Goal: Task Accomplishment & Management: Complete application form

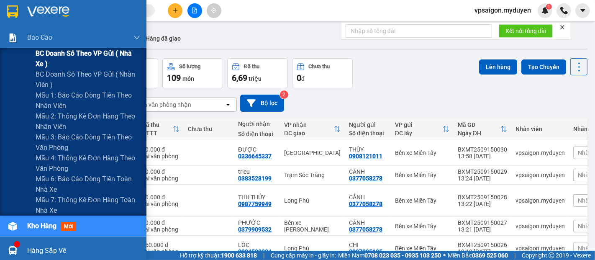
click at [82, 55] on span "BC doanh số theo VP gửi ( nhà xe )" at bounding box center [88, 58] width 105 height 21
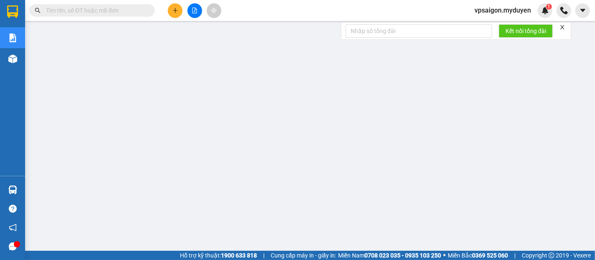
click at [173, 13] on icon "plus" at bounding box center [176, 11] width 6 height 6
click at [196, 36] on div "Tạo đơn hàng" at bounding box center [208, 31] width 36 height 9
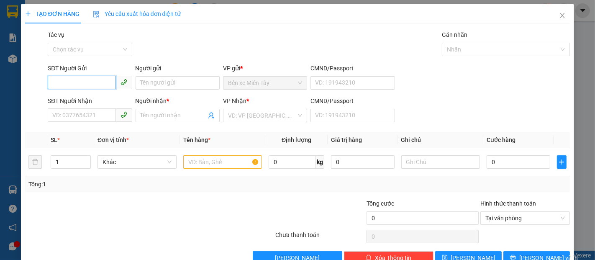
click at [80, 77] on input "SĐT Người Gửi" at bounding box center [82, 82] width 68 height 13
type input "0908852297"
click at [80, 100] on div "0908852297 - PHONG" at bounding box center [88, 99] width 73 height 9
type input "PHONG"
type input "0919939135"
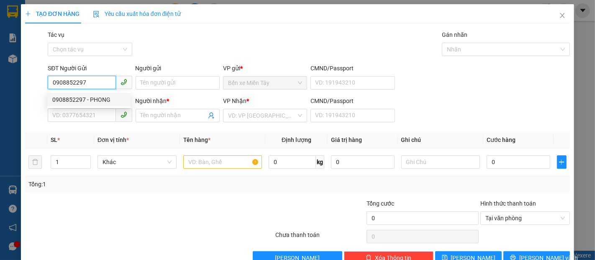
type input "ANH TÂM"
type input "40.000"
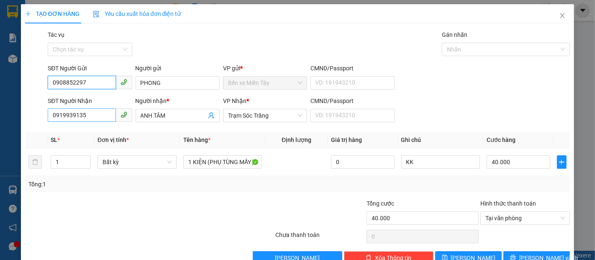
type input "0908852297"
click at [91, 116] on input "0919939135" at bounding box center [82, 114] width 68 height 13
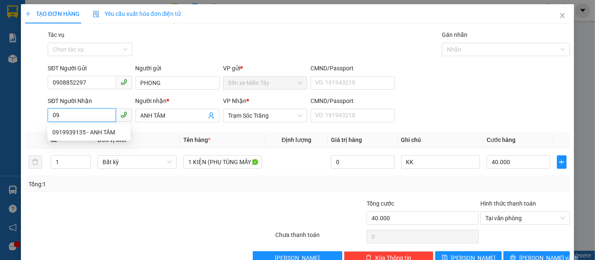
type input "0"
click at [68, 144] on div "0978424122 - MINH" at bounding box center [88, 145] width 73 height 9
type input "0978424122"
type input "MINH"
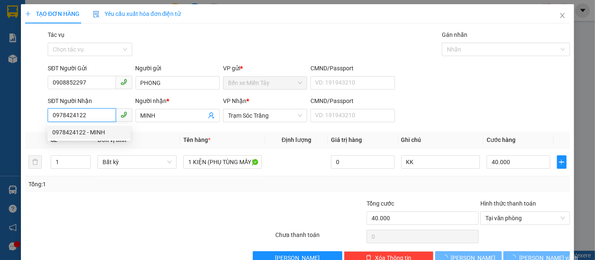
type input "30.000"
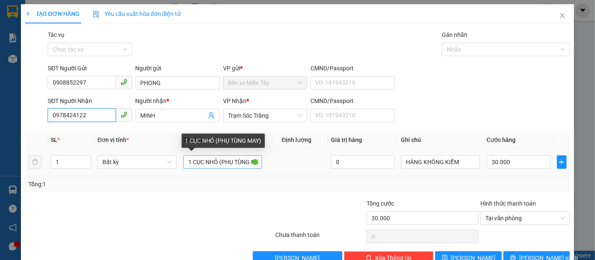
type input "0978424122"
click at [188, 163] on input "1 CỤC NHỎ (PHỤ TÙNG MAY)" at bounding box center [222, 161] width 79 height 13
click at [216, 162] on input "3 CỤC NHỎ (PHỤ TÙNG MAY)" at bounding box center [222, 161] width 79 height 13
click at [247, 160] on input "3 CỤC (PHỤ TÙNG MAY)" at bounding box center [222, 161] width 79 height 13
click at [201, 163] on input "3 CỤC (PHỤ TÙNG MAY)" at bounding box center [222, 161] width 79 height 13
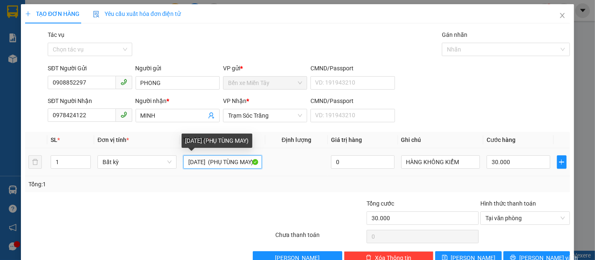
click at [191, 163] on input "3 MAY (PHỤ TÙNG MAY)" at bounding box center [222, 161] width 79 height 13
click at [251, 163] on input "3 CUC MAY (PHỤ TÙNG MAY)" at bounding box center [222, 161] width 79 height 13
click at [237, 164] on input "3 CUC MAY ( MAY)" at bounding box center [222, 161] width 79 height 13
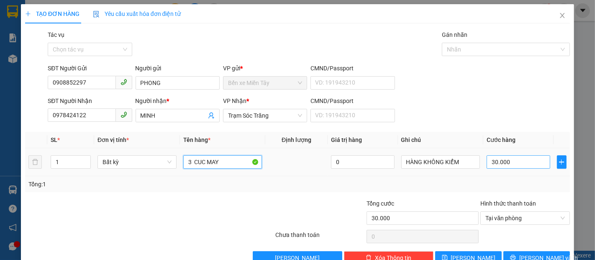
type input "3 CUC MAY"
click at [487, 160] on input "30.000" at bounding box center [518, 161] width 63 height 13
type input "2"
type input "20"
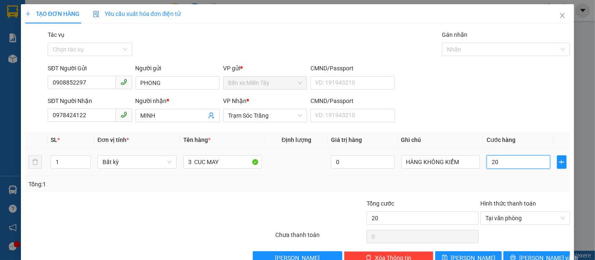
type input "200"
type input "2.000"
type input "20.000"
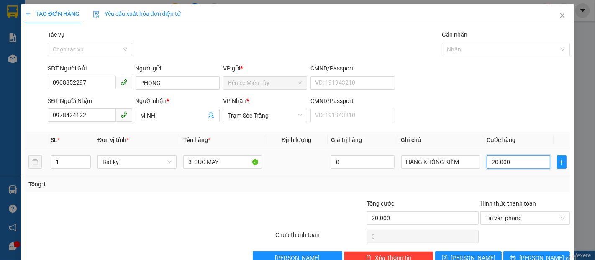
type input "200.000"
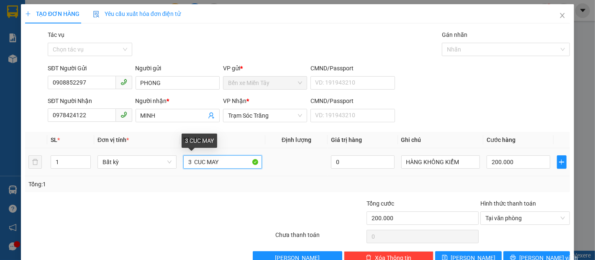
click at [219, 160] on input "3 CUC MAY" at bounding box center [222, 161] width 79 height 13
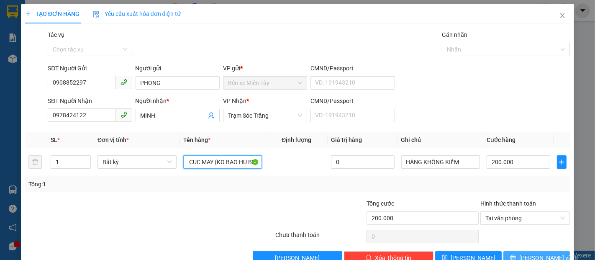
type input "3 CUC MAY (KO BAO HU BE)"
click at [511, 256] on button "Lưu và In" at bounding box center [537, 257] width 67 height 13
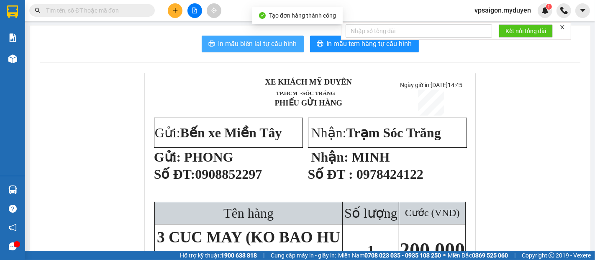
click at [248, 42] on span "In mẫu biên lai tự cấu hình" at bounding box center [258, 44] width 79 height 10
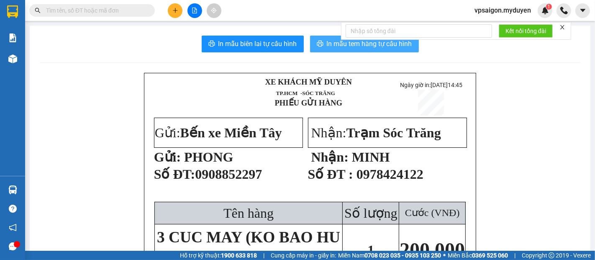
click at [333, 50] on button "In mẫu tem hàng tự cấu hình" at bounding box center [364, 44] width 109 height 17
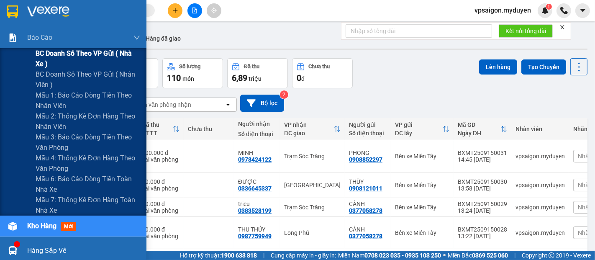
click at [59, 54] on span "BC doanh số theo VP gửi ( nhà xe )" at bounding box center [88, 58] width 105 height 21
click at [68, 52] on span "BC doanh số theo VP gửi ( nhà xe )" at bounding box center [88, 58] width 105 height 21
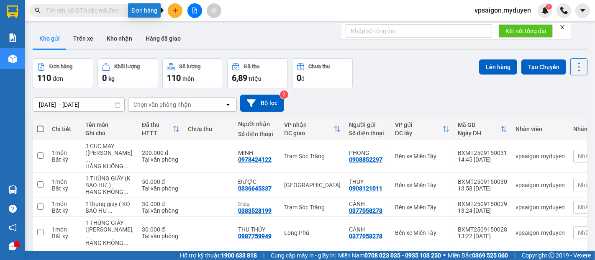
click at [180, 15] on button at bounding box center [175, 10] width 15 height 15
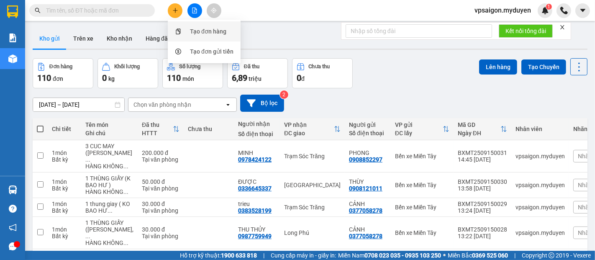
click at [188, 30] on div "Tạo đơn hàng" at bounding box center [204, 31] width 63 height 16
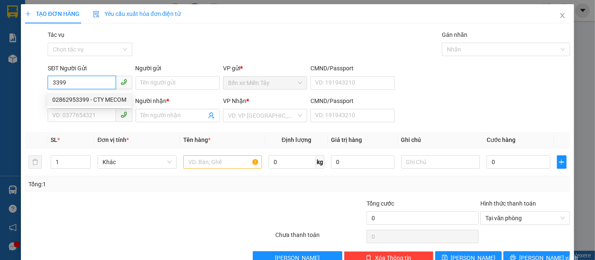
click at [99, 99] on div "02862953399 - CTY MECOM" at bounding box center [89, 99] width 74 height 9
type input "02862953399"
type input "CTY MECOM"
type input "0973525259"
type input "QUÝ"
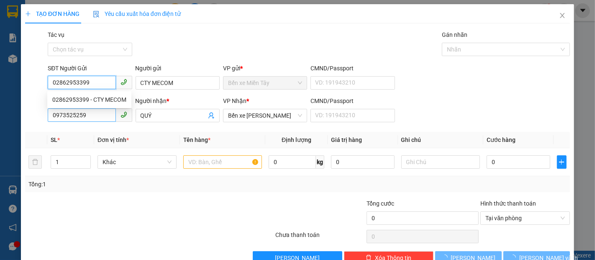
type input "50.000"
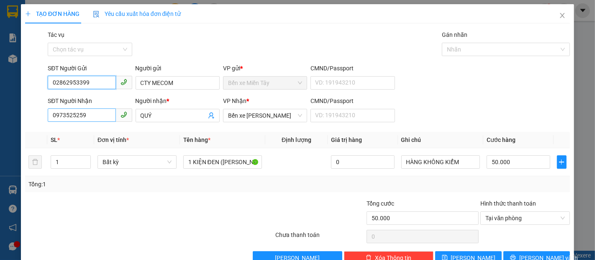
type input "02862953399"
drag, startPoint x: 95, startPoint y: 115, endPoint x: 0, endPoint y: 115, distance: 95.5
click at [0, 115] on div "TẠO ĐƠN HÀNG Yêu cầu xuất hóa đơn điện tử Transit Pickup Surcharge Ids Transit …" at bounding box center [297, 130] width 595 height 260
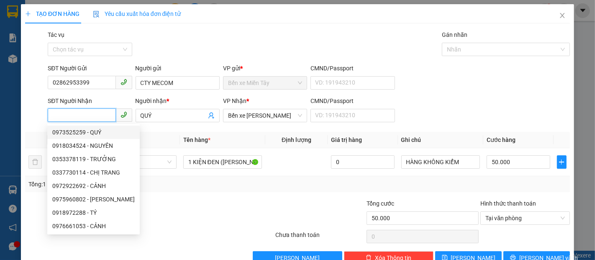
click at [80, 132] on div "0973525259 - QUÝ" at bounding box center [93, 132] width 82 height 9
type input "0973525259"
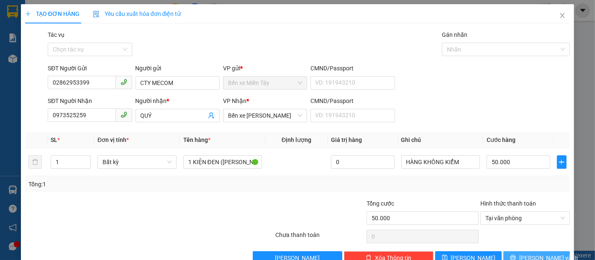
click at [532, 255] on span "Lưu và In" at bounding box center [549, 257] width 59 height 9
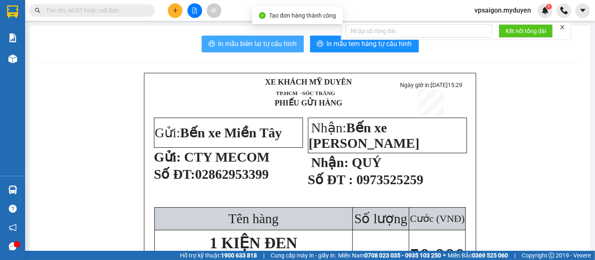
click at [235, 42] on span "In mẫu biên lai tự cấu hình" at bounding box center [258, 44] width 79 height 10
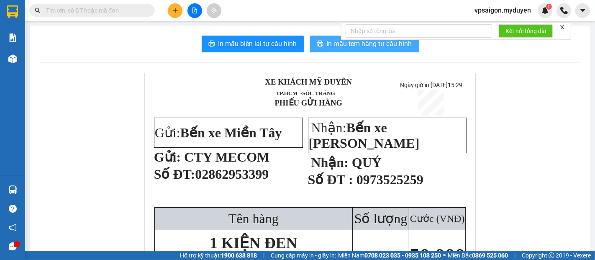
click at [323, 50] on button "In mẫu tem hàng tự cấu hình" at bounding box center [364, 44] width 109 height 17
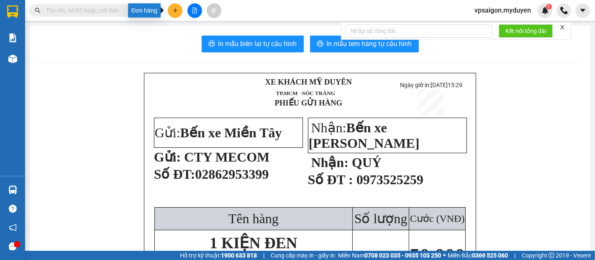
drag, startPoint x: 168, startPoint y: 9, endPoint x: 202, endPoint y: 24, distance: 36.6
click at [168, 10] on button at bounding box center [175, 10] width 15 height 15
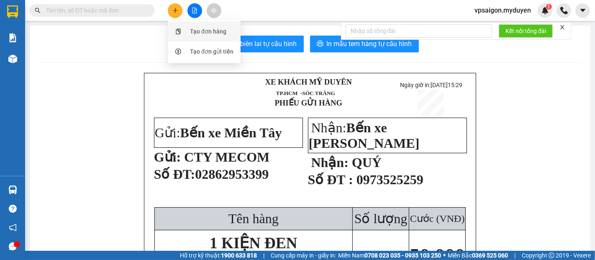
click at [191, 29] on div "Tạo đơn hàng" at bounding box center [208, 31] width 36 height 9
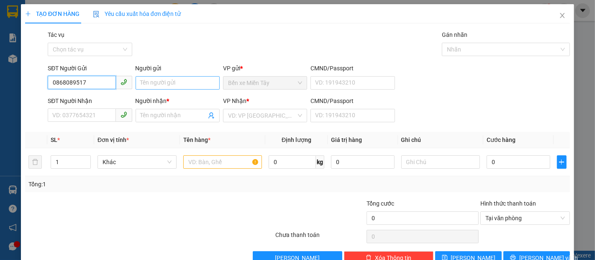
type input "0868089517"
click at [152, 80] on input "Người gửi" at bounding box center [178, 82] width 84 height 13
type input "J"
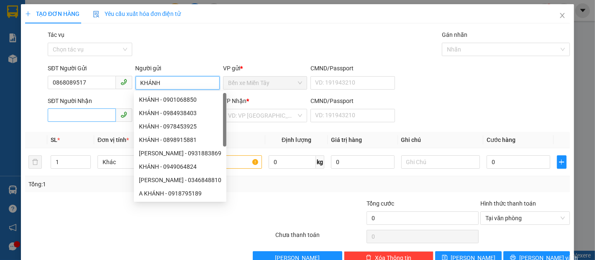
type input "KHÁNH"
click at [89, 116] on input "SĐT Người Nhận" at bounding box center [82, 114] width 68 height 13
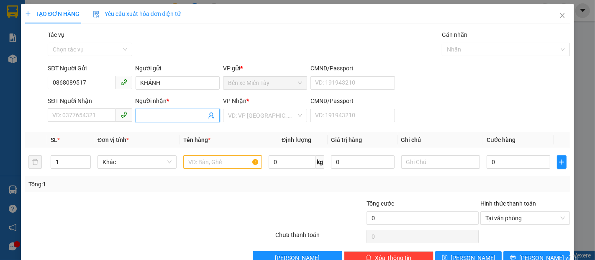
click at [154, 114] on input "Người nhận *" at bounding box center [174, 115] width 66 height 9
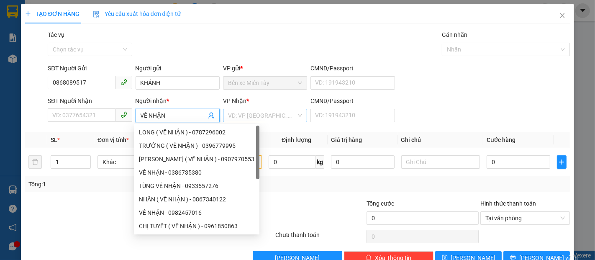
type input "VỀ NHẬN"
click at [257, 117] on input "search" at bounding box center [262, 115] width 68 height 13
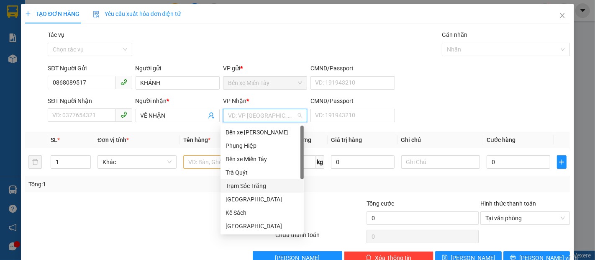
click at [251, 188] on div "Trạm Sóc Trăng" at bounding box center [262, 185] width 73 height 9
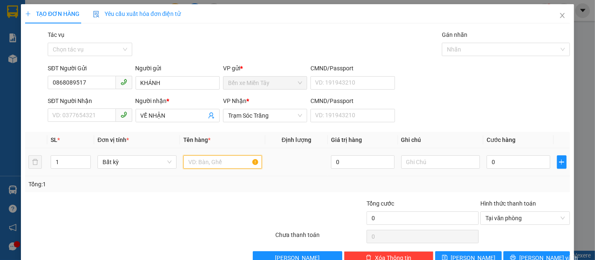
click at [215, 167] on input "text" at bounding box center [222, 161] width 79 height 13
type input "2 KIỆN ĐỒ ( KO BAO HƯ BỂ)"
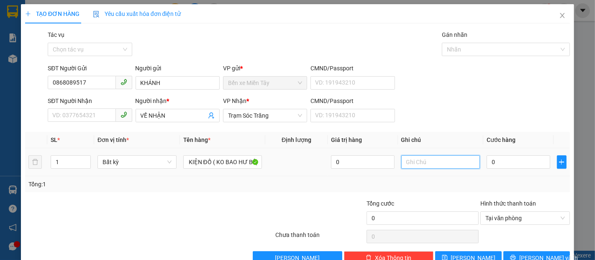
click at [422, 162] on input "text" at bounding box center [441, 161] width 79 height 13
type input "HÀNG CẦN THƠ"
click at [491, 163] on input "0" at bounding box center [518, 161] width 63 height 13
type input "8"
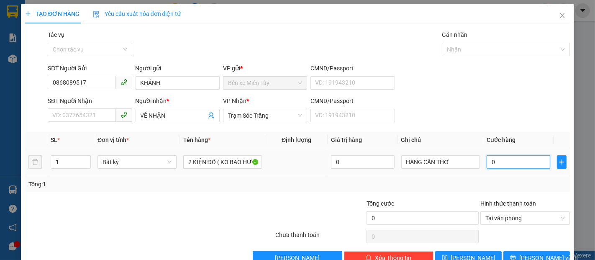
type input "8"
type input "80"
type input "800"
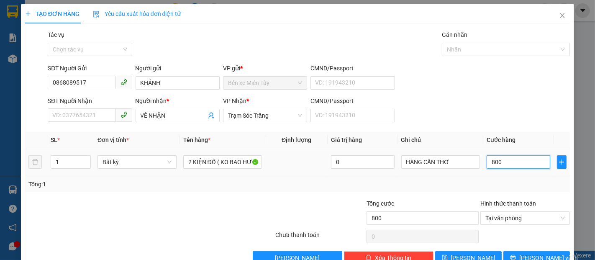
type input "8.000"
type input "80.000"
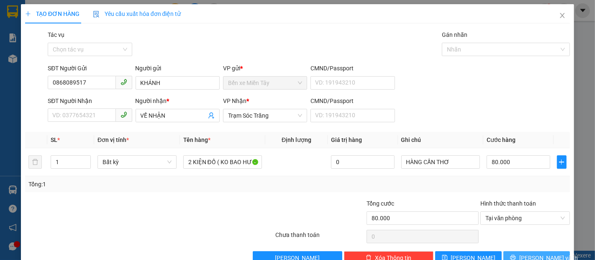
click at [526, 258] on span "Lưu và In" at bounding box center [549, 257] width 59 height 9
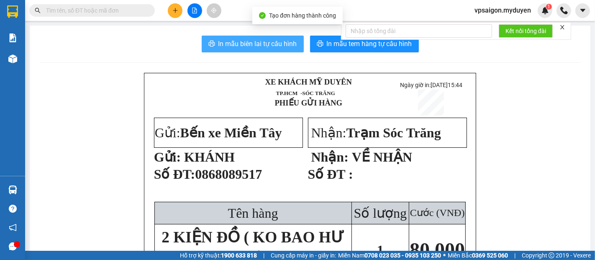
click at [219, 43] on span "In mẫu biên lai tự cấu hình" at bounding box center [258, 44] width 79 height 10
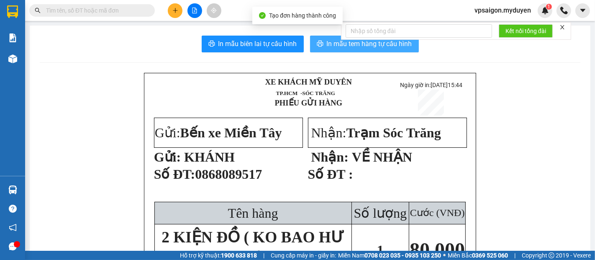
click at [317, 42] on icon "printer" at bounding box center [320, 43] width 7 height 7
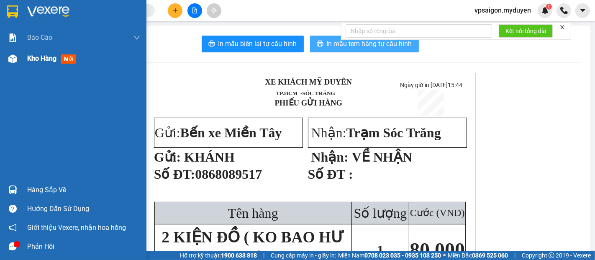
click at [59, 62] on div "Kho hàng mới" at bounding box center [53, 58] width 52 height 10
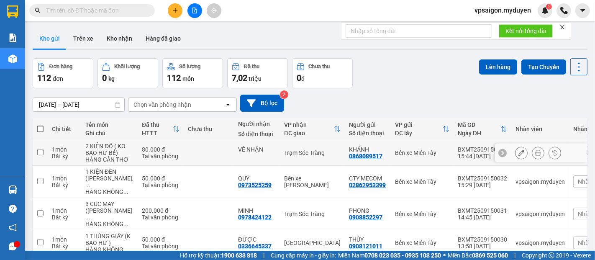
click at [516, 159] on button at bounding box center [522, 153] width 12 height 15
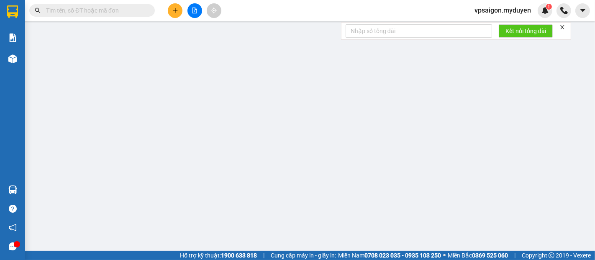
type input "0868089517"
type input "80.000"
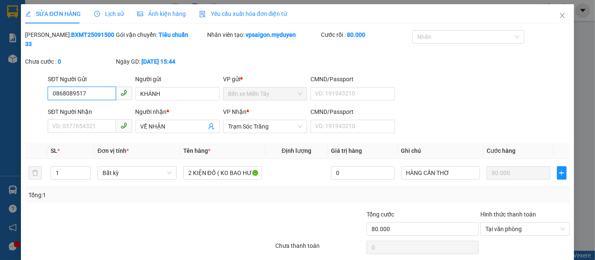
click at [77, 87] on input "0868089517" at bounding box center [82, 93] width 68 height 13
type input "0868089117"
drag, startPoint x: 511, startPoint y: 255, endPoint x: 509, endPoint y: 248, distance: 7.0
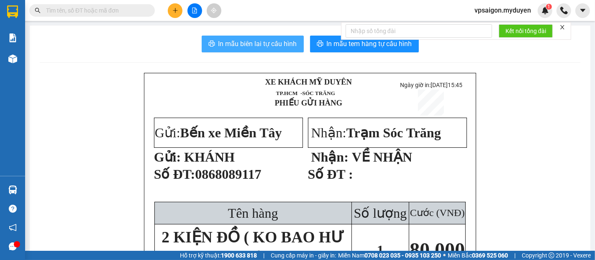
click at [255, 41] on span "In mẫu biên lai tự cấu hình" at bounding box center [258, 44] width 79 height 10
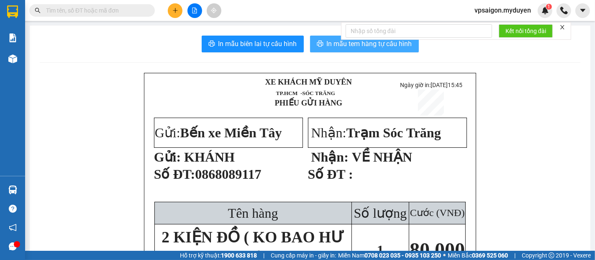
click at [344, 49] on span "In mẫu tem hàng tự cấu hình" at bounding box center [369, 44] width 85 height 10
click at [173, 14] on button at bounding box center [175, 10] width 15 height 15
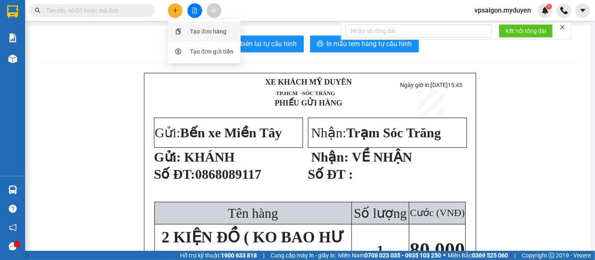
click at [215, 34] on div "Tạo đơn hàng" at bounding box center [208, 31] width 36 height 9
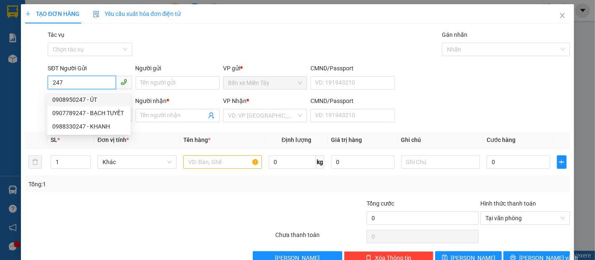
drag, startPoint x: 0, startPoint y: 64, endPoint x: 0, endPoint y: 57, distance: 6.7
click at [0, 57] on div "TẠO ĐƠN HÀNG Yêu cầu xuất hóa đơn điện tử Transit Pickup Surcharge Ids Transit …" at bounding box center [297, 130] width 595 height 260
click at [99, 100] on div "0888084747 - LÂM VŨ" at bounding box center [93, 99] width 82 height 9
type input "0888084747"
type input "LÂM VŨ"
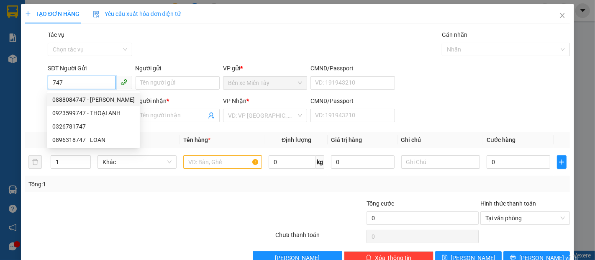
type input "0773031225"
type input "THU BÍCH"
type input "80.000"
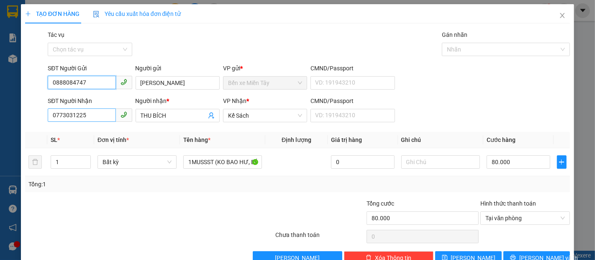
type input "0888084747"
drag, startPoint x: 89, startPoint y: 113, endPoint x: 0, endPoint y: 102, distance: 89.5
click at [0, 102] on div "TẠO ĐƠN HÀNG Yêu cầu xuất hóa đơn điện tử Transit Pickup Surcharge Ids Transit …" at bounding box center [297, 130] width 595 height 260
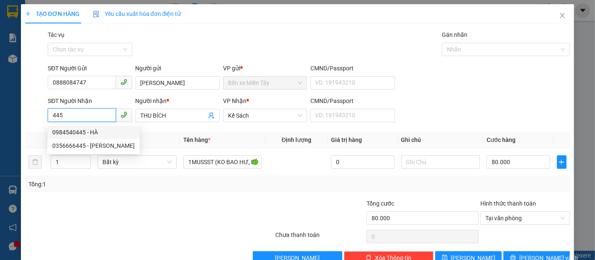
click at [91, 130] on div "0984540445 - HÀ" at bounding box center [93, 132] width 82 height 9
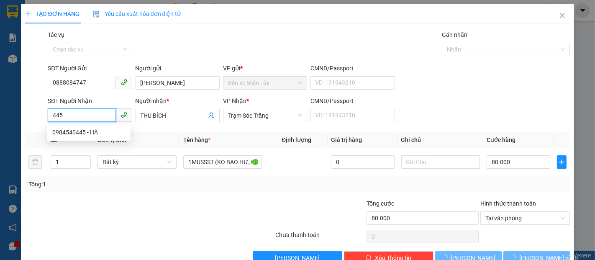
type input "0984540445"
type input "HÀ"
type input "100.000"
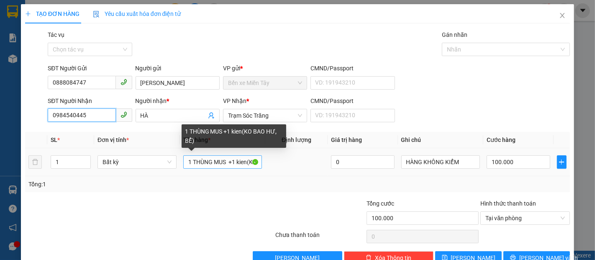
type input "0984540445"
drag, startPoint x: 225, startPoint y: 162, endPoint x: 210, endPoint y: 167, distance: 16.0
click at [210, 167] on input "1 THÙNG MUS +1 kien(KO BAO HƯ, BỂ)" at bounding box center [222, 161] width 79 height 13
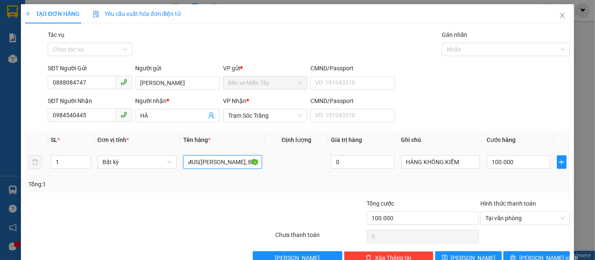
scroll to position [0, 13]
type input "1 THÙNG MUS (KO BAO HƯ, BỂ)"
click at [514, 163] on input "100.000" at bounding box center [518, 161] width 63 height 13
type input "7"
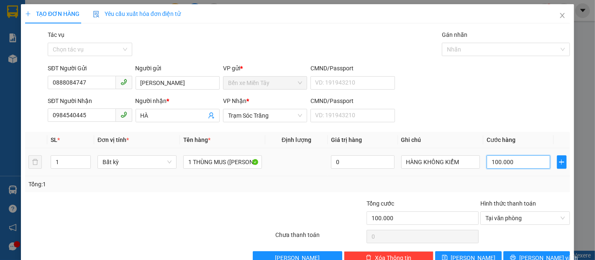
type input "7"
type input "70"
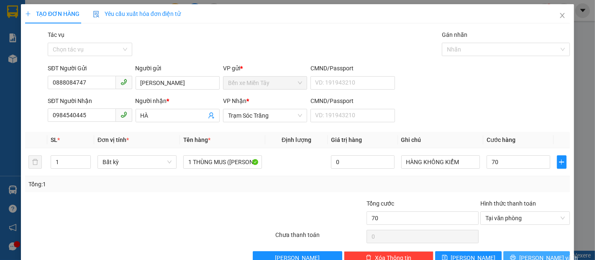
type input "70.000"
click at [537, 258] on span "Lưu và In" at bounding box center [549, 257] width 59 height 9
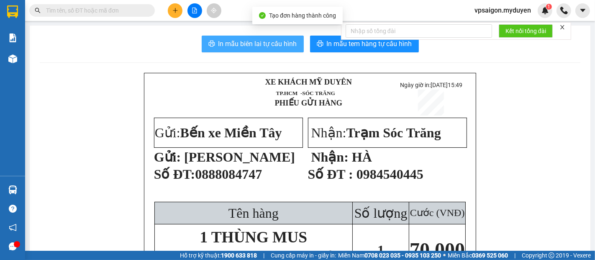
click at [261, 39] on span "In mẫu biên lai tự cấu hình" at bounding box center [258, 44] width 79 height 10
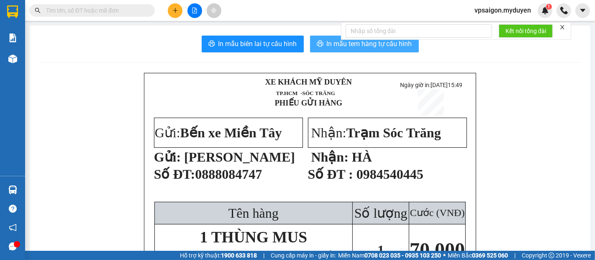
click at [320, 43] on button "In mẫu tem hàng tự cấu hình" at bounding box center [364, 44] width 109 height 17
click at [321, 43] on button "In mẫu tem hàng tự cấu hình" at bounding box center [364, 44] width 109 height 17
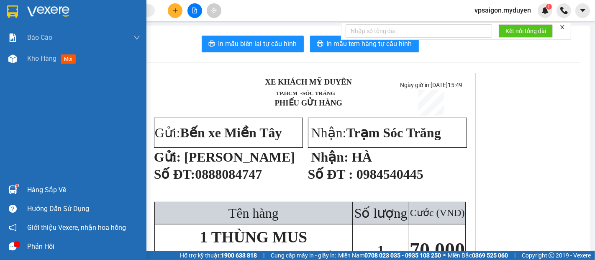
click at [57, 187] on div "Hàng sắp về" at bounding box center [83, 190] width 113 height 13
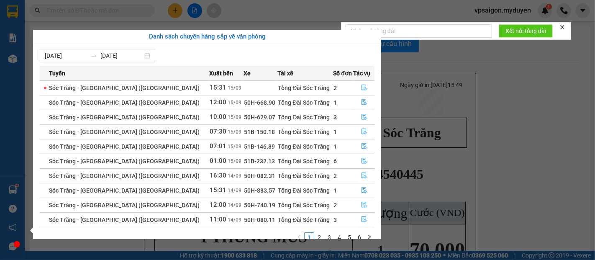
click at [484, 126] on section "Kết quả tìm kiếm ( 0 ) Bộ lọc No Data vpsaigon.myduyen 1 Báo cáo BC doanh số th…" at bounding box center [297, 130] width 595 height 260
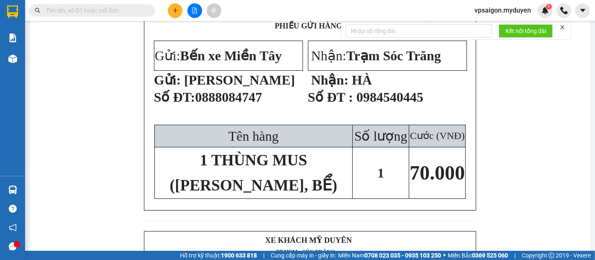
scroll to position [93, 0]
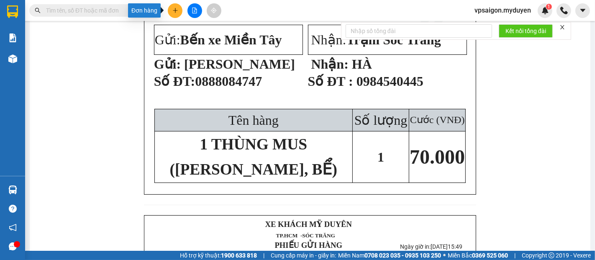
click at [178, 12] on icon "plus" at bounding box center [176, 11] width 6 height 6
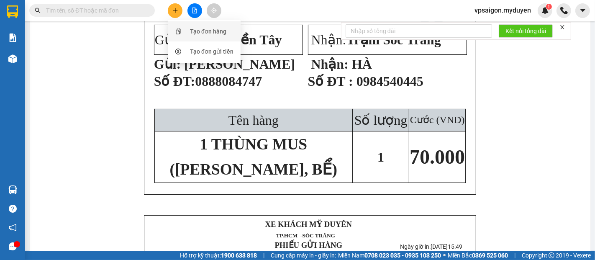
click at [191, 36] on div "Tạo đơn hàng" at bounding box center [208, 31] width 36 height 9
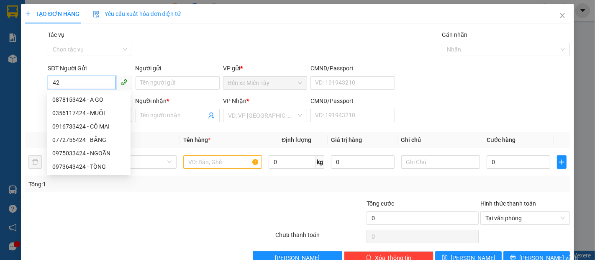
type input "4"
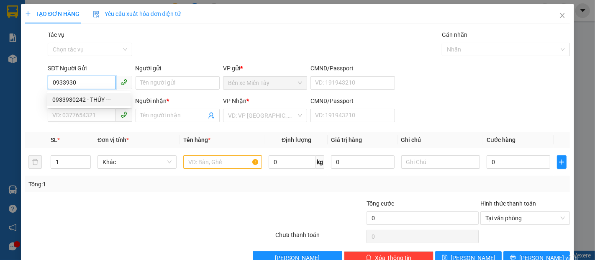
click at [86, 96] on div "0933930242 - THÚY ---" at bounding box center [88, 99] width 73 height 9
type input "0933930242"
type input "THÚY ---"
type input "0962727225"
type input "QUỐC LIỀN"
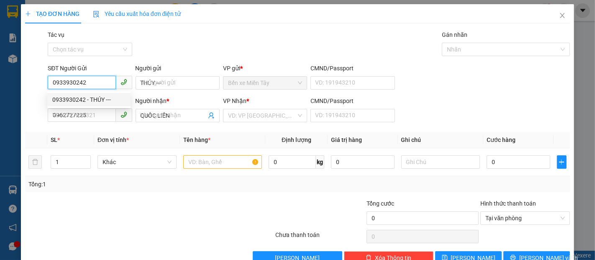
type input "30.000"
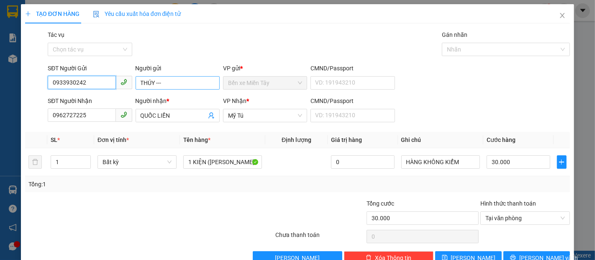
type input "0933930242"
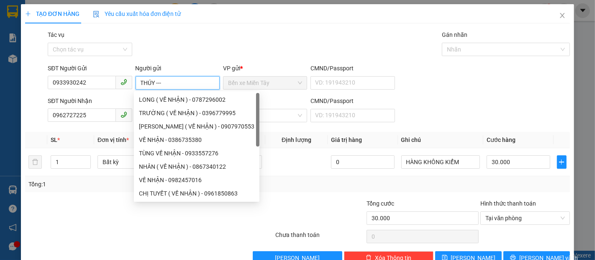
drag, startPoint x: 168, startPoint y: 85, endPoint x: 153, endPoint y: 88, distance: 15.3
click at [153, 88] on input "THÚY ---" at bounding box center [178, 82] width 84 height 13
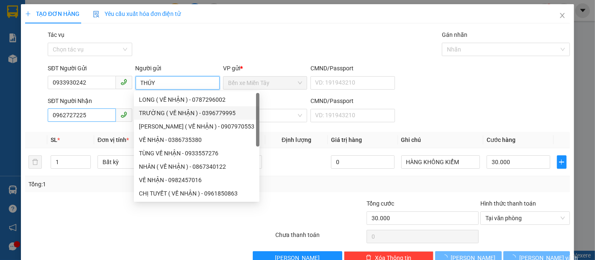
type input "THÚY"
click at [108, 118] on input "0962727225" at bounding box center [82, 114] width 68 height 13
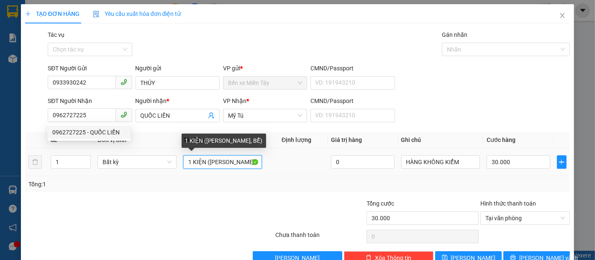
drag, startPoint x: 202, startPoint y: 162, endPoint x: 207, endPoint y: 161, distance: 5.6
click at [202, 161] on input "1 KIỆN (KO BAO HƯ, BỂ)" at bounding box center [222, 161] width 79 height 13
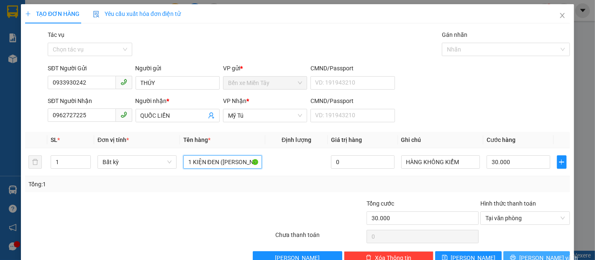
type input "1 KIỆN ĐEN (KO BAO HƯ, BỂ)"
click at [516, 255] on icon "printer" at bounding box center [513, 258] width 6 height 6
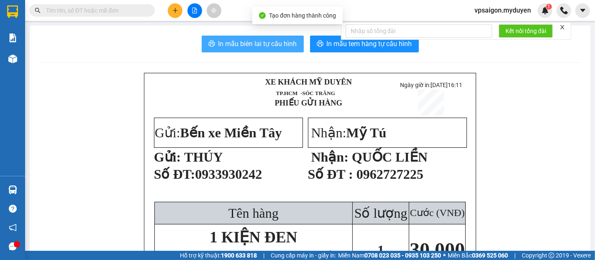
click at [283, 45] on span "In mẫu biên lai tự cấu hình" at bounding box center [258, 44] width 79 height 10
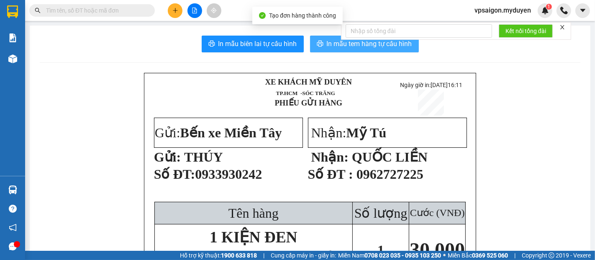
drag, startPoint x: 283, startPoint y: 45, endPoint x: 358, endPoint y: 45, distance: 75.8
click at [358, 45] on span "In mẫu tem hàng tự cấu hình" at bounding box center [369, 44] width 85 height 10
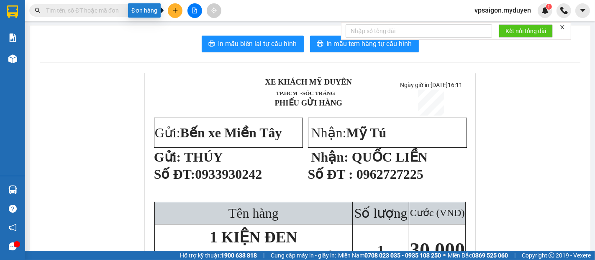
click at [173, 12] on icon "plus" at bounding box center [176, 11] width 6 height 6
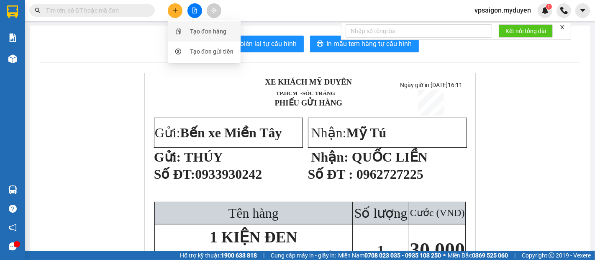
click at [181, 33] on div at bounding box center [178, 31] width 10 height 9
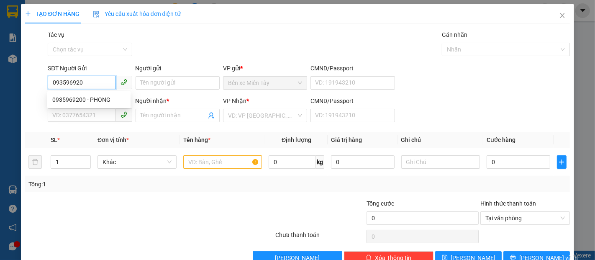
type input "0935969200"
click at [98, 102] on div "0935969200 - PHONG" at bounding box center [88, 99] width 73 height 9
type input "PHONG"
type input "0588528629"
type input "VĂN THƠ"
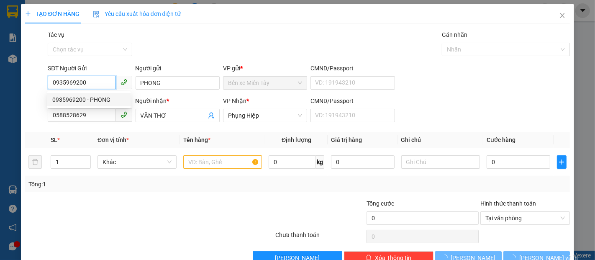
type input "40.000"
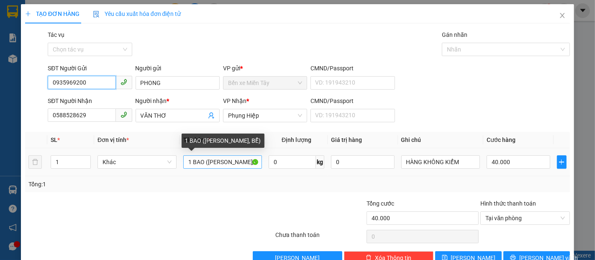
type input "0935969200"
drag, startPoint x: 188, startPoint y: 162, endPoint x: 173, endPoint y: 165, distance: 15.3
click at [175, 165] on tr "1 Khác 1 BAO (KO BAO HƯ, BỂ) 0 kg 0 HÀNG KHÔNG KIỂM 40.000" at bounding box center [297, 162] width 545 height 28
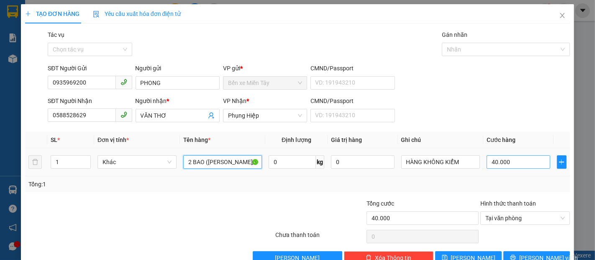
type input "2 BAO (KO BAO HƯ, BỂ)"
click at [507, 167] on input "40.000" at bounding box center [518, 161] width 63 height 13
type input "8"
type input "80"
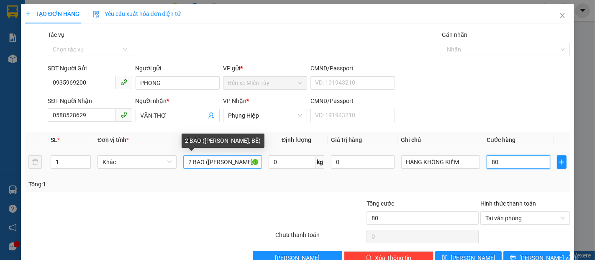
type input "80"
type input "80.000"
click at [236, 161] on input "2 BAO (KO BAO HƯ, BỂ)" at bounding box center [222, 161] width 79 height 13
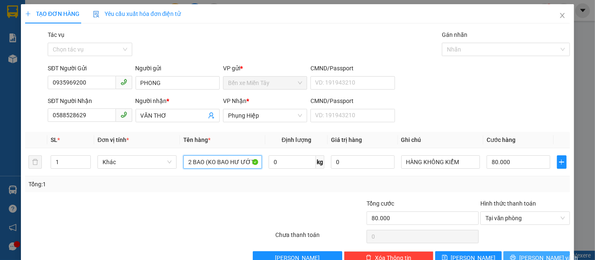
type input "2 BAO (KO BAO HƯ ƯỚT BỂ)"
click at [526, 256] on span "Lưu và In" at bounding box center [549, 257] width 59 height 9
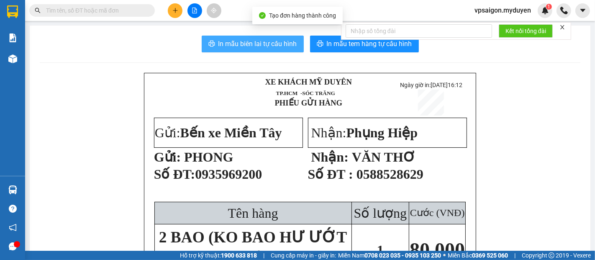
click at [267, 40] on span "In mẫu biên lai tự cấu hình" at bounding box center [258, 44] width 79 height 10
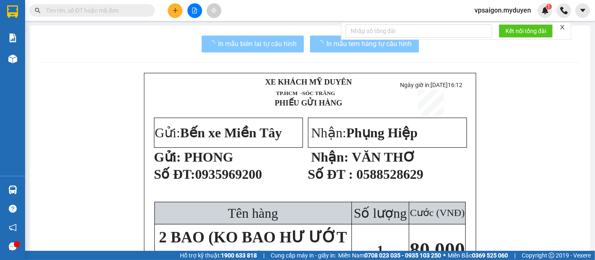
click at [318, 45] on icon "loading" at bounding box center [320, 43] width 7 height 7
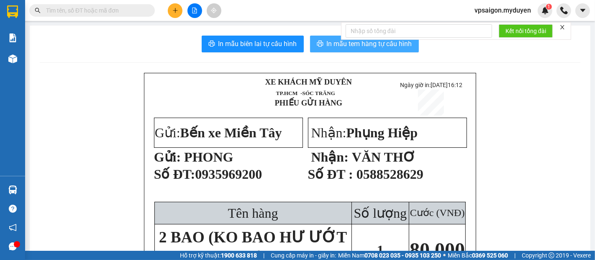
click at [320, 45] on icon "printer" at bounding box center [320, 43] width 7 height 7
click at [338, 49] on button "In mẫu tem hàng tự cấu hình" at bounding box center [364, 44] width 109 height 17
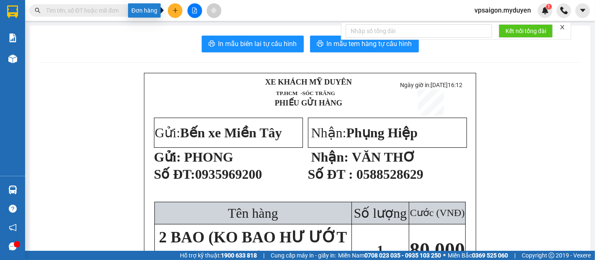
click at [174, 11] on icon "plus" at bounding box center [176, 11] width 6 height 6
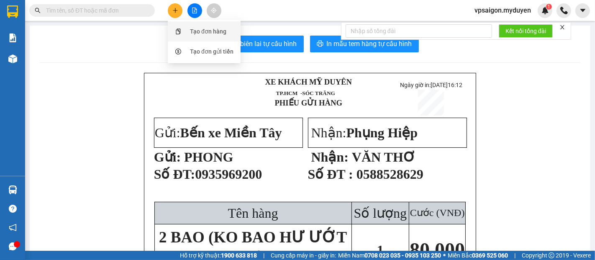
click at [198, 32] on div "Tạo đơn hàng" at bounding box center [208, 31] width 36 height 9
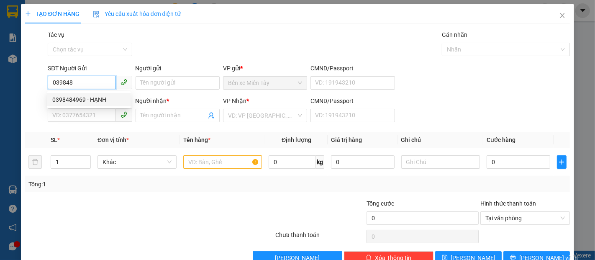
drag, startPoint x: 76, startPoint y: 99, endPoint x: 73, endPoint y: 93, distance: 6.6
click at [77, 99] on div "0398484969 - HẠNH" at bounding box center [88, 99] width 73 height 9
type input "0398484969"
type input "HẠNH"
type input "0944436050"
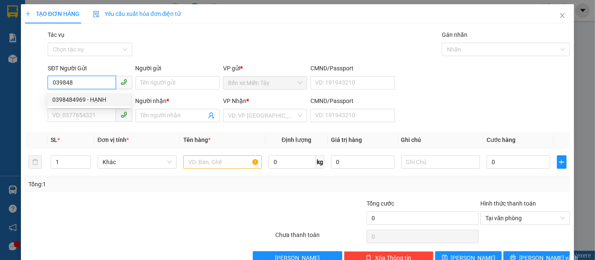
type input "QUANG"
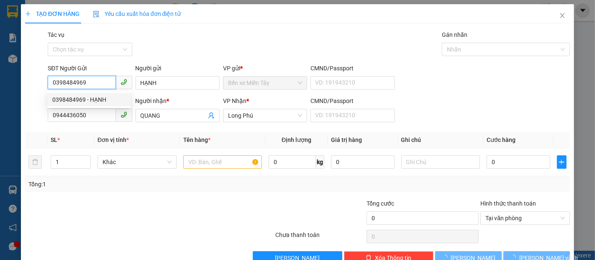
type input "40.000"
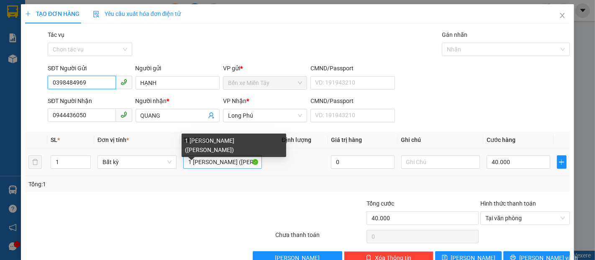
type input "0398484969"
drag, startPoint x: 183, startPoint y: 161, endPoint x: 448, endPoint y: 160, distance: 264.6
click at [448, 160] on tr "1 Bất kỳ 1 THUNG GIAY (KO BAO HU BE) 0 40.000" at bounding box center [297, 162] width 545 height 28
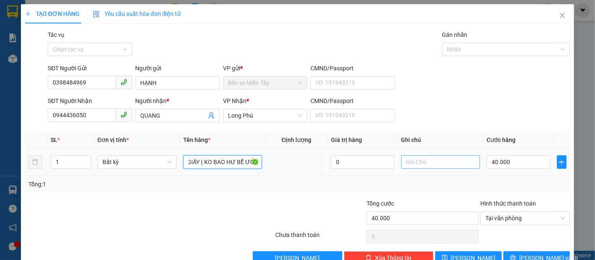
scroll to position [0, 29]
type input "1 THÙNG GIẤY ( KO BAO HƯ BỂ ƯỚT)"
click at [499, 163] on input "40.000" at bounding box center [518, 161] width 63 height 13
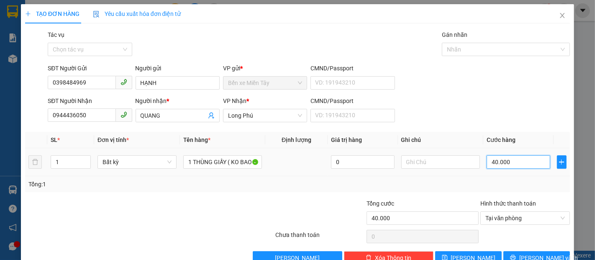
type input "5"
type input "50"
type input "500"
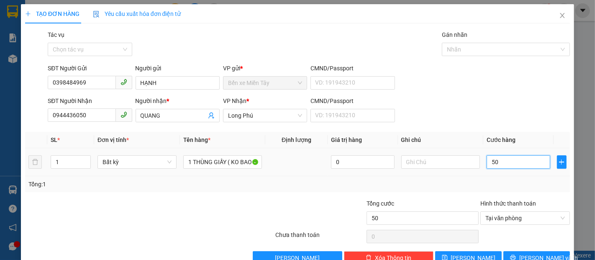
type input "500"
type input "5.000"
type input "50.000"
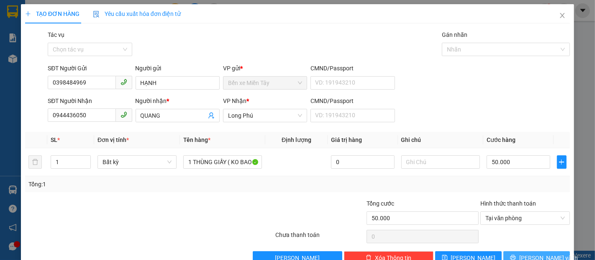
click at [514, 254] on button "Lưu và In" at bounding box center [537, 257] width 67 height 13
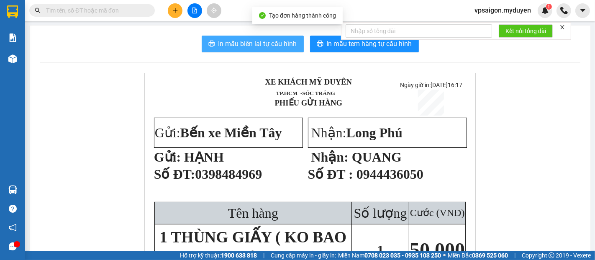
drag, startPoint x: 226, startPoint y: 42, endPoint x: 220, endPoint y: 51, distance: 10.6
click at [226, 43] on span "In mẫu biên lai tự cấu hình" at bounding box center [258, 44] width 79 height 10
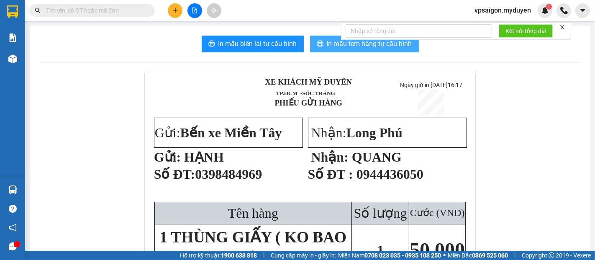
click at [370, 46] on span "In mẫu tem hàng tự cấu hình" at bounding box center [369, 44] width 85 height 10
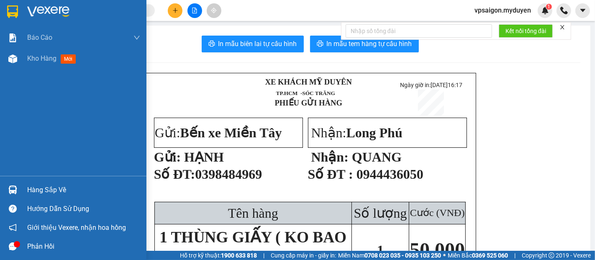
click at [37, 186] on div "Hàng sắp về" at bounding box center [83, 190] width 113 height 13
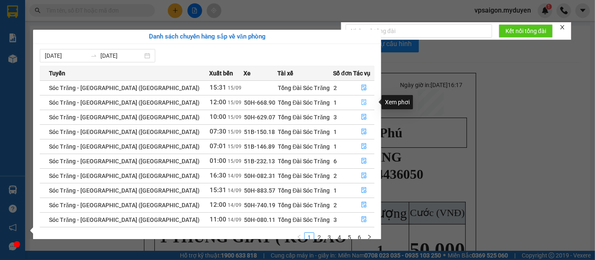
click at [362, 103] on icon "file-done" at bounding box center [364, 103] width 5 height 6
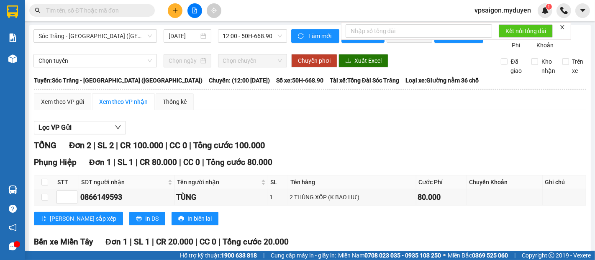
scroll to position [86, 0]
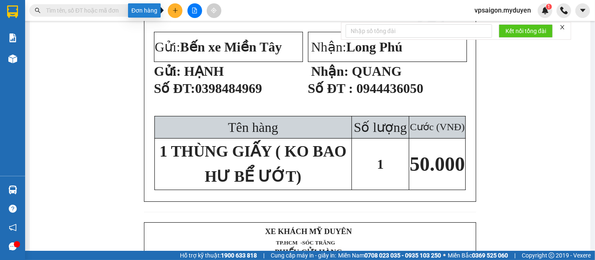
click at [171, 10] on button at bounding box center [175, 10] width 15 height 15
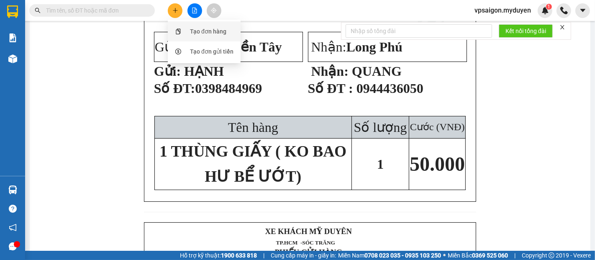
click at [183, 31] on div at bounding box center [178, 31] width 10 height 9
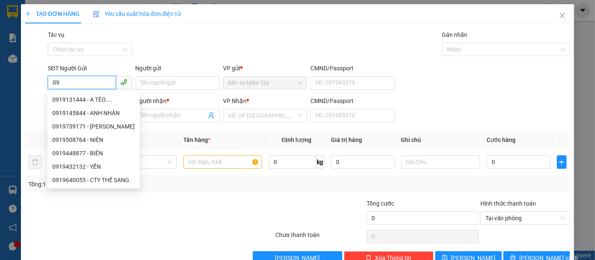
type input "0"
drag, startPoint x: 151, startPoint y: 118, endPoint x: 127, endPoint y: 118, distance: 23.5
click at [151, 118] on input "Người nhận *" at bounding box center [174, 115] width 66 height 9
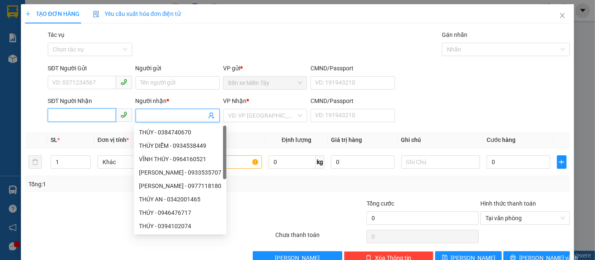
click at [97, 119] on input "SĐT Người Nhận" at bounding box center [82, 114] width 68 height 13
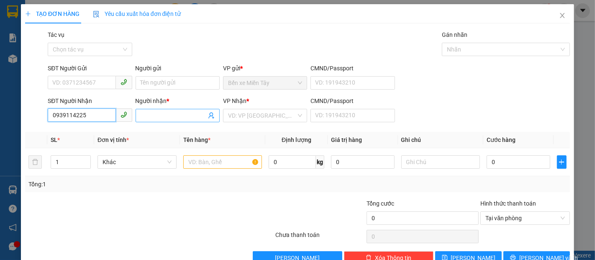
type input "0939114225"
click at [148, 119] on input "Người nhận *" at bounding box center [174, 115] width 66 height 9
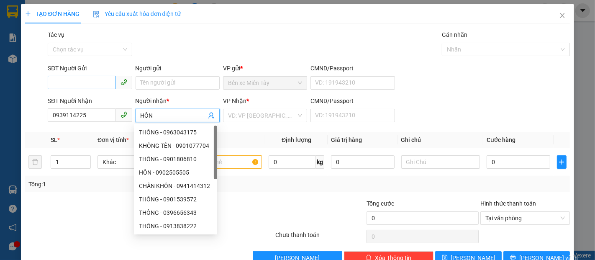
type input "HÔN"
click at [86, 79] on input "SĐT Người Gửi" at bounding box center [82, 82] width 68 height 13
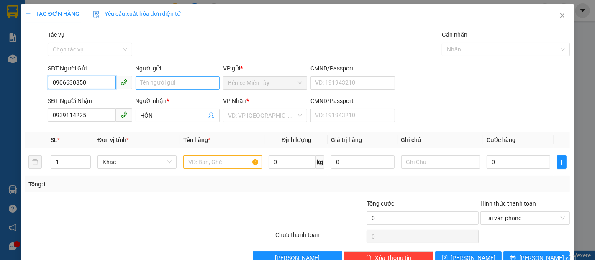
type input "0906630850"
click at [191, 84] on input "Người gửi" at bounding box center [178, 82] width 84 height 13
type input "CHÚ VĂN"
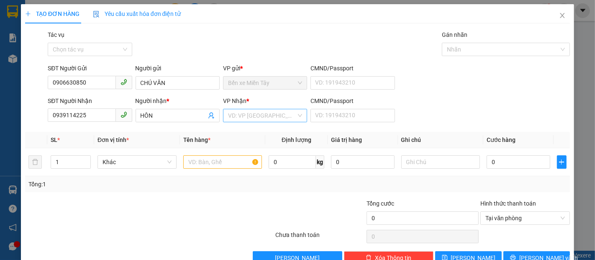
click at [245, 117] on input "search" at bounding box center [262, 115] width 68 height 13
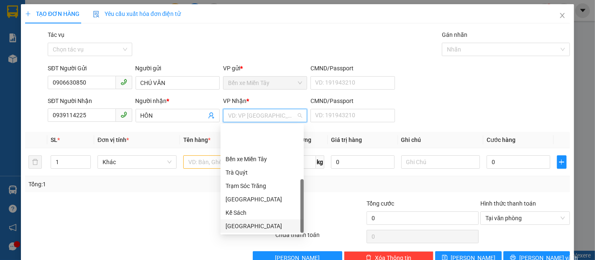
scroll to position [40, 0]
click at [238, 200] on div "Long Phú" at bounding box center [262, 199] width 73 height 9
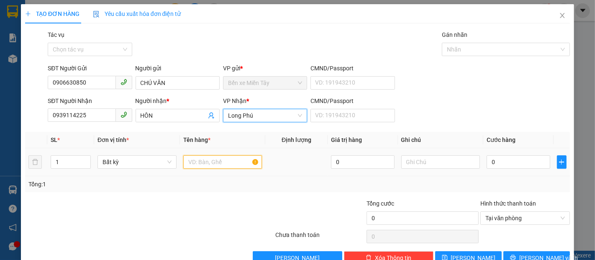
click at [204, 162] on input "text" at bounding box center [222, 161] width 79 height 13
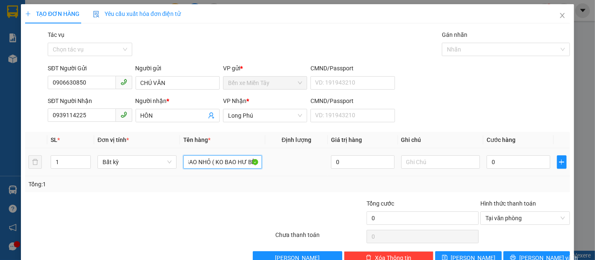
scroll to position [0, 54]
type input "2 THÙNG GIẤY + 1 BAO NHỎ ( KO BAO HƯ BỂ)"
click at [499, 162] on input "0" at bounding box center [518, 161] width 63 height 13
type input "1"
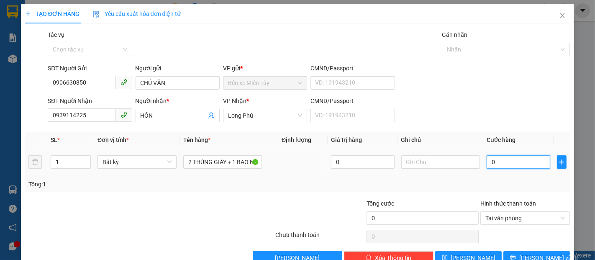
type input "1"
type input "16"
type input "160"
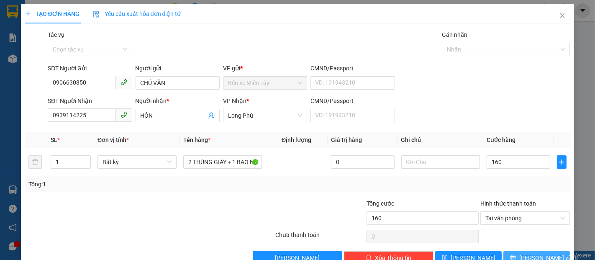
type input "160.000"
click at [525, 254] on span "Lưu và In" at bounding box center [549, 257] width 59 height 9
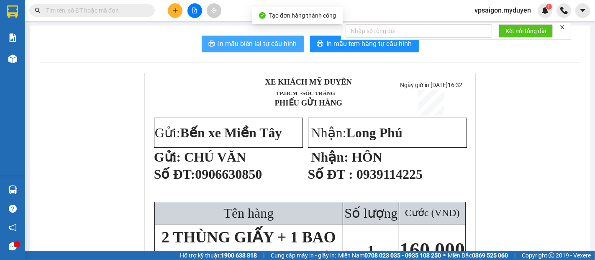
click at [267, 41] on span "In mẫu biên lai tự cấu hình" at bounding box center [258, 44] width 79 height 10
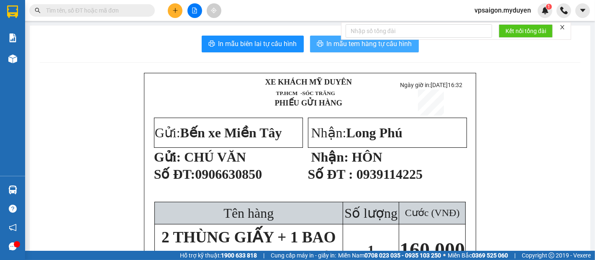
click at [318, 41] on icon "printer" at bounding box center [320, 43] width 7 height 7
click at [173, 10] on icon "plus" at bounding box center [175, 10] width 5 height 0
click at [192, 29] on div "Tạo đơn hàng" at bounding box center [208, 31] width 36 height 9
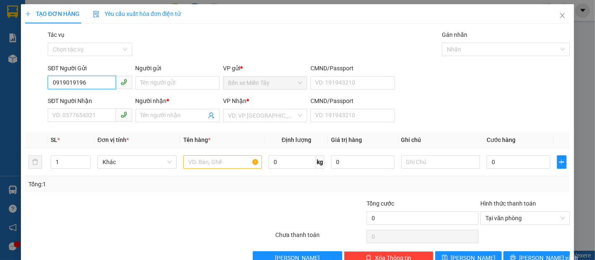
type input "0919019196"
click at [159, 92] on div "Người gửi Tên người gửi" at bounding box center [178, 78] width 84 height 29
click at [161, 88] on input "Người gửi" at bounding box center [178, 82] width 84 height 13
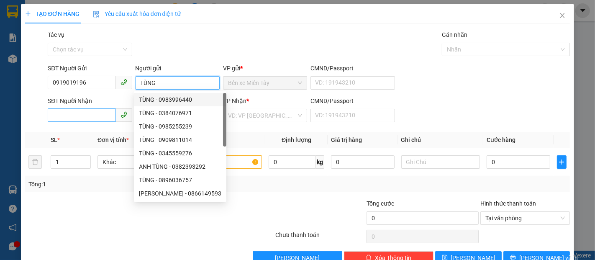
type input "TÙNG"
click at [82, 115] on input "SĐT Người Nhận" at bounding box center [82, 114] width 68 height 13
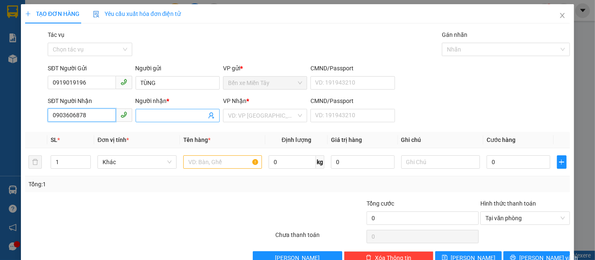
type input "0903606878"
click at [173, 117] on input "Người nhận *" at bounding box center [174, 115] width 66 height 9
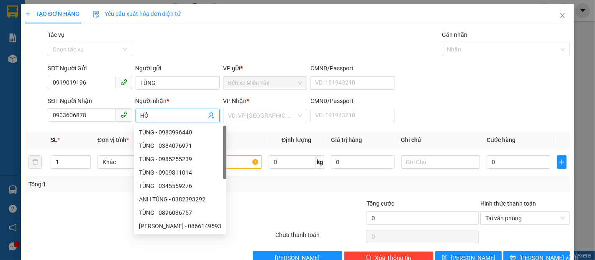
type input "H"
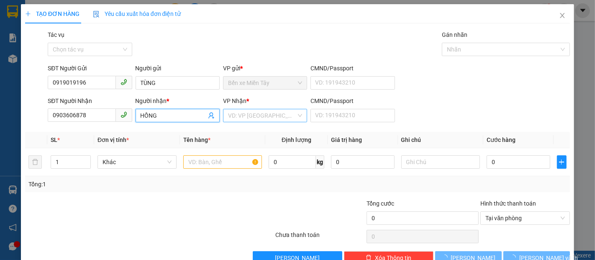
type input "HỒNG"
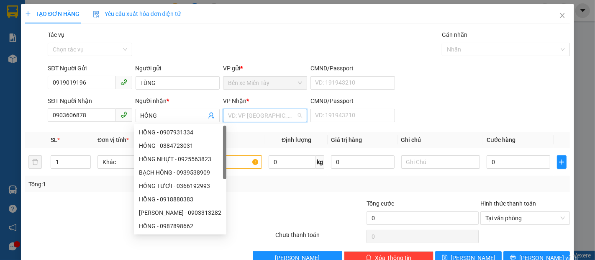
click at [228, 116] on input "search" at bounding box center [262, 115] width 68 height 13
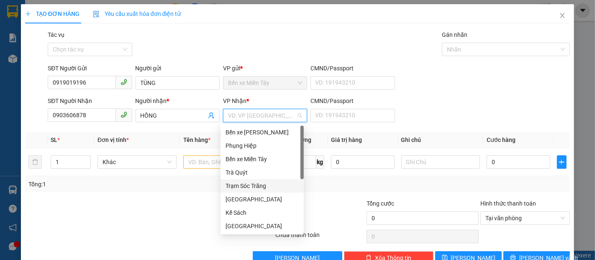
click at [249, 185] on div "Trạm Sóc Trăng" at bounding box center [262, 185] width 73 height 9
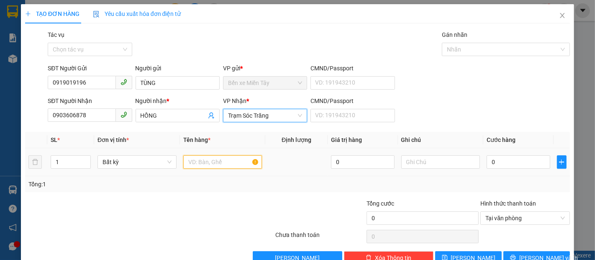
click at [199, 166] on input "text" at bounding box center [222, 161] width 79 height 13
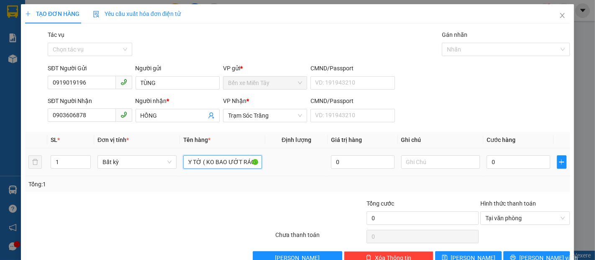
scroll to position [0, 28]
type input "1 BỌC GIẤY TỜ ( KO BAO ƯỚT RÁCH)"
click at [494, 166] on input "0" at bounding box center [518, 161] width 63 height 13
type input "2"
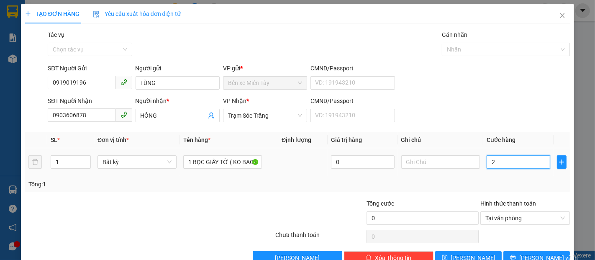
type input "2"
type input "20"
type input "20.000"
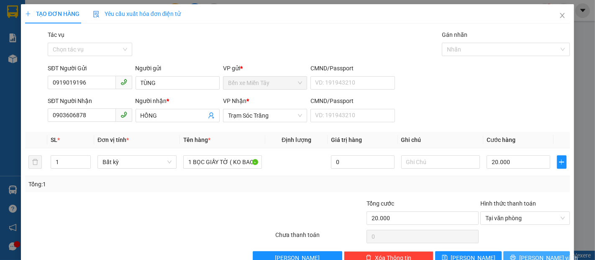
click at [536, 255] on span "Lưu và In" at bounding box center [549, 257] width 59 height 9
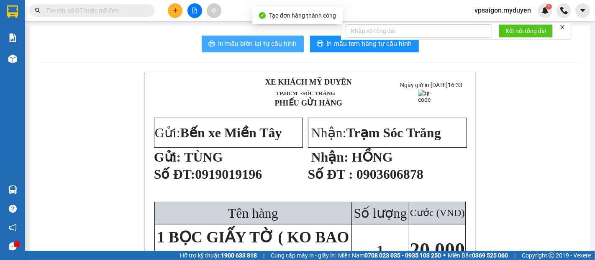
click at [274, 46] on span "In mẫu biên lai tự cấu hình" at bounding box center [258, 44] width 79 height 10
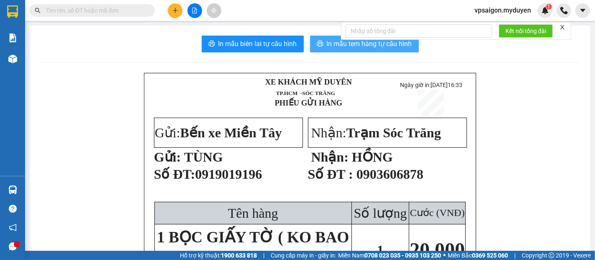
click at [366, 45] on span "In mẫu tem hàng tự cấu hình" at bounding box center [369, 44] width 85 height 10
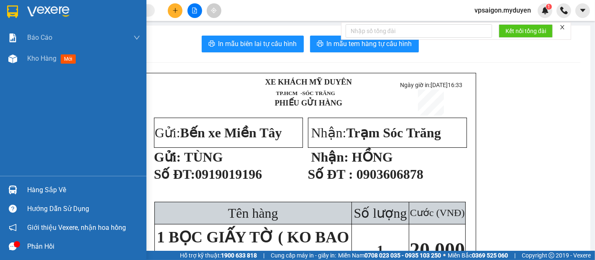
click at [23, 187] on div "Hàng sắp về" at bounding box center [73, 189] width 147 height 19
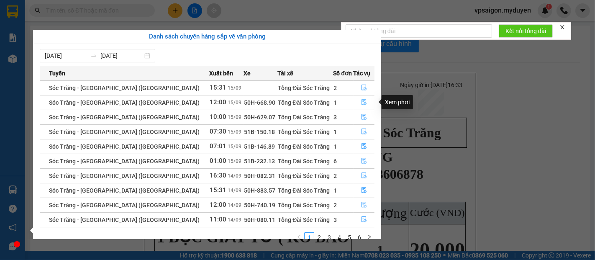
click at [361, 101] on icon "file-done" at bounding box center [364, 102] width 6 height 6
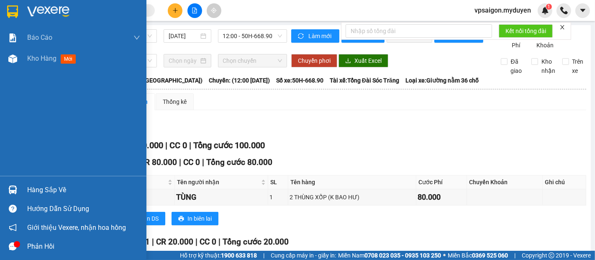
click at [37, 187] on div "Hàng sắp về" at bounding box center [83, 190] width 113 height 13
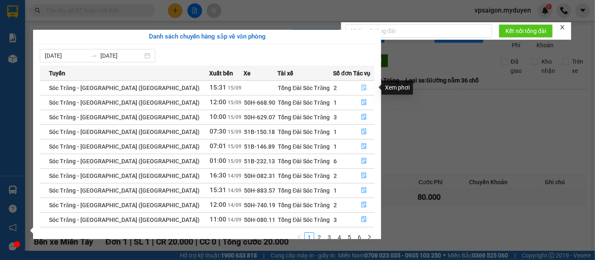
click at [362, 87] on icon "file-done" at bounding box center [364, 88] width 5 height 6
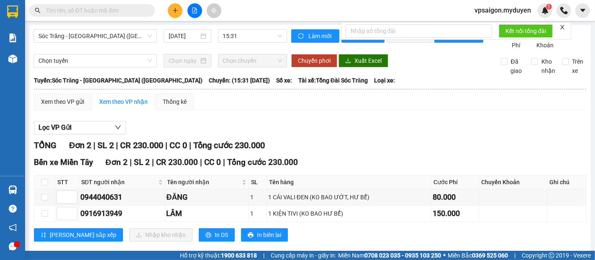
scroll to position [23, 0]
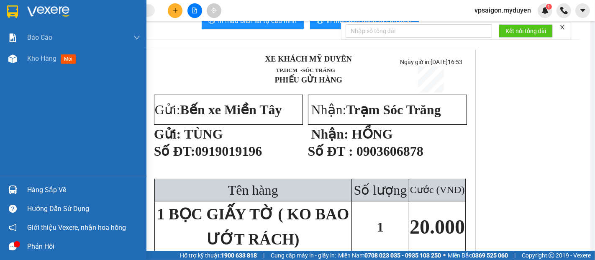
click at [20, 192] on div at bounding box center [12, 190] width 15 height 15
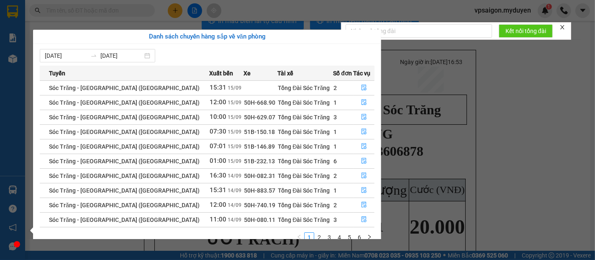
click at [482, 115] on section "Kết quả tìm kiếm ( 0 ) Bộ lọc No Data vpsaigon.myduyen 1 Báo cáo BC doanh số th…" at bounding box center [297, 130] width 595 height 260
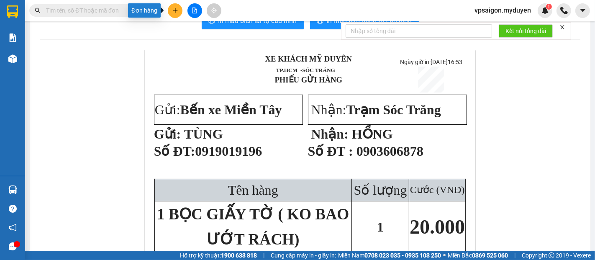
click at [172, 9] on button at bounding box center [175, 10] width 15 height 15
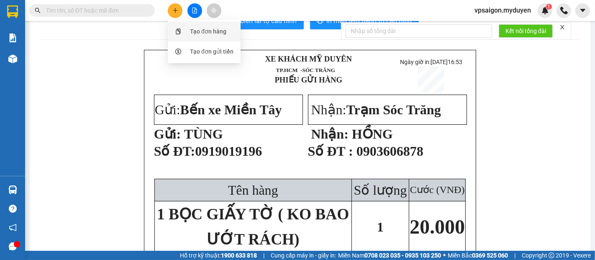
click at [208, 36] on div "Tạo đơn hàng" at bounding box center [204, 31] width 63 height 16
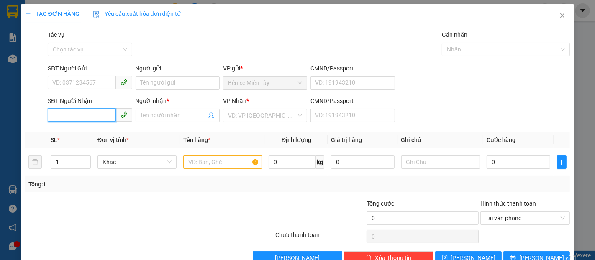
drag, startPoint x: 76, startPoint y: 113, endPoint x: 77, endPoint y: 120, distance: 6.8
click at [76, 116] on input "SĐT Người Nhận" at bounding box center [82, 114] width 68 height 13
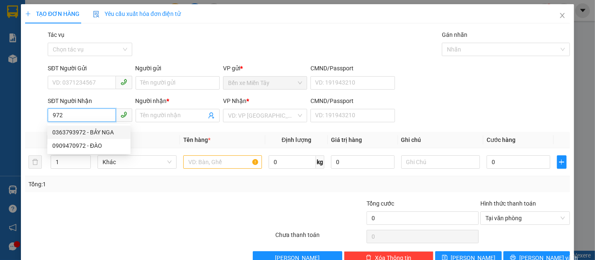
drag, startPoint x: 97, startPoint y: 131, endPoint x: 96, endPoint y: 126, distance: 4.8
click at [97, 131] on div "0363793972 - BẢY NGA" at bounding box center [88, 132] width 73 height 9
type input "0363793972"
type input "BẢY NGA"
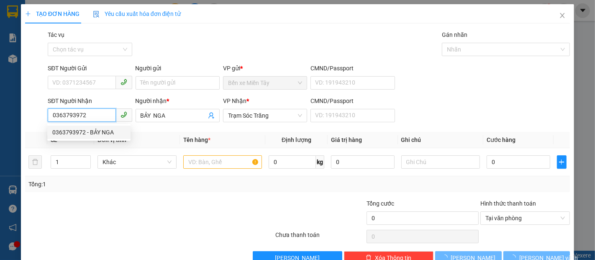
type input "150.000"
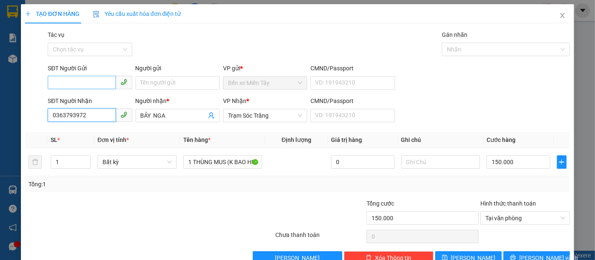
type input "0363793972"
click at [100, 84] on input "SĐT Người Gửi" at bounding box center [82, 82] width 68 height 13
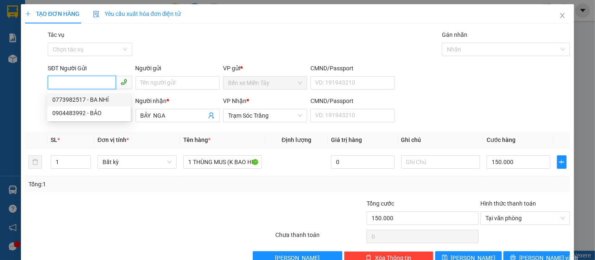
click at [100, 96] on div "0773982517 - BA NHÍ" at bounding box center [88, 99] width 73 height 9
type input "0773982517"
type input "BA NHÍ"
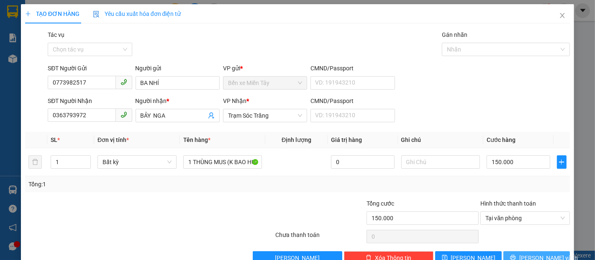
click at [544, 258] on span "Lưu và In" at bounding box center [549, 257] width 59 height 9
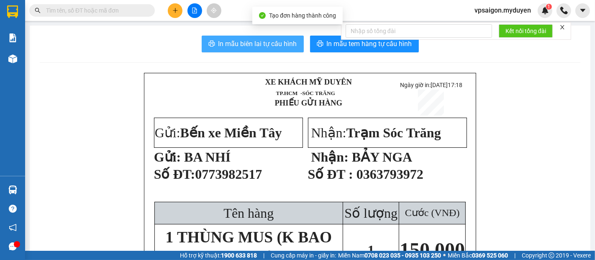
click at [233, 47] on span "In mẫu biên lai tự cấu hình" at bounding box center [258, 44] width 79 height 10
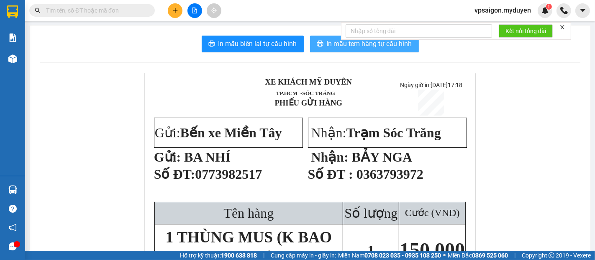
click at [345, 46] on span "In mẫu tem hàng tự cấu hình" at bounding box center [369, 44] width 85 height 10
click at [178, 9] on icon "plus" at bounding box center [176, 11] width 6 height 6
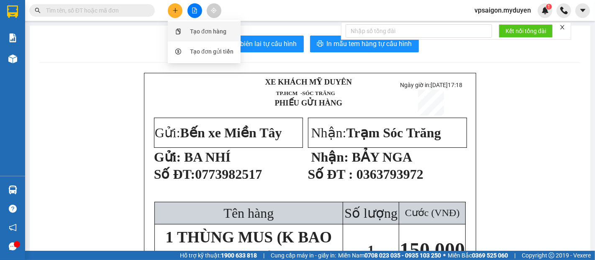
click at [187, 34] on div "Tạo đơn hàng" at bounding box center [204, 31] width 63 height 16
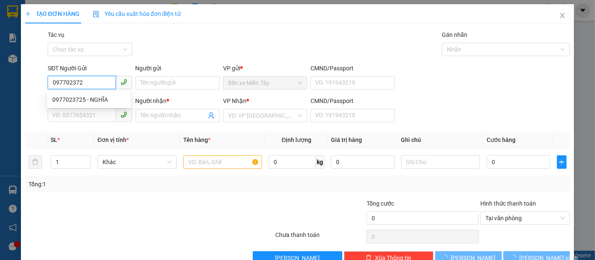
type input "0977023725"
click at [62, 95] on div "0977023725 - NGHĨA" at bounding box center [88, 99] width 73 height 9
type input "NGHĨA"
type input "0358035150"
type input "MỸ LINH"
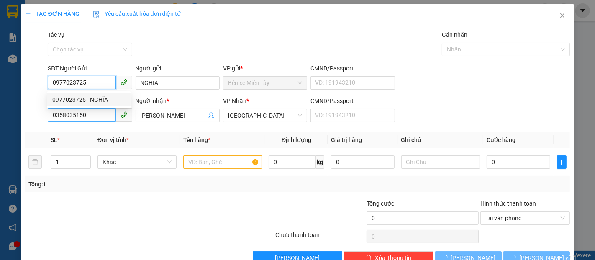
type input "40.000"
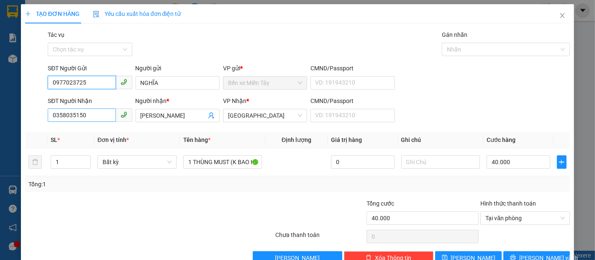
type input "0977023725"
drag, startPoint x: 101, startPoint y: 113, endPoint x: 0, endPoint y: 124, distance: 101.5
click at [0, 124] on div "TẠO ĐƠN HÀNG Yêu cầu xuất hóa đơn điện tử Transit Pickup Surcharge Ids Transit …" at bounding box center [297, 130] width 595 height 260
type input "0908256777"
drag, startPoint x: 165, startPoint y: 113, endPoint x: 60, endPoint y: 120, distance: 104.9
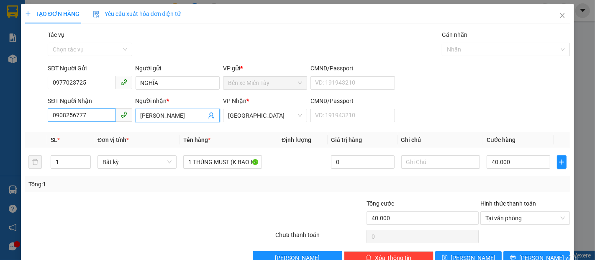
click at [75, 118] on div "SĐT Người Nhận 0908256777 Người nhận * MỸ LINH MỸ LINH VP Nhận * Đại Ngãi CMND/…" at bounding box center [309, 110] width 526 height 29
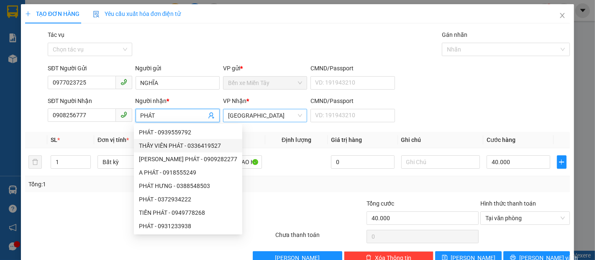
click at [257, 118] on span "Đại Ngãi" at bounding box center [265, 115] width 74 height 13
type input "PHÁT"
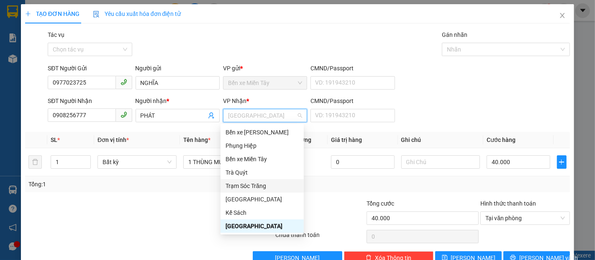
click at [248, 183] on div "Trạm Sóc Trăng" at bounding box center [262, 185] width 73 height 9
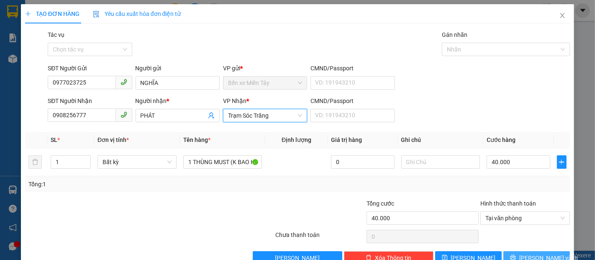
click at [515, 255] on icon "printer" at bounding box center [513, 258] width 6 height 6
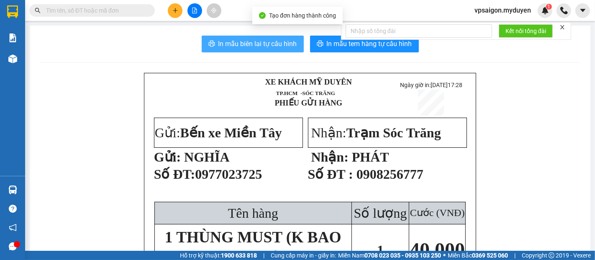
click at [275, 42] on span "In mẫu biên lai tự cấu hình" at bounding box center [258, 44] width 79 height 10
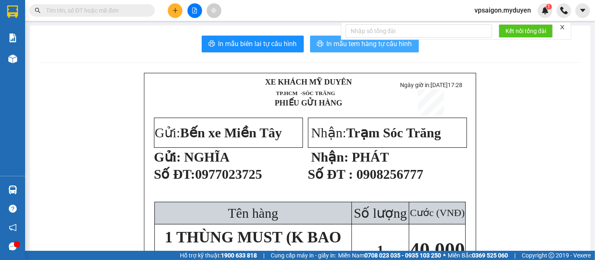
click at [319, 39] on button "In mẫu tem hàng tự cấu hình" at bounding box center [364, 44] width 109 height 17
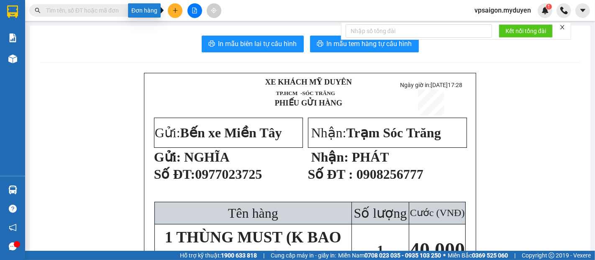
click at [177, 7] on button at bounding box center [175, 10] width 15 height 15
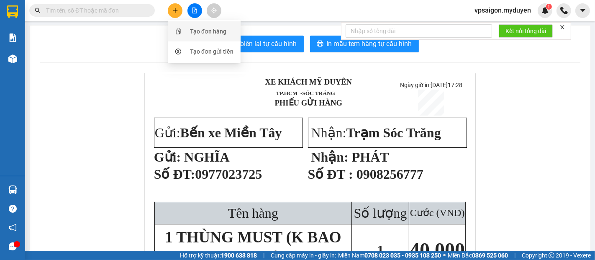
click at [194, 30] on div "Tạo đơn hàng" at bounding box center [208, 31] width 36 height 9
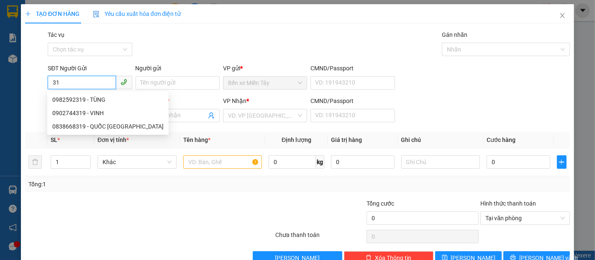
type input "3"
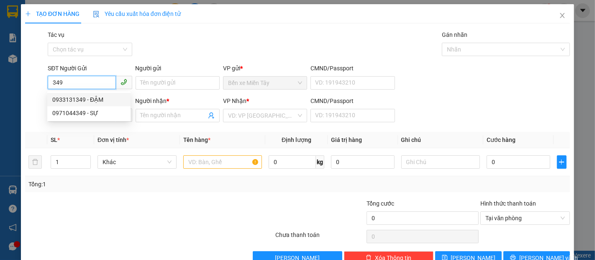
click at [88, 101] on div "0933131349 - ĐẬM" at bounding box center [88, 99] width 73 height 9
type input "0933131349"
type input "ĐẬM"
type input "0988992493"
type input "PHO"
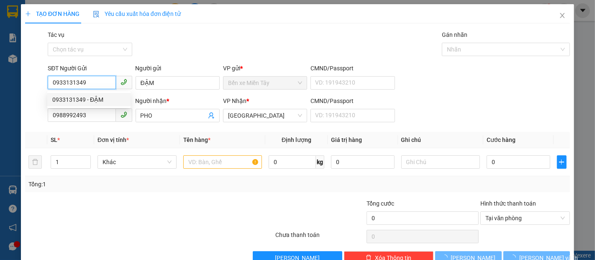
type input "40.000"
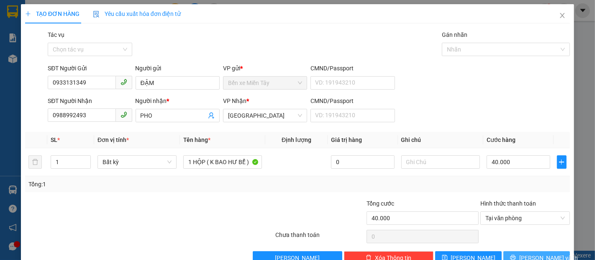
click at [530, 253] on button "Lưu và In" at bounding box center [537, 257] width 67 height 13
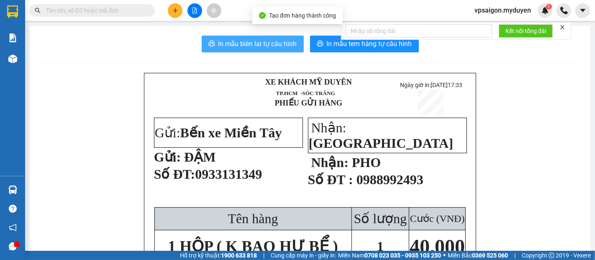
click at [283, 49] on button "In mẫu biên lai tự cấu hình" at bounding box center [253, 44] width 102 height 17
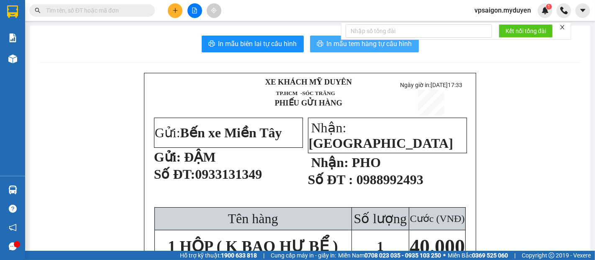
click at [322, 44] on button "In mẫu tem hàng tự cấu hình" at bounding box center [364, 44] width 109 height 17
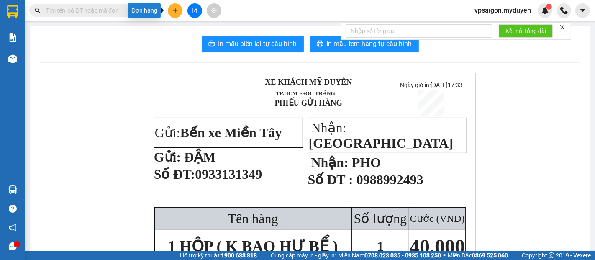
click at [173, 10] on icon "plus" at bounding box center [175, 10] width 5 height 0
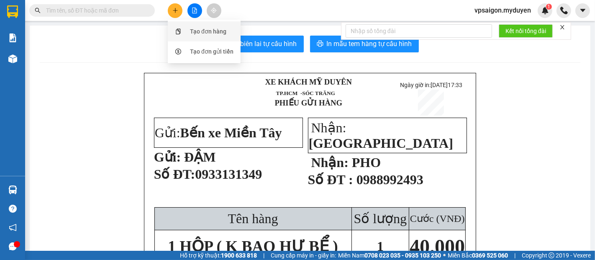
click at [192, 30] on div "Tạo đơn hàng" at bounding box center [208, 31] width 36 height 9
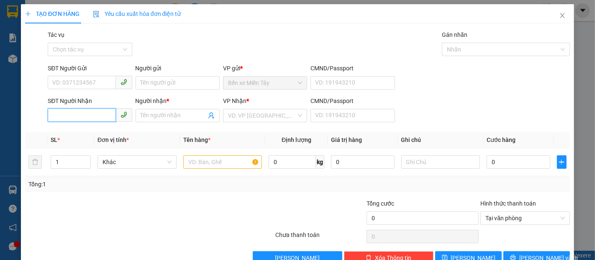
click at [70, 116] on input "SĐT Người Nhận" at bounding box center [82, 114] width 68 height 13
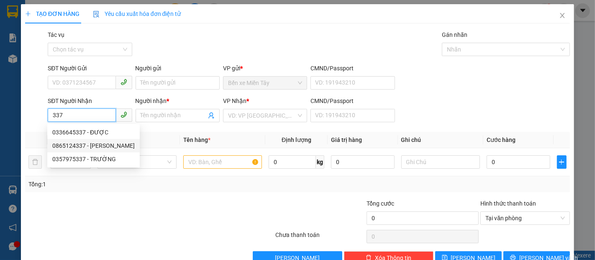
click at [89, 145] on div "0865124337 - VŨ LINH" at bounding box center [93, 145] width 82 height 9
type input "0865124337"
type input "VŨ LINH"
type input "60.000"
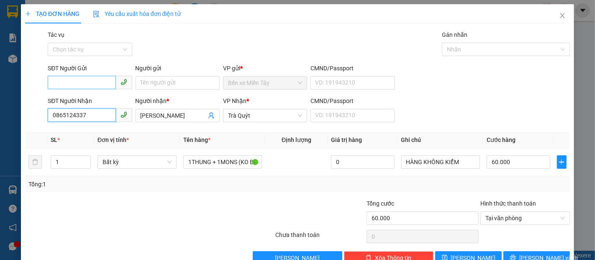
type input "0865124337"
click at [81, 83] on input "SĐT Người Gửi" at bounding box center [82, 82] width 68 height 13
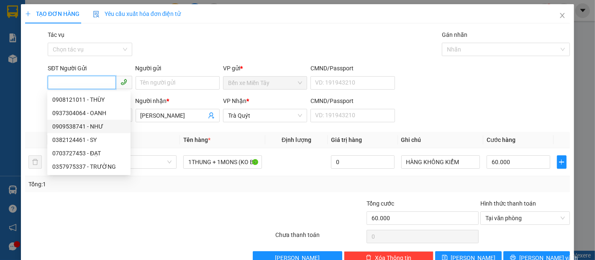
click at [98, 126] on div "0909538741 - NHƯ" at bounding box center [88, 126] width 73 height 9
type input "0909538741"
type input "NHƯ"
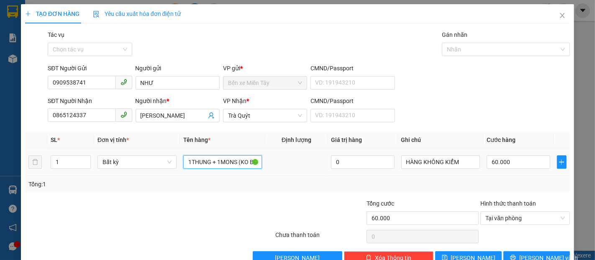
drag, startPoint x: 185, startPoint y: 162, endPoint x: 201, endPoint y: 176, distance: 20.8
click at [204, 175] on td "1THUNG + 1MONS (KO BAO HƯ, BỂ)" at bounding box center [223, 162] width 86 height 28
type input "1 THÙNG THIẾT + 1 KIỆN ĐEN (KO BAO HƯ, BỂ)"
click at [493, 163] on input "60.000" at bounding box center [518, 161] width 63 height 13
type input "7"
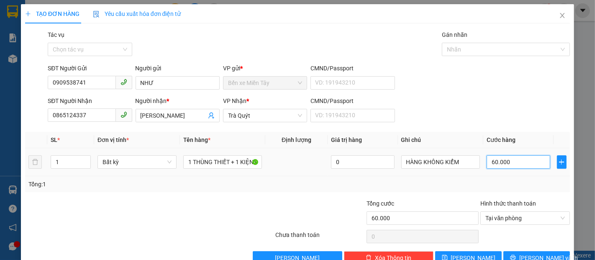
type input "7"
type input "70"
click at [528, 258] on span "Lưu và In" at bounding box center [549, 257] width 59 height 9
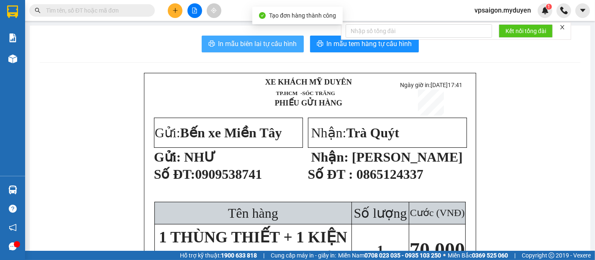
click at [261, 36] on button "In mẫu biên lai tự cấu hình" at bounding box center [253, 44] width 102 height 17
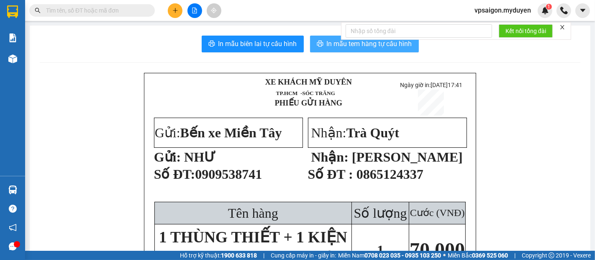
click at [342, 46] on span "In mẫu tem hàng tự cấu hình" at bounding box center [369, 44] width 85 height 10
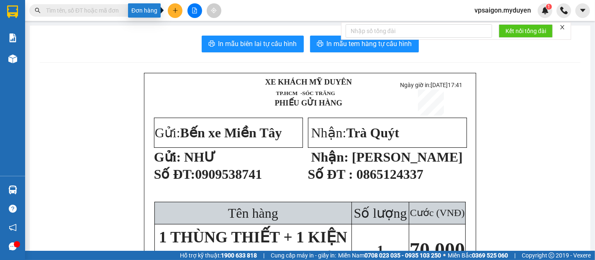
click at [171, 5] on button at bounding box center [175, 10] width 15 height 15
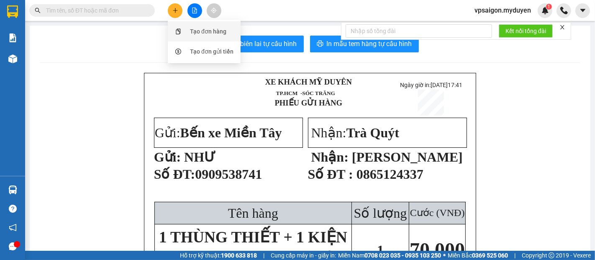
click at [180, 31] on icon "snippets" at bounding box center [178, 31] width 5 height 6
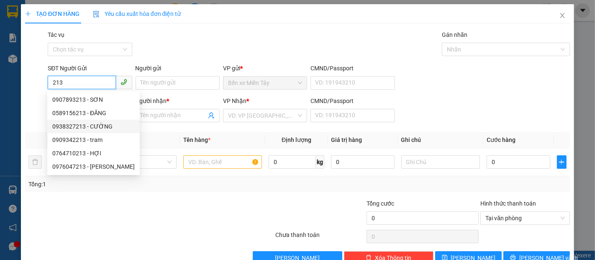
click at [102, 124] on div "0938327213 - CƯỜNG" at bounding box center [93, 126] width 82 height 9
type input "0938327213"
type input "CƯỜNG"
type input "0358893402"
type input "ĐỒNG"
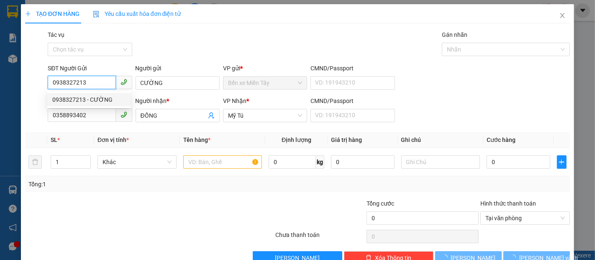
type input "60.000"
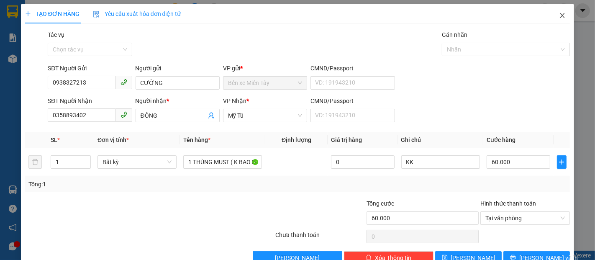
click at [559, 14] on icon "close" at bounding box center [562, 15] width 7 height 7
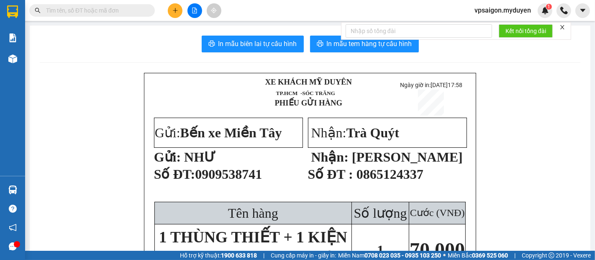
click at [178, 15] on button at bounding box center [175, 10] width 15 height 15
click at [187, 35] on div "Tạo đơn hàng" at bounding box center [204, 31] width 63 height 16
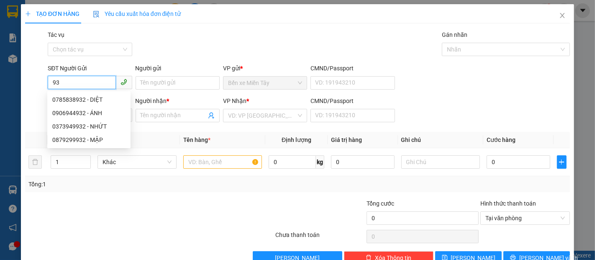
type input "9"
click at [84, 96] on div "0932624668 - HẠNH" at bounding box center [88, 99] width 73 height 9
type input "0932624668"
type input "HẠNH"
type input "0963979709"
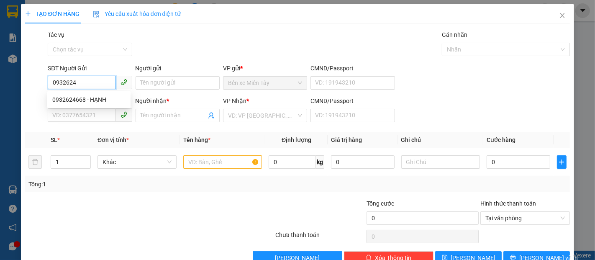
type input "VŨ"
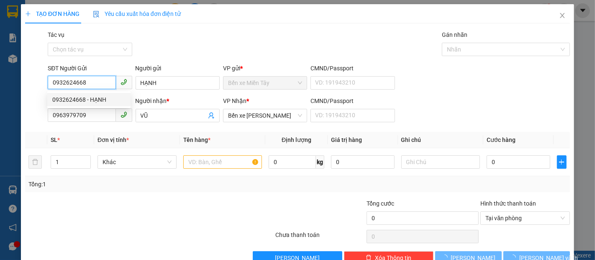
type input "20.000"
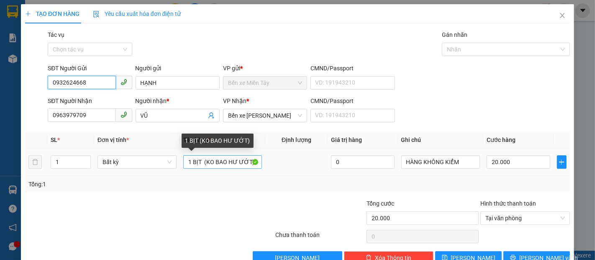
type input "0932624668"
drag, startPoint x: 201, startPoint y: 163, endPoint x: 184, endPoint y: 165, distance: 16.8
click at [184, 165] on input "1 BỊT (KO BAO HƯ ƯỚT)" at bounding box center [222, 161] width 79 height 13
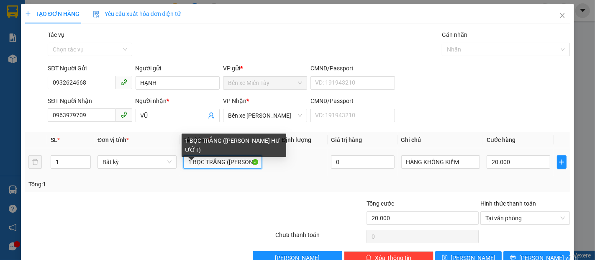
drag, startPoint x: 247, startPoint y: 163, endPoint x: 236, endPoint y: 167, distance: 12.2
click at [238, 166] on input "1 BỌC TRẮNG (KO BAO HƯ ƯỚT)" at bounding box center [222, 161] width 79 height 13
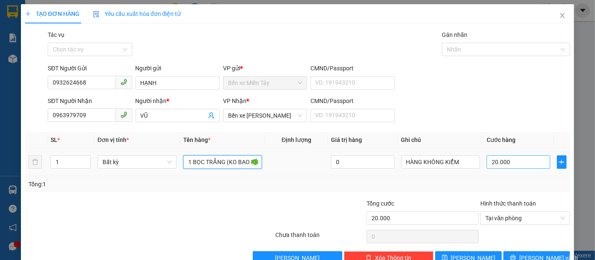
type input "1 BỌC TRẮNG (KO BAO RÁCH ƯỚT)"
click at [490, 161] on input "20.000" at bounding box center [518, 161] width 63 height 13
type input "5"
type input "50"
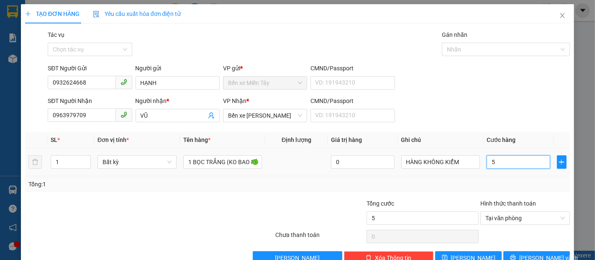
type input "50"
type input "500"
type input "5.000"
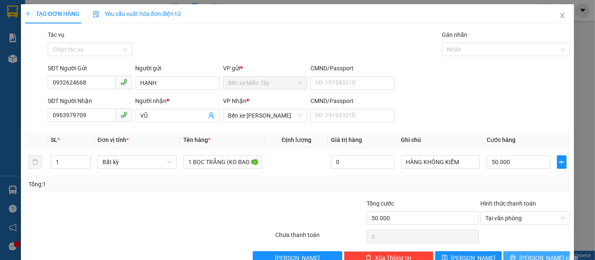
click at [535, 255] on span "Lưu và In" at bounding box center [549, 257] width 59 height 9
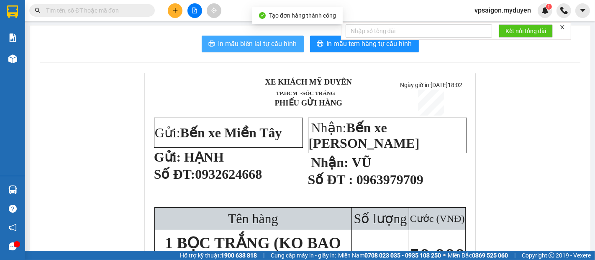
click at [253, 42] on span "In mẫu biên lai tự cấu hình" at bounding box center [258, 44] width 79 height 10
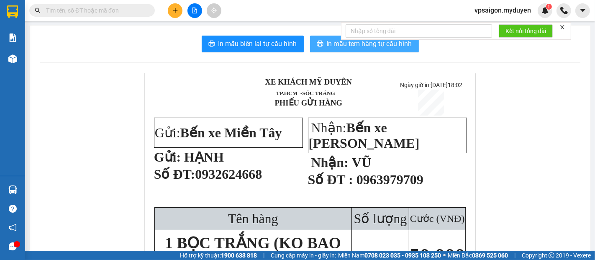
click at [317, 46] on icon "printer" at bounding box center [320, 43] width 7 height 7
click at [175, 13] on icon "plus" at bounding box center [176, 11] width 6 height 6
click at [196, 31] on div "Tạo đơn hàng" at bounding box center [208, 31] width 36 height 9
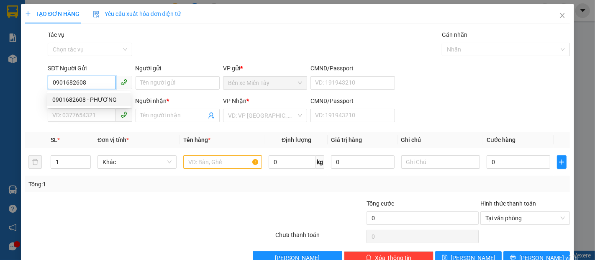
type input "0901682608"
drag, startPoint x: 196, startPoint y: 31, endPoint x: 196, endPoint y: 59, distance: 27.6
drag, startPoint x: 196, startPoint y: 59, endPoint x: 90, endPoint y: 80, distance: 107.6
click at [90, 80] on div "SĐT Người Gửi 0901682608" at bounding box center [90, 78] width 84 height 29
click at [90, 81] on input "0901682608" at bounding box center [82, 82] width 68 height 13
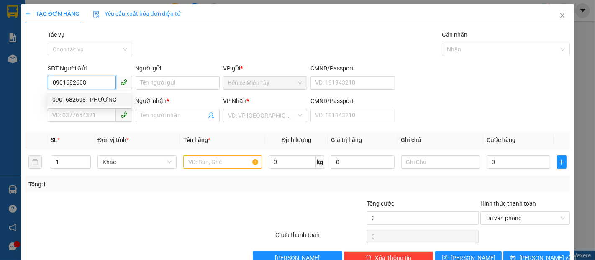
click at [91, 100] on div "0901682608 - PHƯƠNG" at bounding box center [88, 99] width 73 height 9
type input "PHƯƠNG"
type input "0966055723"
type input "DIỄM"
type input "20.000"
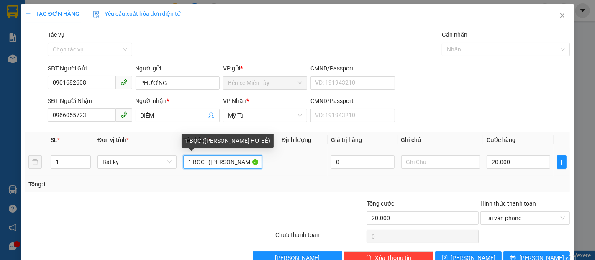
click at [204, 165] on input "1 BỌC (KO BAO HƯ BỂ)" at bounding box center [222, 161] width 79 height 13
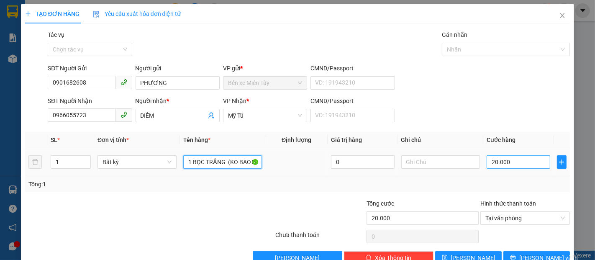
type input "1 BỌC TRẮNG (KO BAO HƯ BỂ)"
click at [498, 164] on input "20.000" at bounding box center [518, 161] width 63 height 13
type input "3"
type input "30"
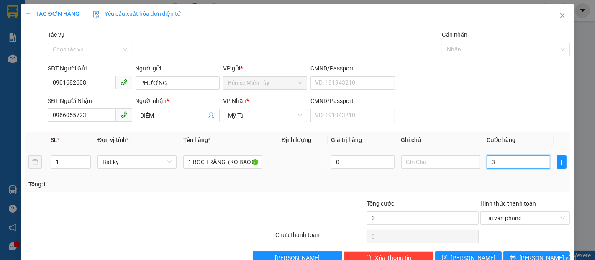
type input "30"
type input "300"
type input "3.000"
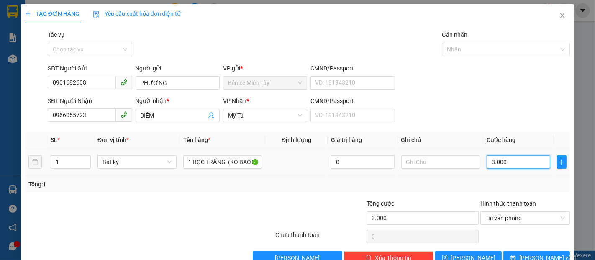
type input "30.000"
click at [535, 255] on span "Lưu và In" at bounding box center [549, 257] width 59 height 9
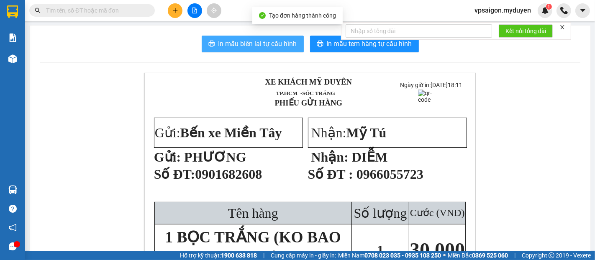
click at [264, 48] on span "In mẫu biên lai tự cấu hình" at bounding box center [258, 44] width 79 height 10
click at [312, 46] on button "In mẫu tem hàng tự cấu hình" at bounding box center [364, 44] width 109 height 17
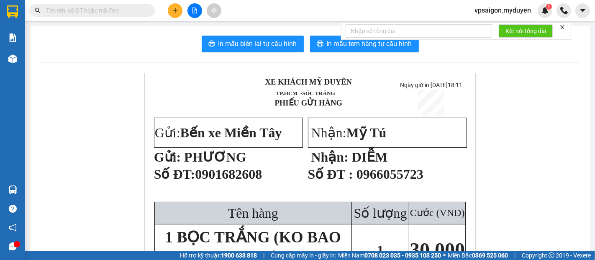
click at [174, 13] on button at bounding box center [175, 10] width 15 height 15
click at [179, 31] on icon "snippets" at bounding box center [178, 31] width 6 height 6
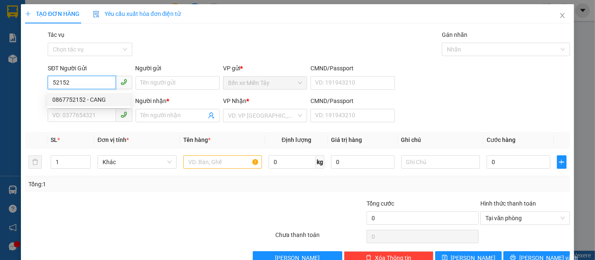
click at [91, 96] on div "0867752152 - CANG" at bounding box center [88, 99] width 73 height 9
type input "0867752152"
type input "CANG"
type input "0868750746"
type input "THẠCH THÌ DUYÊN"
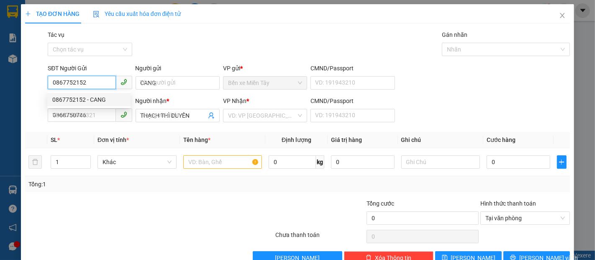
type input "30.000"
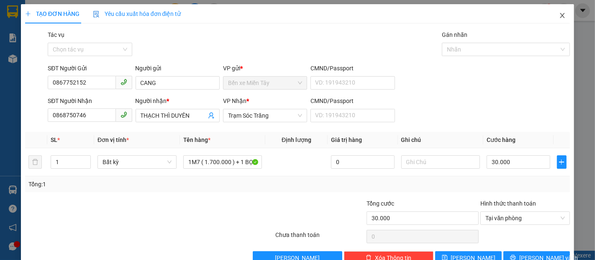
click at [559, 15] on icon "close" at bounding box center [562, 15] width 7 height 7
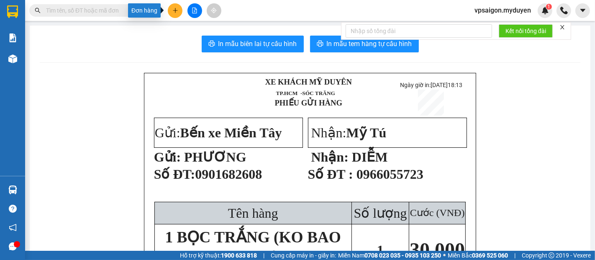
click at [178, 11] on button at bounding box center [175, 10] width 15 height 15
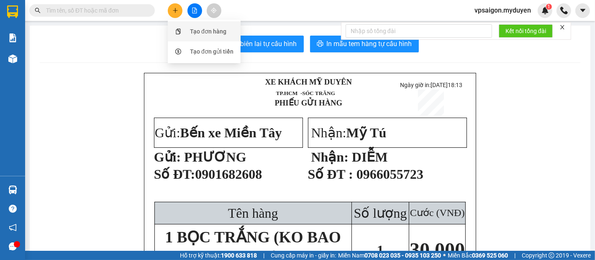
click at [190, 30] on div "Tạo đơn hàng" at bounding box center [208, 31] width 36 height 9
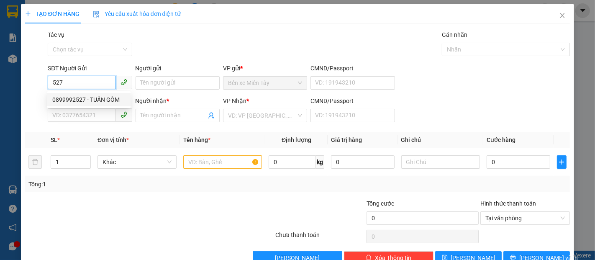
click at [108, 98] on div "0899992527 - TUẤN GÒM" at bounding box center [88, 99] width 73 height 9
type input "0899992527"
type input "TUẤN GÒM"
type input "0907007234"
type input "KIM YẾN"
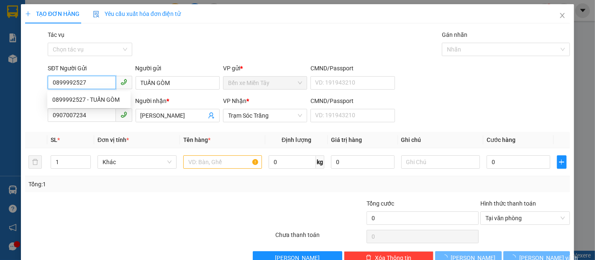
type input "40.000"
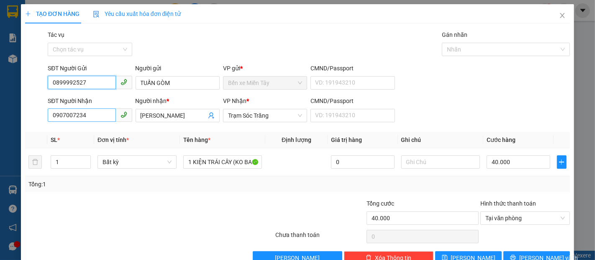
type input "0899992527"
drag, startPoint x: 100, startPoint y: 119, endPoint x: 0, endPoint y: 119, distance: 100.1
click at [0, 119] on div "TẠO ĐƠN HÀNG Yêu cầu xuất hóa đơn điện tử Transit Pickup Surcharge Ids Transit …" at bounding box center [297, 130] width 595 height 260
click at [64, 116] on input "098596418" at bounding box center [82, 114] width 68 height 13
click at [70, 113] on input "098596418" at bounding box center [82, 114] width 68 height 13
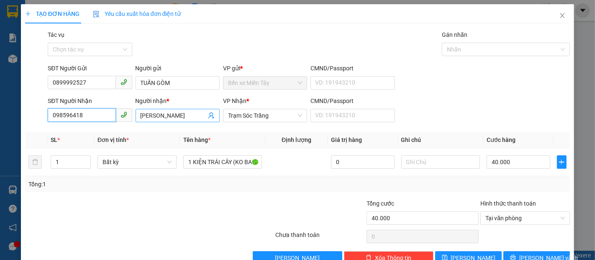
type input "098596418"
drag, startPoint x: 165, startPoint y: 115, endPoint x: 95, endPoint y: 116, distance: 69.1
click at [96, 116] on div "SĐT Người Nhận 098596418 Người nhận * KIM YẾN VP Nhận * Trạm Sóc Trăng CMND/Pas…" at bounding box center [309, 110] width 526 height 29
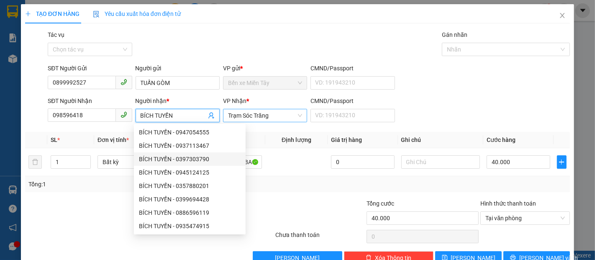
click at [265, 114] on span "Trạm Sóc Trăng" at bounding box center [265, 115] width 74 height 13
type input "BÍCH TUYỀN"
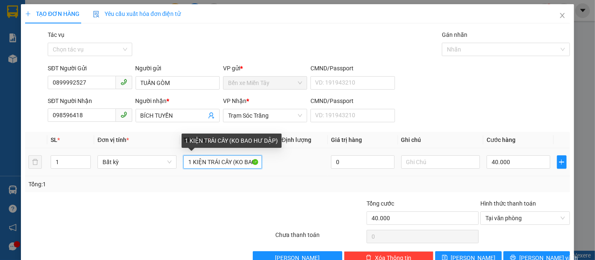
click at [204, 160] on input "1 KIỆN TRÁI CÂY (KO BAO HƯ DẬP)" at bounding box center [222, 161] width 79 height 13
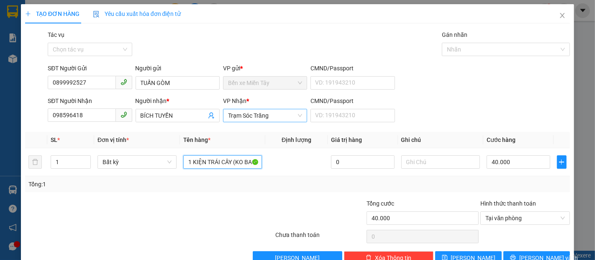
click at [286, 120] on span "Trạm Sóc Trăng" at bounding box center [265, 115] width 74 height 13
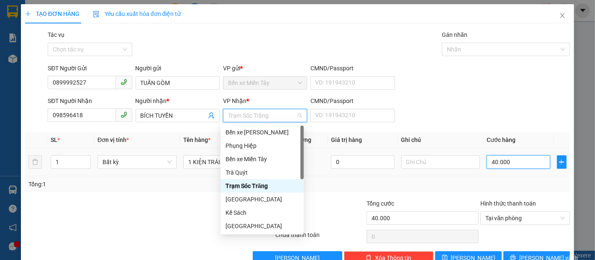
click at [517, 159] on input "40.000" at bounding box center [518, 161] width 63 height 13
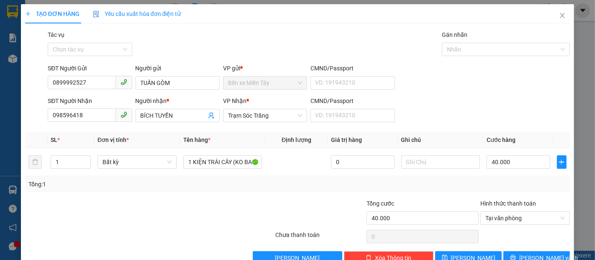
drag, startPoint x: 435, startPoint y: 204, endPoint x: 435, endPoint y: 210, distance: 6.7
drag, startPoint x: 435, startPoint y: 210, endPoint x: 247, endPoint y: 18, distance: 268.9
click at [262, 37] on div "Gói vận chuyển * Tiêu chuẩn Tác vụ Chọn tác vụ Gán nhãn Nhãn" at bounding box center [309, 44] width 526 height 29
click at [559, 16] on icon "close" at bounding box center [562, 15] width 7 height 7
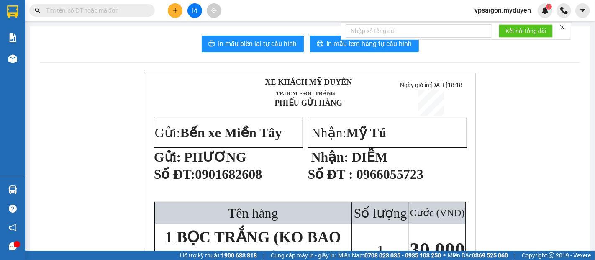
drag, startPoint x: 173, startPoint y: 13, endPoint x: 175, endPoint y: 20, distance: 7.8
click at [174, 13] on icon "plus" at bounding box center [176, 11] width 6 height 6
click at [183, 33] on div "Tạo đơn hàng" at bounding box center [204, 31] width 63 height 16
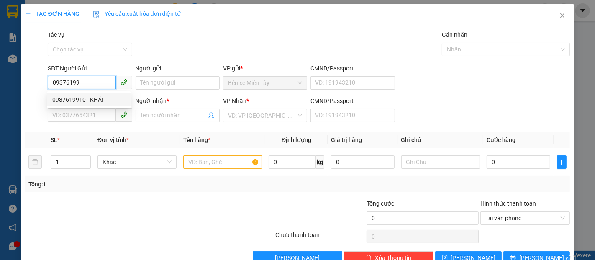
click at [87, 98] on div "0937619910 - KHẢI" at bounding box center [88, 99] width 73 height 9
type input "0937619910"
type input "KHẢI"
type input "0906354487"
type input "TỐ"
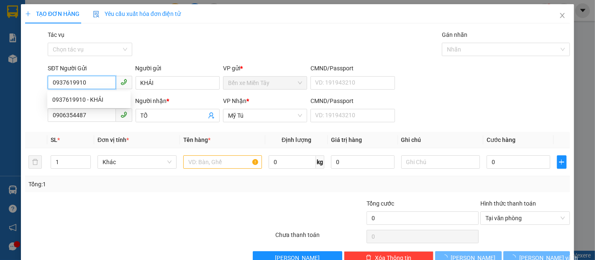
type input "40.000"
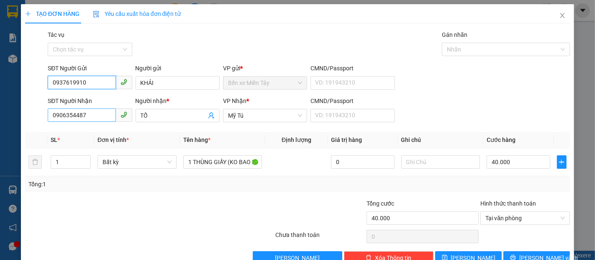
type input "0937619910"
drag, startPoint x: 90, startPoint y: 114, endPoint x: 0, endPoint y: 91, distance: 93.3
click at [0, 91] on div "TẠO ĐƠN HÀNG Yêu cầu xuất hóa đơn điện tử Transit Pickup Surcharge Ids Transit …" at bounding box center [297, 130] width 595 height 260
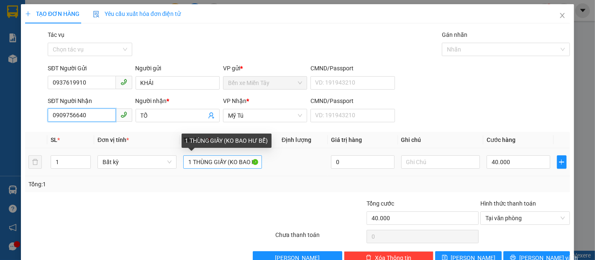
type input "0909756640"
click at [256, 162] on input "1 THÙNG GIẤY (KO BAO HƯ BỂ)" at bounding box center [222, 161] width 79 height 13
click at [247, 161] on input "1 THÙNG GIẤY (KO BAO HƯ BỂ)" at bounding box center [222, 161] width 79 height 13
type input "1 THÙNG GIẤY (KO BAO HƯ DẬP BỂ)"
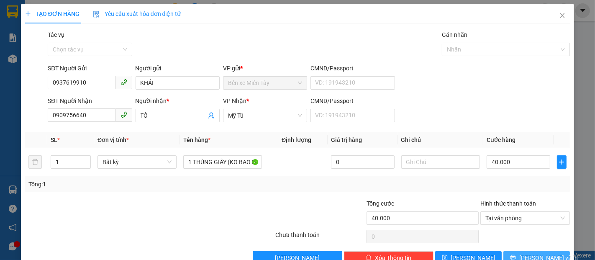
click at [516, 255] on icon "printer" at bounding box center [513, 258] width 6 height 6
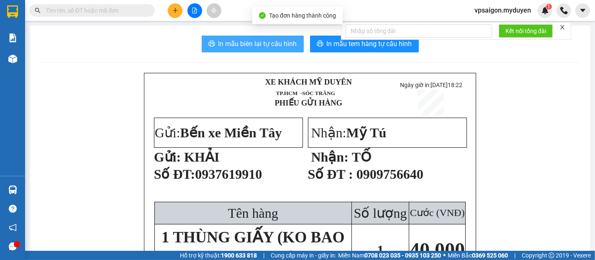
click at [268, 41] on span "In mẫu biên lai tự cấu hình" at bounding box center [258, 44] width 79 height 10
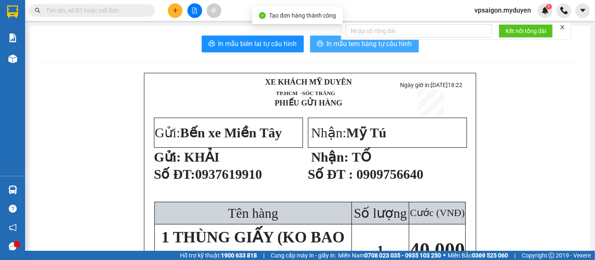
click at [329, 43] on span "In mẫu tem hàng tự cấu hình" at bounding box center [369, 44] width 85 height 10
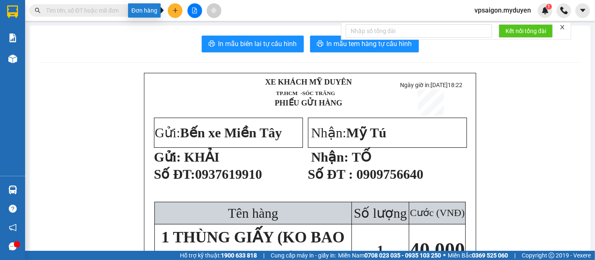
click at [178, 13] on button at bounding box center [175, 10] width 15 height 15
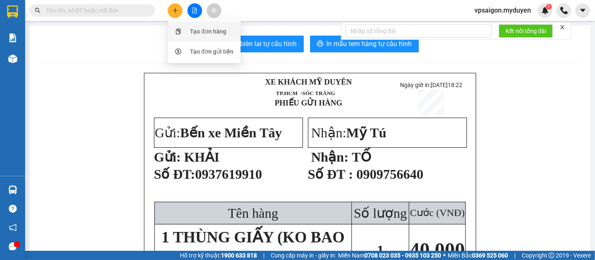
click at [184, 31] on div "Tạo đơn hàng" at bounding box center [204, 31] width 63 height 16
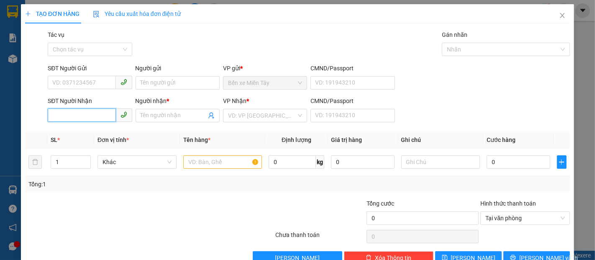
click at [82, 113] on input "SĐT Người Nhận" at bounding box center [82, 114] width 68 height 13
click at [80, 130] on div "0913983826 - HIỂN" at bounding box center [88, 132] width 73 height 9
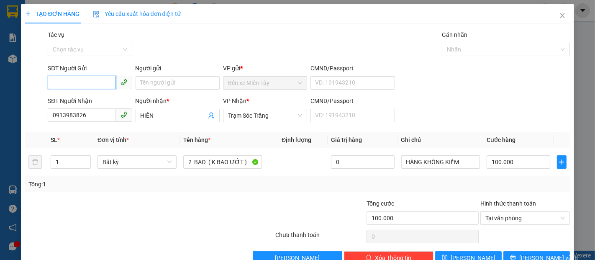
click at [91, 80] on input "SĐT Người Gửi" at bounding box center [82, 82] width 68 height 13
click at [90, 98] on div "0907111348 - TÀI" at bounding box center [88, 99] width 73 height 9
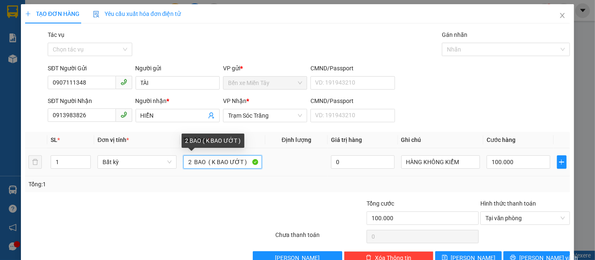
drag, startPoint x: 185, startPoint y: 161, endPoint x: 203, endPoint y: 165, distance: 18.8
click at [203, 165] on input "2 BAO ( K BAO ƯỚT )" at bounding box center [222, 161] width 79 height 13
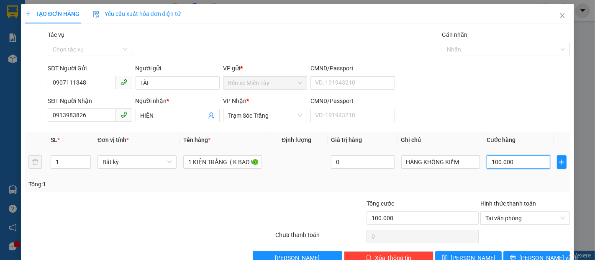
drag, startPoint x: 514, startPoint y: 167, endPoint x: 509, endPoint y: 165, distance: 5.6
click at [514, 167] on input "100.000" at bounding box center [518, 161] width 63 height 13
click at [525, 255] on span "Lưu và In" at bounding box center [549, 257] width 59 height 9
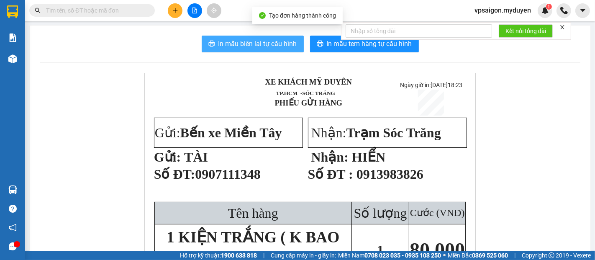
click at [226, 41] on span "In mẫu biên lai tự cấu hình" at bounding box center [258, 44] width 79 height 10
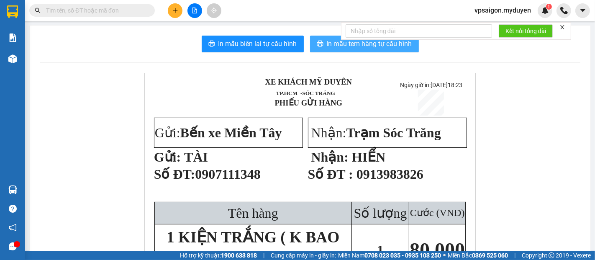
click at [378, 49] on button "In mẫu tem hàng tự cấu hình" at bounding box center [364, 44] width 109 height 17
click at [177, 12] on icon "plus" at bounding box center [176, 11] width 6 height 6
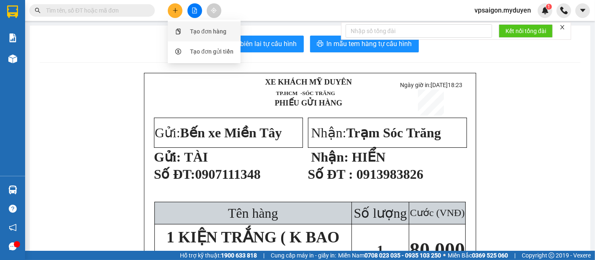
click at [188, 29] on div "Tạo đơn hàng" at bounding box center [204, 31] width 63 height 16
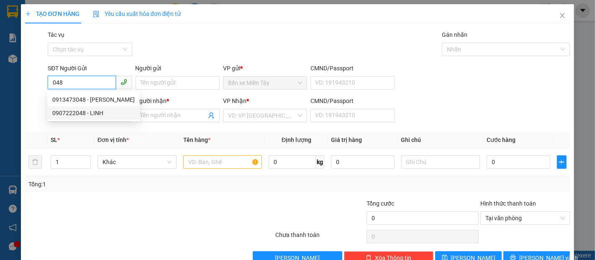
click at [87, 112] on div "0907222048 - LINH" at bounding box center [93, 112] width 82 height 9
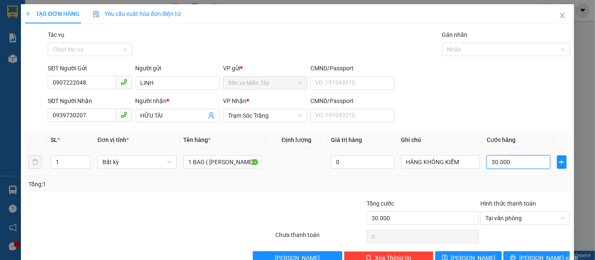
click at [513, 163] on input "30.000" at bounding box center [518, 161] width 63 height 13
click at [536, 255] on span "Lưu và In" at bounding box center [549, 257] width 59 height 9
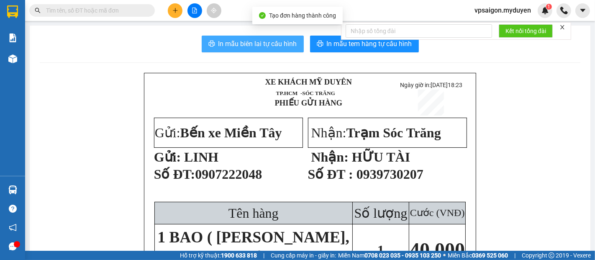
click at [268, 49] on span "In mẫu biên lai tự cấu hình" at bounding box center [258, 44] width 79 height 10
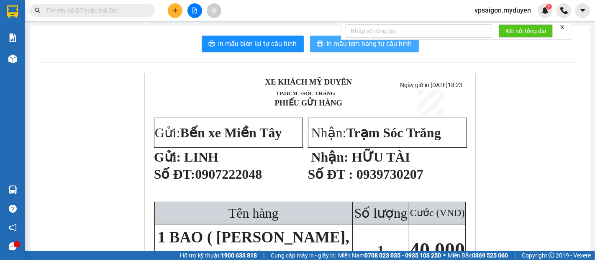
click at [327, 46] on span "In mẫu tem hàng tự cấu hình" at bounding box center [369, 44] width 85 height 10
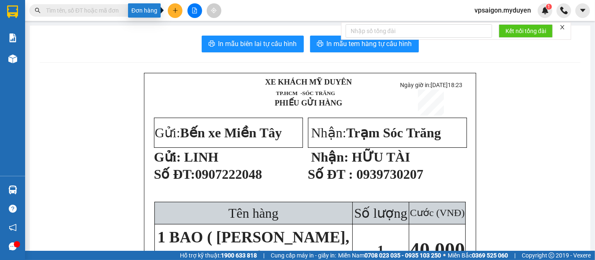
click at [175, 9] on icon "plus" at bounding box center [176, 11] width 6 height 6
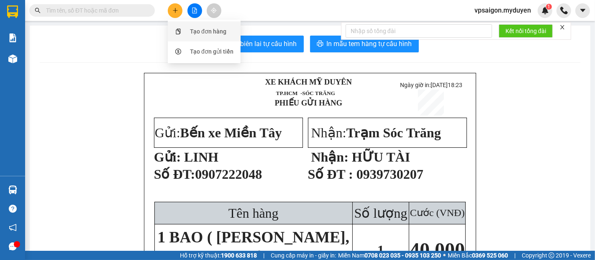
click at [187, 31] on div "Tạo đơn hàng" at bounding box center [204, 31] width 63 height 16
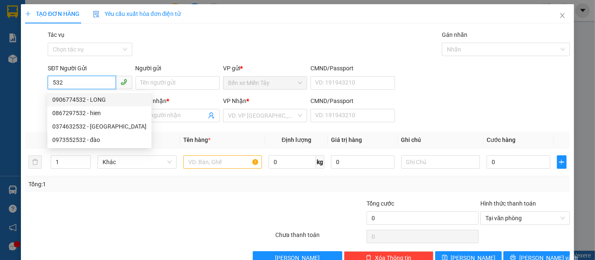
click at [92, 96] on div "0906774532 - LONG" at bounding box center [99, 99] width 94 height 9
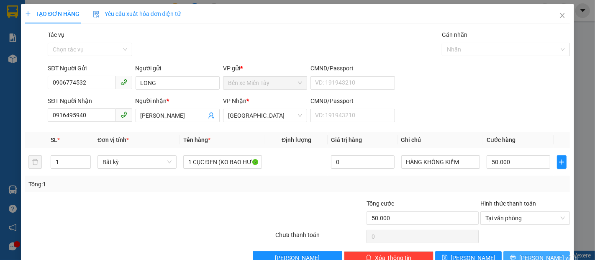
click at [522, 253] on button "Lưu và In" at bounding box center [537, 257] width 67 height 13
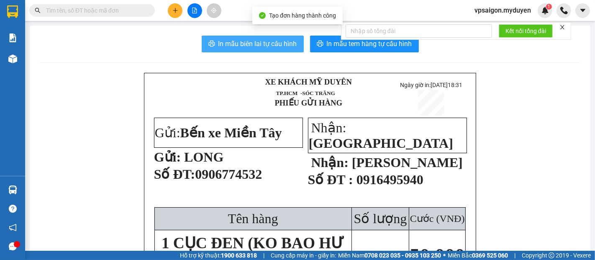
click at [250, 46] on span "In mẫu biên lai tự cấu hình" at bounding box center [258, 44] width 79 height 10
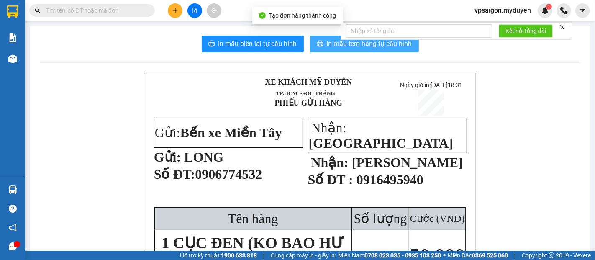
click at [330, 49] on span "In mẫu tem hàng tự cấu hình" at bounding box center [369, 44] width 85 height 10
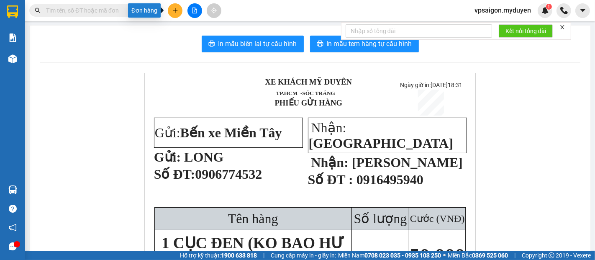
click at [178, 13] on button at bounding box center [175, 10] width 15 height 15
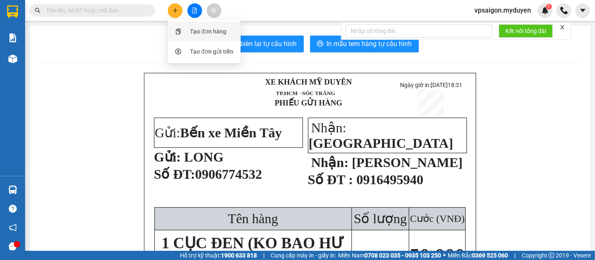
click at [207, 34] on div "Tạo đơn hàng" at bounding box center [208, 31] width 36 height 9
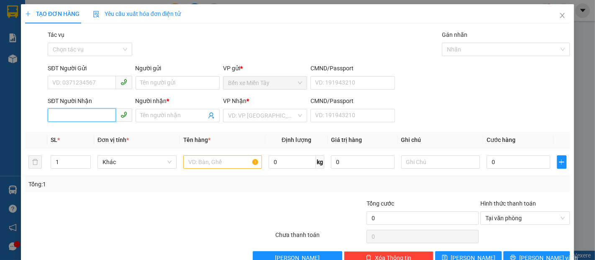
click at [77, 117] on input "SĐT Người Nhận" at bounding box center [82, 114] width 68 height 13
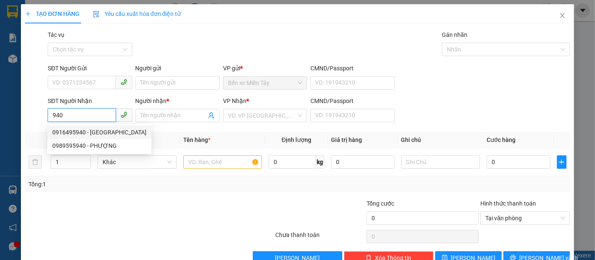
click at [89, 132] on div "0916495940 - THANH VÂN" at bounding box center [99, 132] width 94 height 9
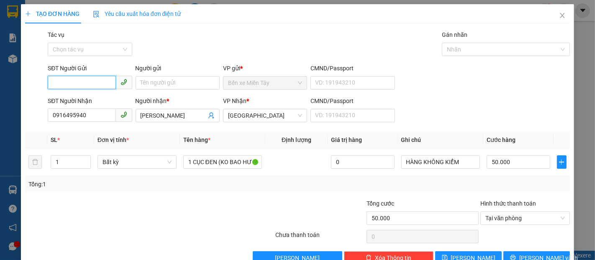
click at [90, 80] on input "SĐT Người Gửi" at bounding box center [82, 82] width 68 height 13
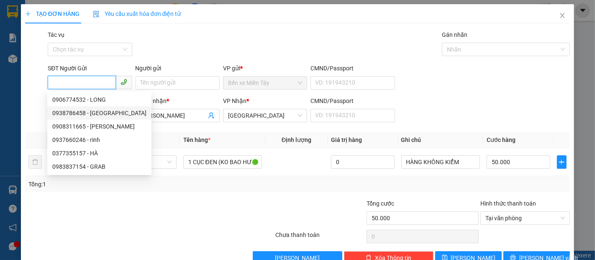
click at [92, 113] on div "0938786458 - THANH VÂN" at bounding box center [99, 112] width 94 height 9
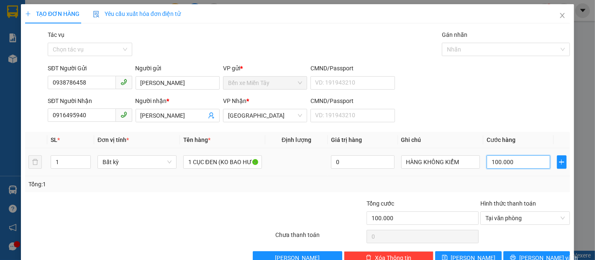
click at [504, 165] on input "100.000" at bounding box center [518, 161] width 63 height 13
click at [372, 159] on input "0" at bounding box center [362, 161] width 63 height 13
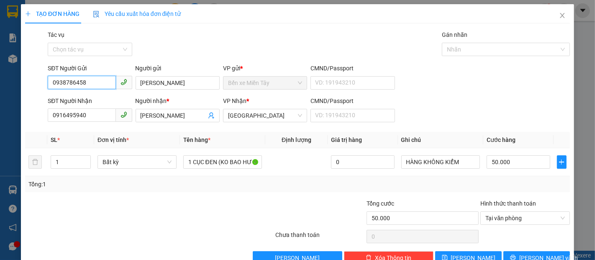
click at [85, 86] on input "0938786458" at bounding box center [82, 82] width 68 height 13
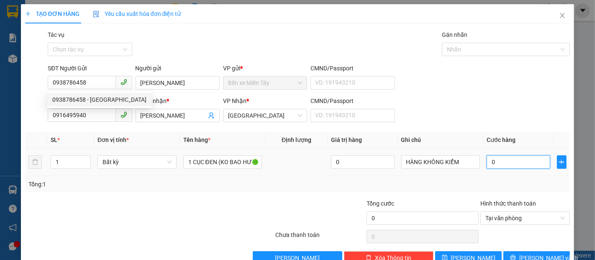
click at [503, 160] on input "0" at bounding box center [518, 161] width 63 height 13
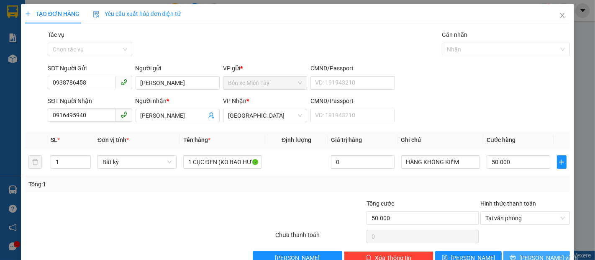
click at [539, 253] on span "Lưu và In" at bounding box center [549, 257] width 59 height 9
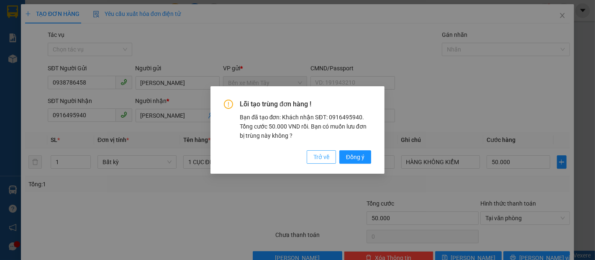
click at [317, 157] on span "Trở về" at bounding box center [322, 156] width 16 height 9
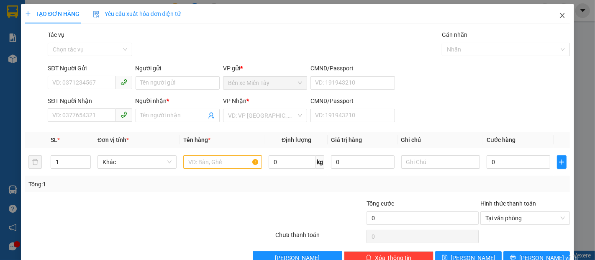
click at [559, 19] on icon "close" at bounding box center [562, 15] width 7 height 7
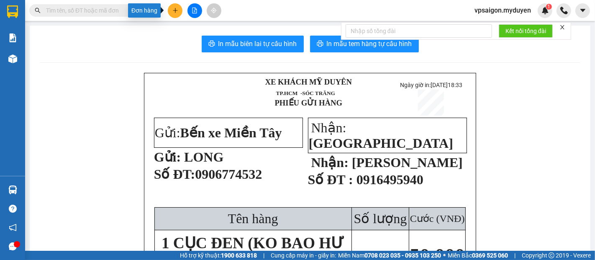
click at [174, 10] on icon "plus" at bounding box center [175, 10] width 5 height 0
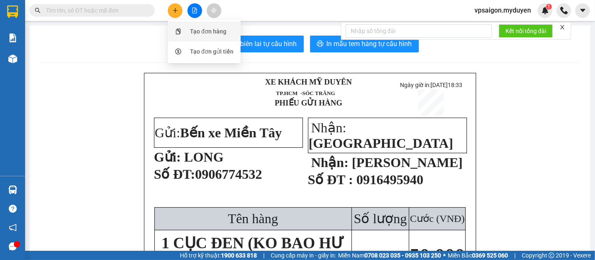
click at [181, 28] on div at bounding box center [178, 31] width 10 height 9
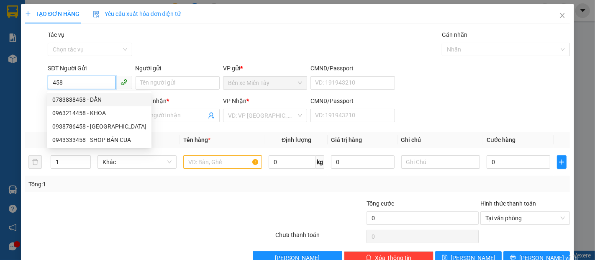
click at [103, 100] on div "0783838458 - DẪN" at bounding box center [99, 99] width 94 height 9
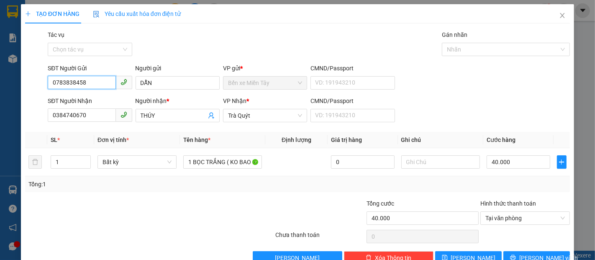
drag, startPoint x: 97, startPoint y: 84, endPoint x: 0, endPoint y: 85, distance: 96.7
click at [0, 84] on div "TẠO ĐƠN HÀNG Yêu cầu xuất hóa đơn điện tử Transit Pickup Surcharge Ids Transit …" at bounding box center [297, 130] width 595 height 260
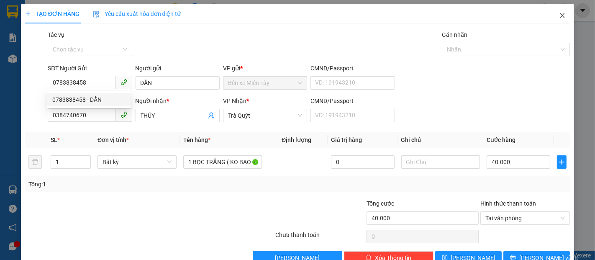
drag, startPoint x: 552, startPoint y: 15, endPoint x: 528, endPoint y: 16, distance: 24.3
click at [551, 15] on span "Close" at bounding box center [562, 15] width 23 height 23
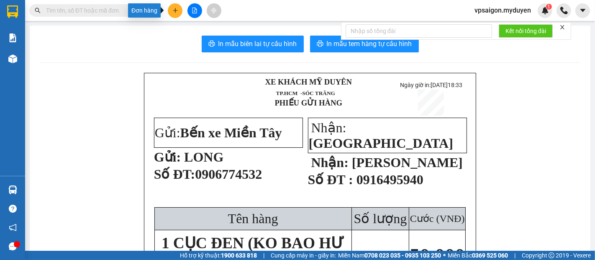
click at [178, 13] on button at bounding box center [175, 10] width 15 height 15
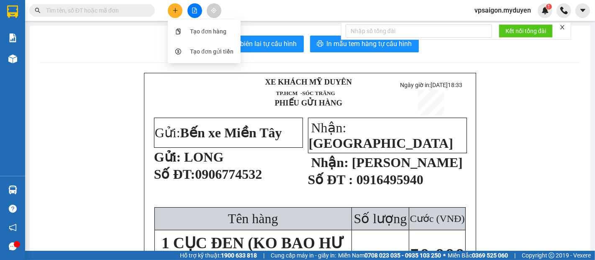
click at [186, 30] on div "Tạo đơn hàng" at bounding box center [204, 31] width 63 height 16
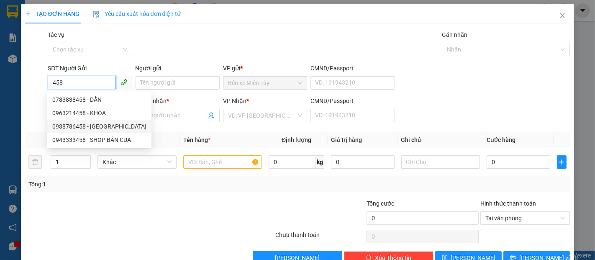
drag, startPoint x: 105, startPoint y: 126, endPoint x: 118, endPoint y: 110, distance: 21.2
click at [105, 126] on div "0938786458 - THANH VÂN" at bounding box center [99, 126] width 94 height 9
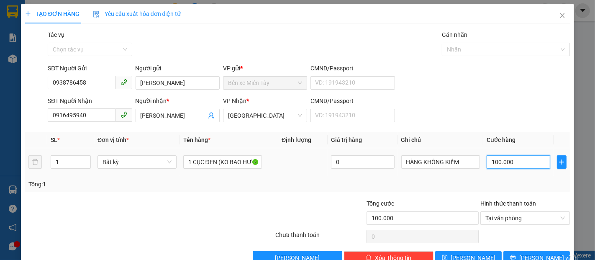
click at [508, 160] on input "100.000" at bounding box center [518, 161] width 63 height 13
click at [530, 253] on button "Lưu và In" at bounding box center [537, 257] width 67 height 13
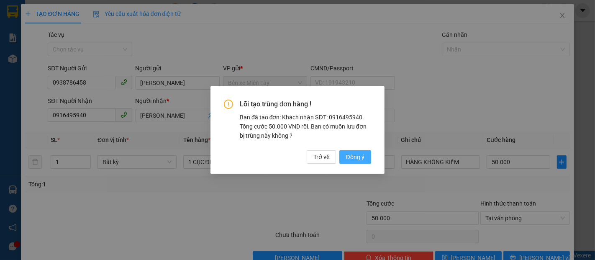
click at [346, 154] on span "Đồng ý" at bounding box center [355, 156] width 18 height 9
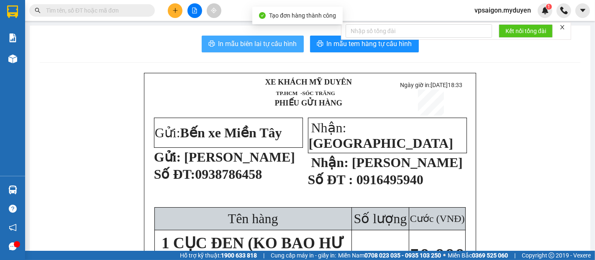
click at [250, 44] on span "In mẫu biên lai tự cấu hình" at bounding box center [258, 44] width 79 height 10
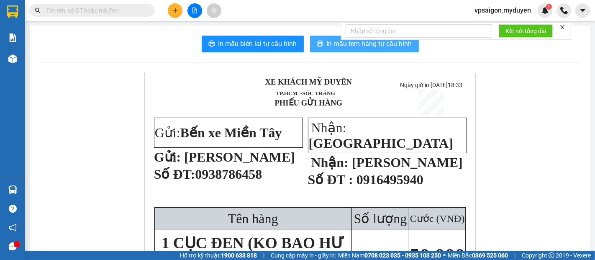
click at [335, 44] on span "In mẫu tem hàng tự cấu hình" at bounding box center [369, 44] width 85 height 10
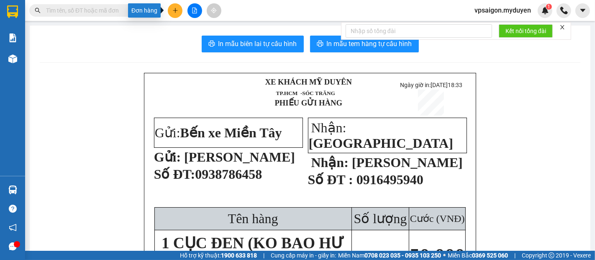
click at [170, 6] on button at bounding box center [175, 10] width 15 height 15
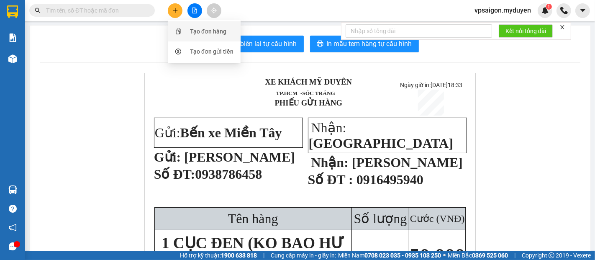
click at [219, 32] on div "Tạo đơn hàng" at bounding box center [208, 31] width 36 height 9
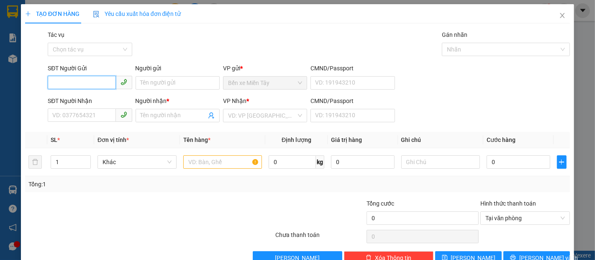
drag, startPoint x: 60, startPoint y: 82, endPoint x: 59, endPoint y: 88, distance: 6.5
click at [61, 82] on input "SĐT Người Gửi" at bounding box center [82, 82] width 68 height 13
click at [77, 100] on div "0392322035 - ĐẠM" at bounding box center [88, 99] width 73 height 9
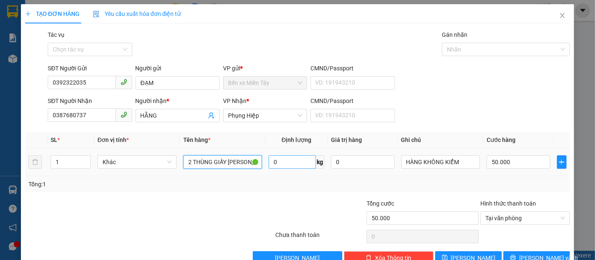
drag, startPoint x: 182, startPoint y: 161, endPoint x: 285, endPoint y: 161, distance: 103.0
click at [285, 161] on tr "1 Khác 2 THÙNG GIẤY DÁN CHUNG (K BAO HƯ ) 0 kg 0 HÀNG KHÔNG KIỂM 50.000" at bounding box center [297, 162] width 545 height 28
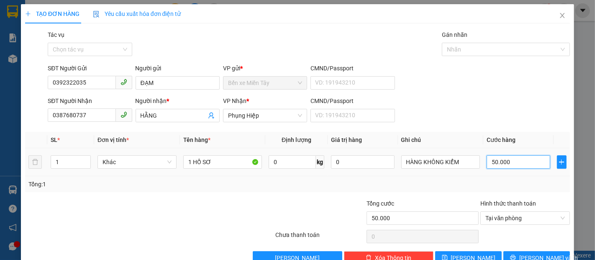
click at [517, 162] on input "50.000" at bounding box center [518, 161] width 63 height 13
click at [539, 253] on span "Lưu và In" at bounding box center [549, 257] width 59 height 9
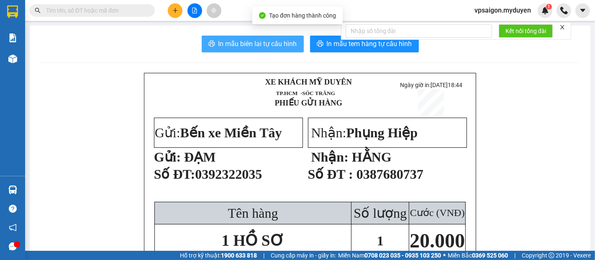
drag, startPoint x: 251, startPoint y: 43, endPoint x: 265, endPoint y: 58, distance: 20.5
click at [252, 43] on span "In mẫu biên lai tự cấu hình" at bounding box center [258, 44] width 79 height 10
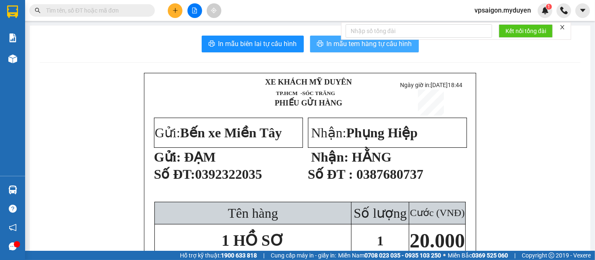
click at [362, 42] on span "In mẫu tem hàng tự cấu hình" at bounding box center [369, 44] width 85 height 10
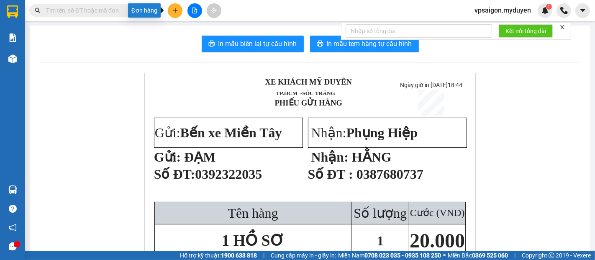
click at [179, 10] on button at bounding box center [175, 10] width 15 height 15
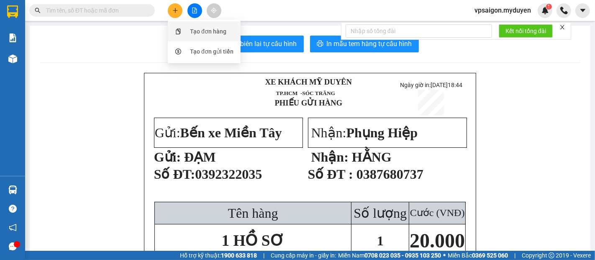
click at [200, 36] on div "Tạo đơn hàng" at bounding box center [204, 31] width 63 height 16
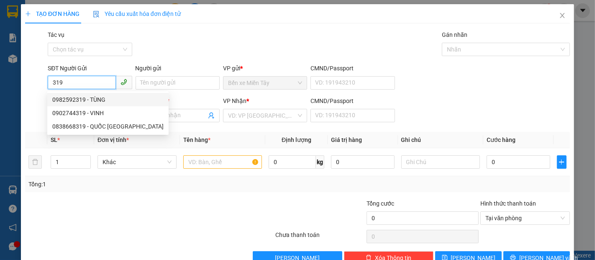
click at [93, 100] on div "0982592319 - TÙNG" at bounding box center [107, 99] width 111 height 9
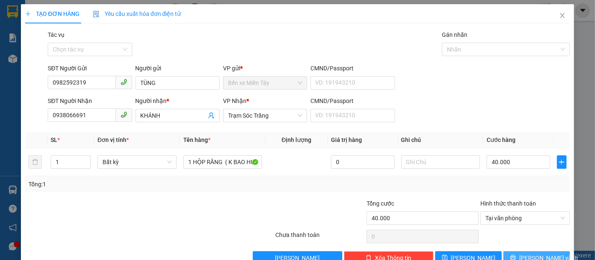
click at [534, 258] on span "Lưu và In" at bounding box center [549, 257] width 59 height 9
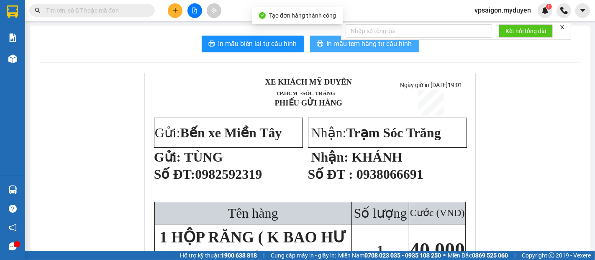
click at [327, 46] on span "In mẫu tem hàng tự cấu hình" at bounding box center [369, 44] width 85 height 10
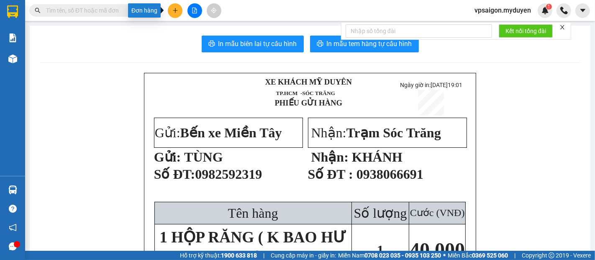
click at [175, 9] on icon "plus" at bounding box center [175, 10] width 0 height 5
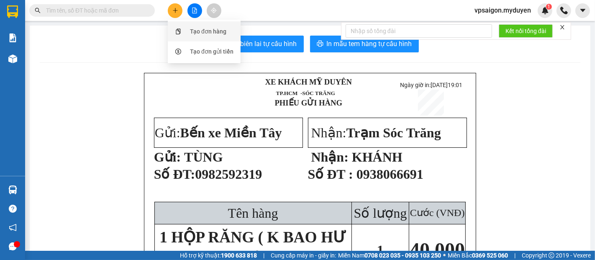
click at [193, 31] on div "Tạo đơn hàng" at bounding box center [208, 31] width 36 height 9
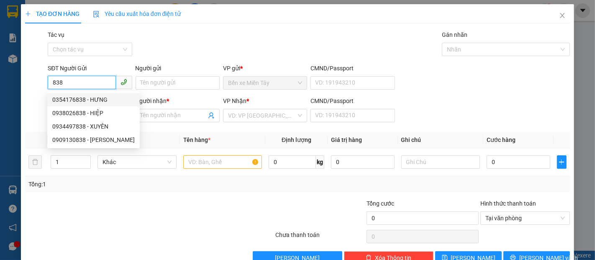
drag, startPoint x: 100, startPoint y: 100, endPoint x: 90, endPoint y: 95, distance: 11.6
click at [100, 100] on div "0354176838 - HƯNG" at bounding box center [93, 99] width 82 height 9
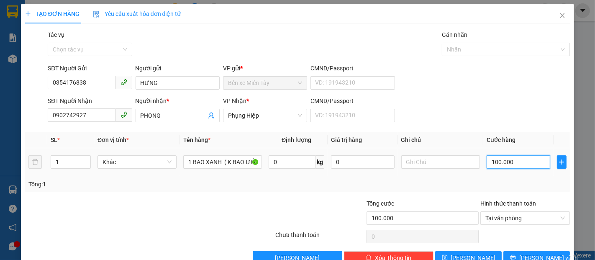
click at [507, 162] on input "100.000" at bounding box center [518, 161] width 63 height 13
click at [528, 254] on span "Lưu và In" at bounding box center [549, 257] width 59 height 9
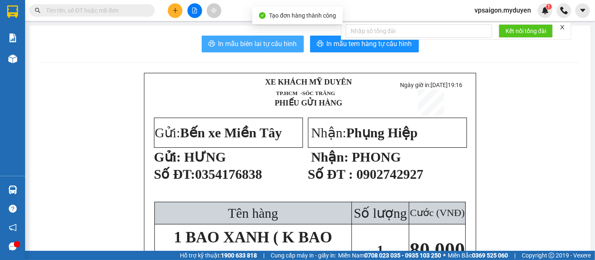
click at [211, 43] on icon "printer" at bounding box center [212, 43] width 7 height 7
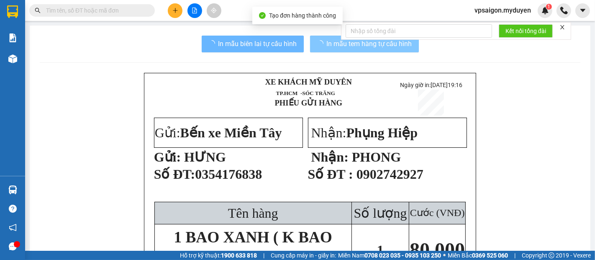
click at [338, 44] on span "In mẫu tem hàng tự cấu hình" at bounding box center [369, 44] width 85 height 10
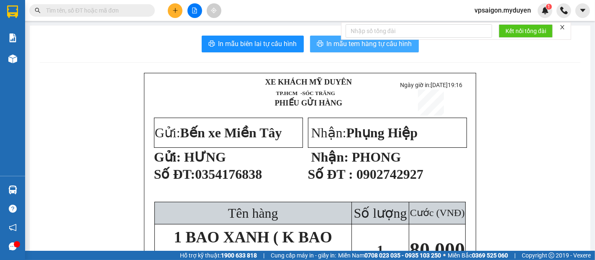
click at [338, 44] on span "In mẫu tem hàng tự cấu hình" at bounding box center [369, 44] width 85 height 10
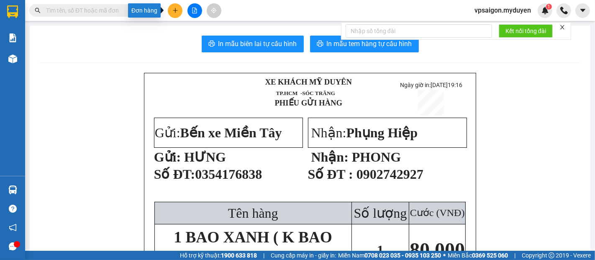
click at [171, 15] on button at bounding box center [175, 10] width 15 height 15
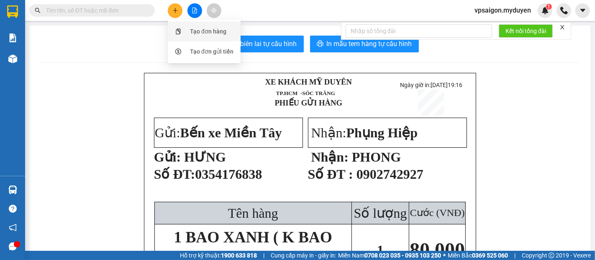
click at [203, 32] on div "Tạo đơn hàng" at bounding box center [208, 31] width 36 height 9
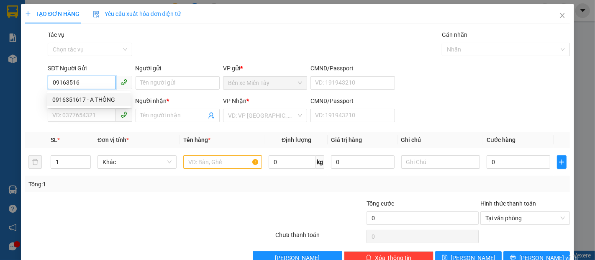
drag, startPoint x: 100, startPoint y: 102, endPoint x: 90, endPoint y: 93, distance: 14.3
click at [99, 101] on div "0916351617 - A THÔNG" at bounding box center [88, 99] width 73 height 9
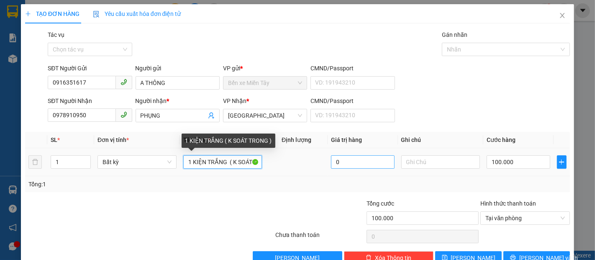
drag, startPoint x: 182, startPoint y: 165, endPoint x: 347, endPoint y: 167, distance: 165.4
click at [348, 166] on tr "1 Bất kỳ 1 KIỆN TRẮNG ( K SOÁT TRONG ) 0 100.000" at bounding box center [297, 162] width 545 height 28
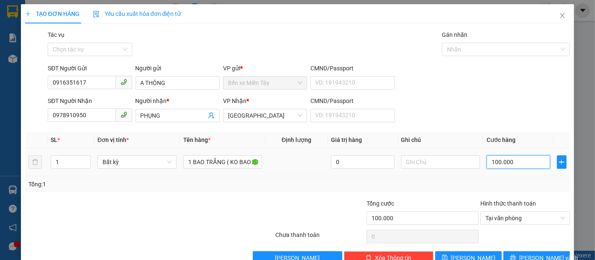
click at [500, 164] on input "100.000" at bounding box center [518, 161] width 63 height 13
click at [559, 254] on button "Lưu và In" at bounding box center [537, 257] width 67 height 13
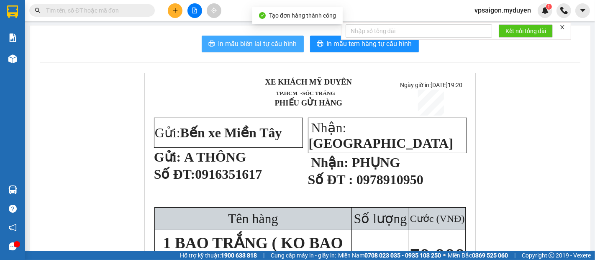
click at [219, 44] on span "In mẫu biên lai tự cấu hình" at bounding box center [258, 44] width 79 height 10
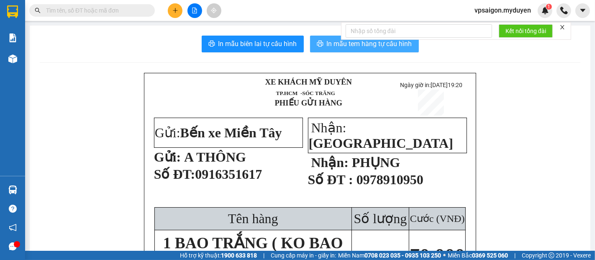
click at [317, 44] on icon "printer" at bounding box center [320, 44] width 6 height 6
click at [178, 15] on button at bounding box center [175, 10] width 15 height 15
click at [191, 33] on div "Tạo đơn hàng" at bounding box center [208, 31] width 36 height 9
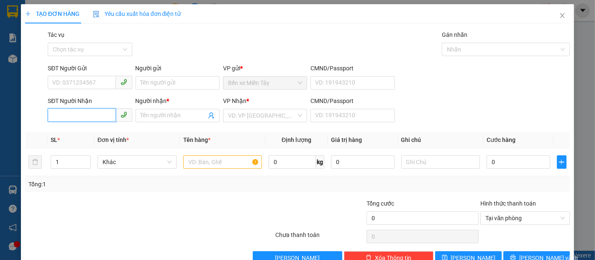
click at [74, 111] on input "SĐT Người Nhận" at bounding box center [82, 114] width 68 height 13
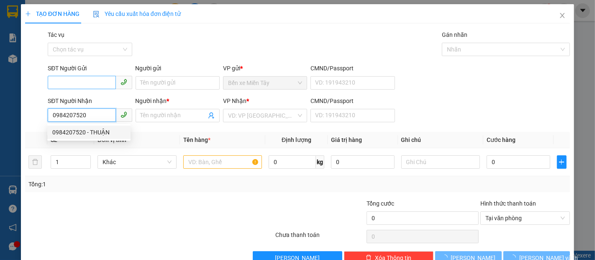
drag, startPoint x: 75, startPoint y: 130, endPoint x: 80, endPoint y: 79, distance: 51.4
click at [74, 130] on div "0984207520 - THUẬN" at bounding box center [88, 132] width 73 height 9
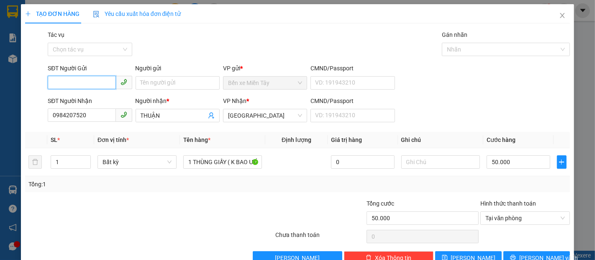
click at [76, 83] on input "SĐT Người Gửi" at bounding box center [82, 82] width 68 height 13
click at [100, 103] on div "0358991918 - ĐÀP" at bounding box center [88, 99] width 73 height 9
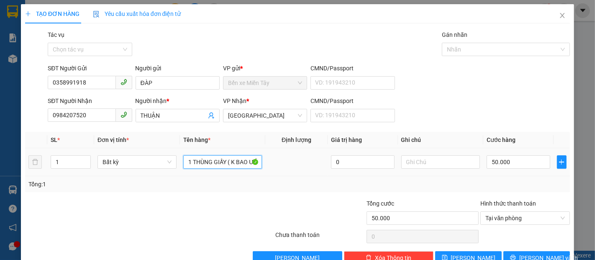
drag, startPoint x: 247, startPoint y: 161, endPoint x: 276, endPoint y: 165, distance: 29.5
click at [276, 165] on tr "1 Bất kỳ 1 THÙNG GIẤY ( K BAO ƯỚT, HƯ ) 0 50.000" at bounding box center [297, 162] width 545 height 28
click at [234, 163] on input "1 THÙNG GIẤY ( K BAOHƯ BỂ0" at bounding box center [222, 161] width 79 height 13
click at [254, 164] on input "1 THÙNG GIẤY ( K BAO HƯ BỂ0" at bounding box center [222, 161] width 79 height 13
click at [249, 162] on input "1 THÙNG GIẤY ( K BAO HƯ BỂ0" at bounding box center [222, 161] width 79 height 13
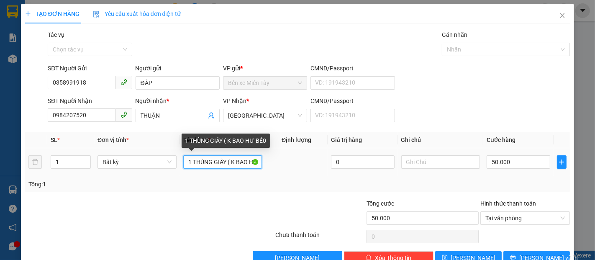
click at [252, 162] on input "1 THÙNG GIẤY ( K BAO HƯ BỂ0" at bounding box center [222, 161] width 79 height 13
drag, startPoint x: 252, startPoint y: 162, endPoint x: 259, endPoint y: 163, distance: 7.6
click at [259, 163] on td "1 THÙNG GIẤY ( K BAO HƯ BỂ0" at bounding box center [223, 162] width 86 height 28
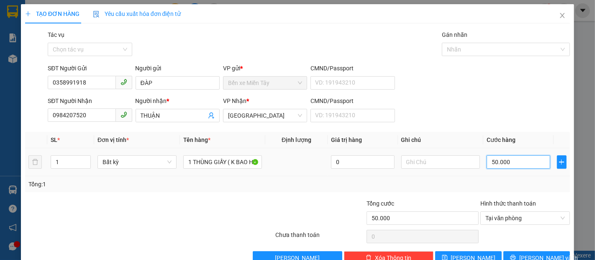
click at [520, 163] on input "50.000" at bounding box center [518, 161] width 63 height 13
click at [514, 258] on button "Lưu và In" at bounding box center [537, 257] width 67 height 13
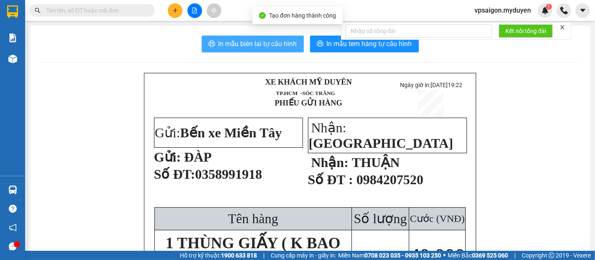
click at [259, 39] on span "In mẫu biên lai tự cấu hình" at bounding box center [258, 44] width 79 height 10
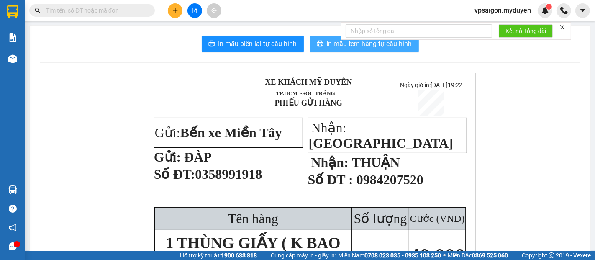
click at [318, 49] on button "In mẫu tem hàng tự cấu hình" at bounding box center [364, 44] width 109 height 17
click at [322, 49] on button "In mẫu tem hàng tự cấu hình" at bounding box center [364, 44] width 109 height 17
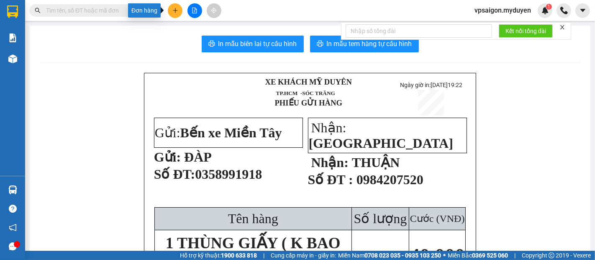
click at [175, 14] on button at bounding box center [175, 10] width 15 height 15
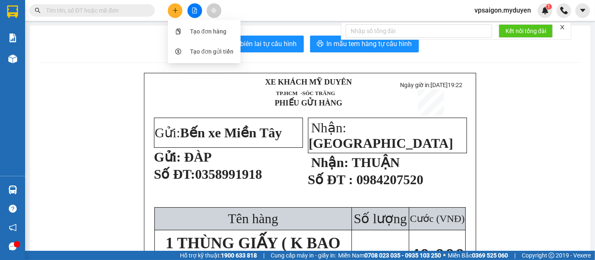
click at [185, 29] on div "Tạo đơn hàng" at bounding box center [204, 31] width 63 height 16
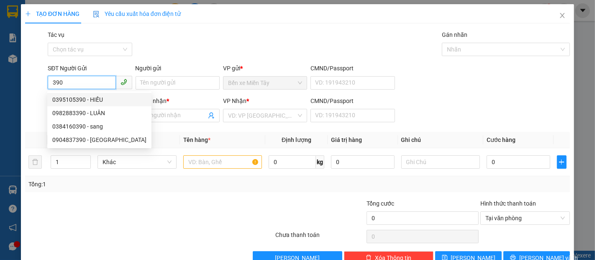
click at [92, 100] on div "0395105390 - HIẾU" at bounding box center [99, 99] width 94 height 9
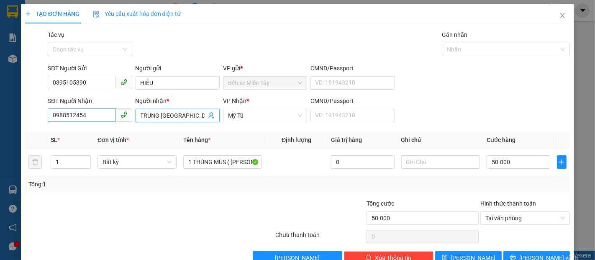
drag, startPoint x: 159, startPoint y: 113, endPoint x: 72, endPoint y: 110, distance: 86.7
click at [74, 111] on div "SĐT Người Nhận 0988512454 Người nhận * TRUNG ĐỨC TRUNG ĐỨC VP Nhận * Mỹ Tú CMND…" at bounding box center [309, 110] width 526 height 29
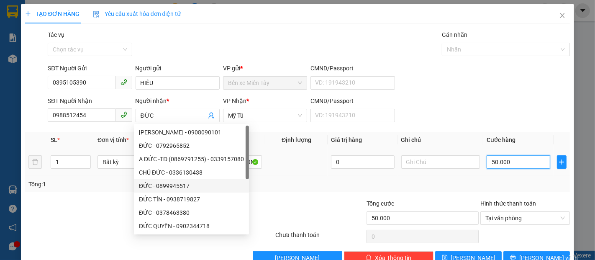
click at [527, 157] on input "50.000" at bounding box center [518, 161] width 63 height 13
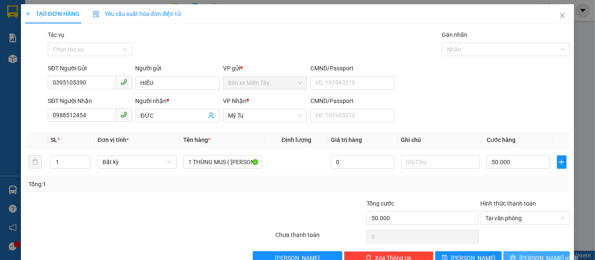
click at [535, 257] on span "Lưu và In" at bounding box center [549, 257] width 59 height 9
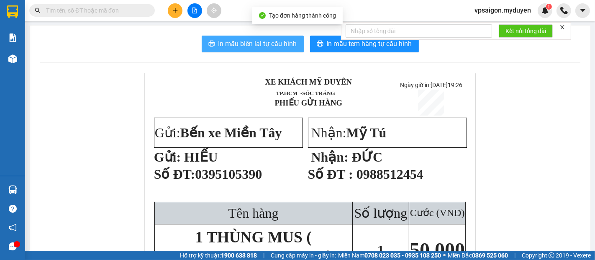
click at [288, 45] on span "In mẫu biên lai tự cấu hình" at bounding box center [258, 44] width 79 height 10
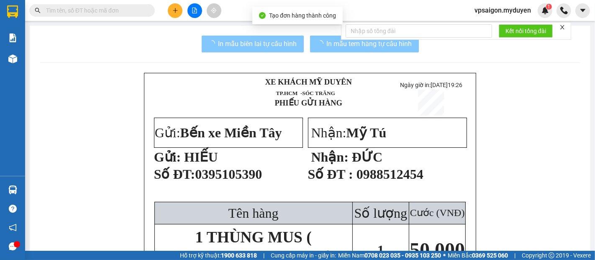
click at [328, 43] on span "In mẫu tem hàng tự cấu hình" at bounding box center [369, 44] width 85 height 10
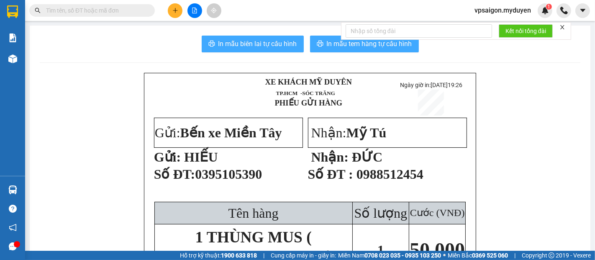
click at [328, 43] on span "In mẫu tem hàng tự cấu hình" at bounding box center [369, 44] width 85 height 10
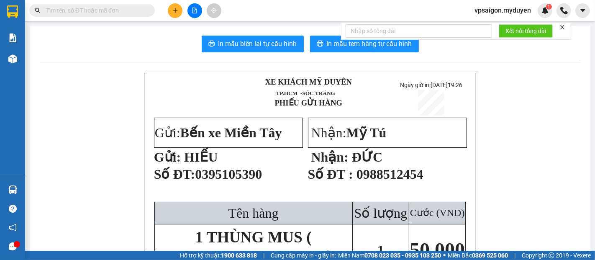
drag, startPoint x: 169, startPoint y: 4, endPoint x: 173, endPoint y: 8, distance: 5.3
click at [172, 7] on span at bounding box center [175, 10] width 15 height 15
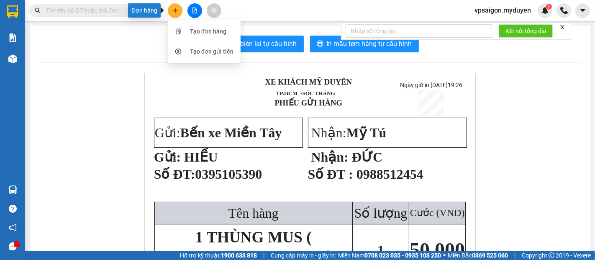
click at [175, 13] on button at bounding box center [175, 10] width 15 height 15
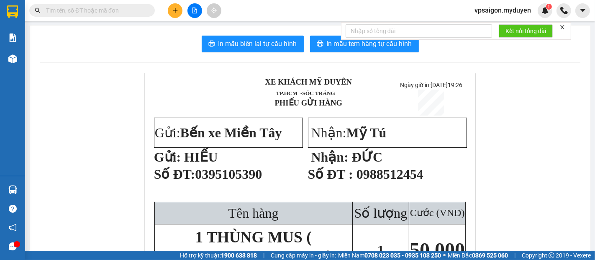
click at [179, 12] on button at bounding box center [175, 10] width 15 height 15
click at [186, 32] on div "Tạo đơn hàng" at bounding box center [204, 31] width 63 height 16
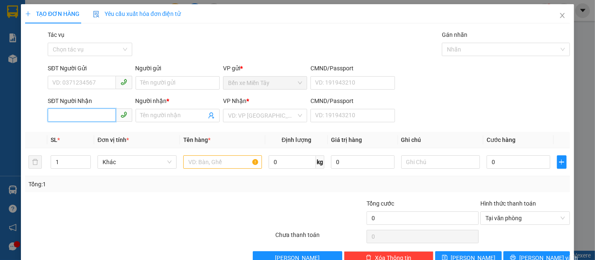
click at [80, 113] on input "SĐT Người Nhận" at bounding box center [82, 114] width 68 height 13
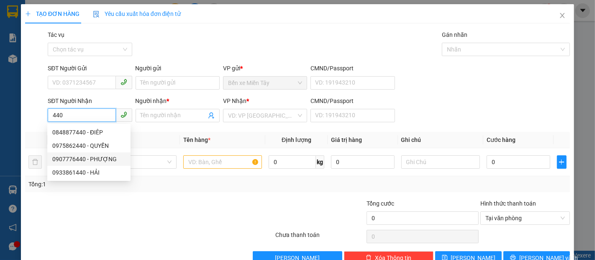
click at [101, 160] on div "0907776440 - PHƯỢNG" at bounding box center [88, 159] width 73 height 9
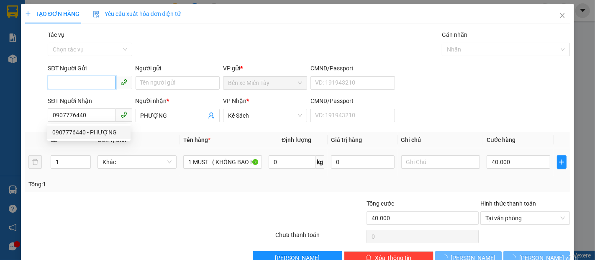
click at [93, 86] on input "SĐT Người Gửi" at bounding box center [82, 82] width 68 height 13
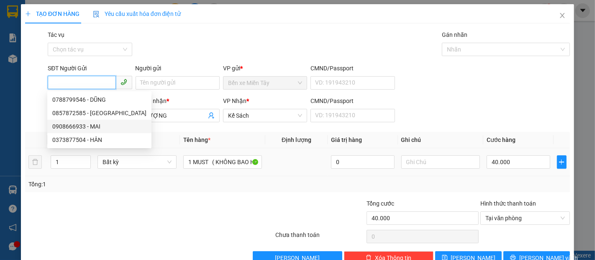
click at [90, 128] on div "0908666933 - MAI" at bounding box center [99, 126] width 94 height 9
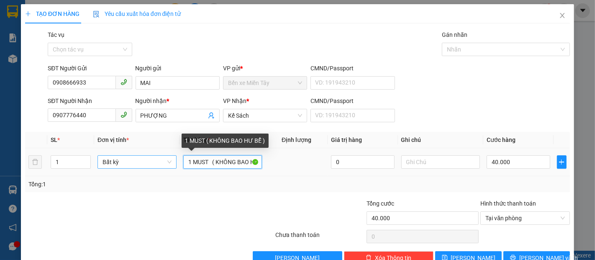
drag, startPoint x: 209, startPoint y: 162, endPoint x: 142, endPoint y: 162, distance: 67.8
click at [143, 162] on tr "1 Bất kỳ 1 MUST ( KHÔNG BAO HƯ BỂ ) 0 40.000" at bounding box center [297, 162] width 545 height 28
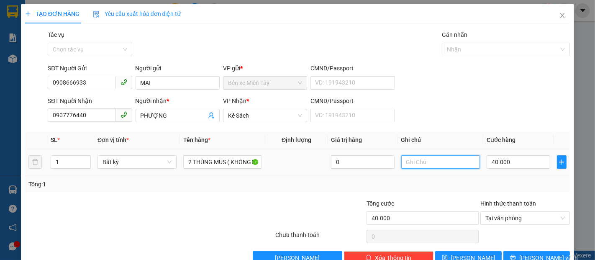
click at [415, 162] on input "text" at bounding box center [441, 161] width 79 height 13
click at [502, 164] on input "40.000" at bounding box center [518, 161] width 63 height 13
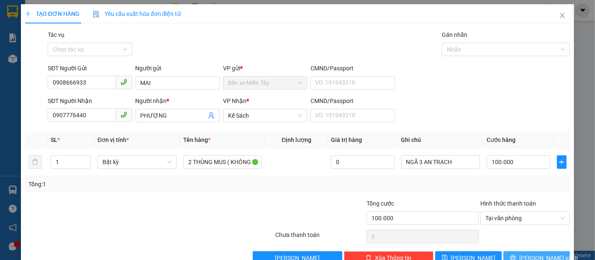
click at [520, 254] on button "Lưu và In" at bounding box center [537, 257] width 67 height 13
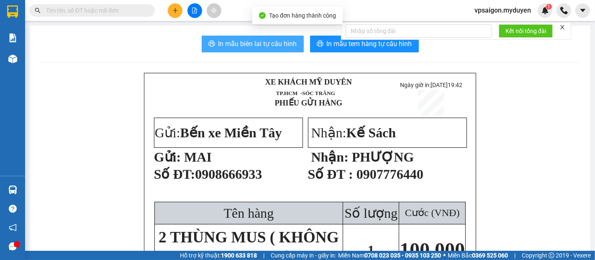
click at [271, 42] on span "In mẫu biên lai tự cấu hình" at bounding box center [258, 44] width 79 height 10
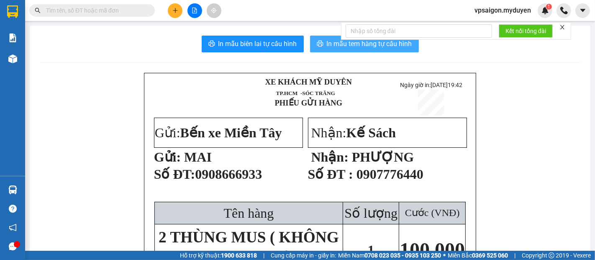
click at [322, 40] on button "In mẫu tem hàng tự cấu hình" at bounding box center [364, 44] width 109 height 17
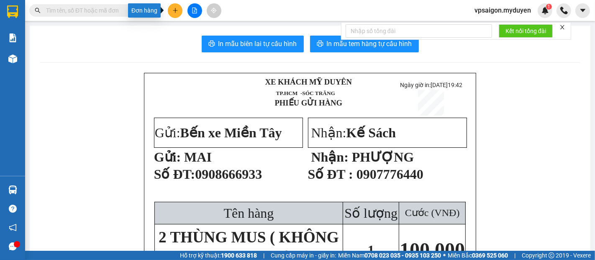
click at [172, 11] on button at bounding box center [175, 10] width 15 height 15
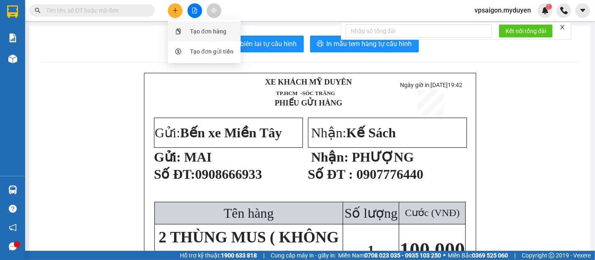
click at [184, 26] on div "Tạo đơn hàng" at bounding box center [204, 31] width 63 height 16
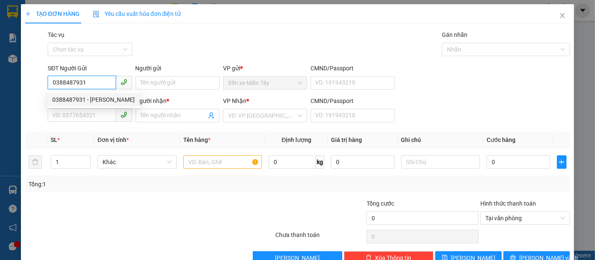
click at [91, 96] on div "0388487931 - MINH" at bounding box center [93, 99] width 82 height 9
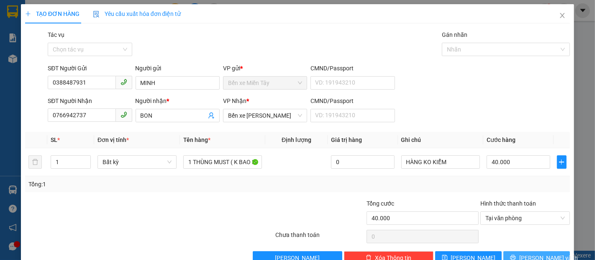
click at [511, 255] on button "Lưu và In" at bounding box center [537, 257] width 67 height 13
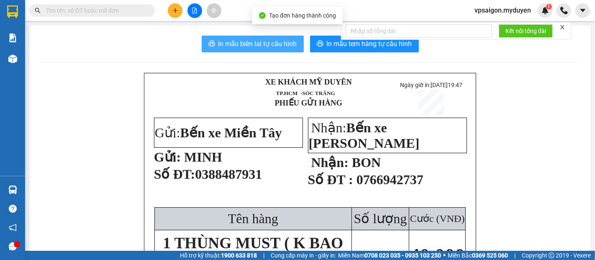
click at [245, 40] on span "In mẫu biên lai tự cấu hình" at bounding box center [258, 44] width 79 height 10
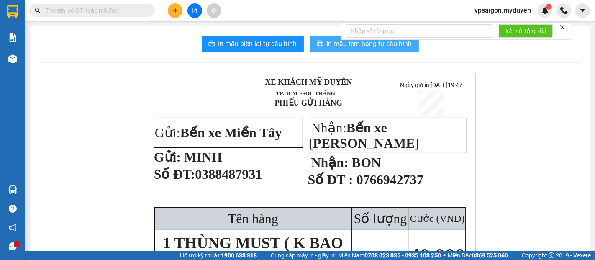
click at [320, 41] on button "In mẫu tem hàng tự cấu hình" at bounding box center [364, 44] width 109 height 17
click at [174, 6] on button at bounding box center [175, 10] width 15 height 15
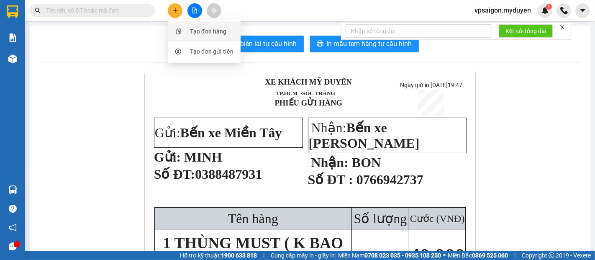
click at [193, 34] on div "Tạo đơn hàng" at bounding box center [208, 31] width 36 height 9
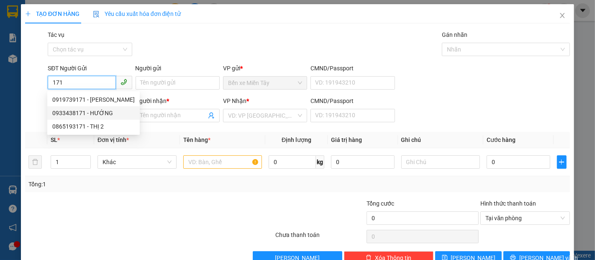
click at [95, 111] on div "0933438171 - HƯỚNG" at bounding box center [93, 112] width 82 height 9
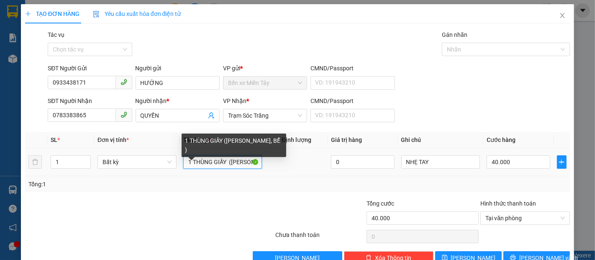
drag, startPoint x: 225, startPoint y: 160, endPoint x: 191, endPoint y: 162, distance: 33.6
click at [191, 162] on input "1 THÙNG GIẤY (KO BAO HƯ, BỂ )" at bounding box center [222, 161] width 79 height 13
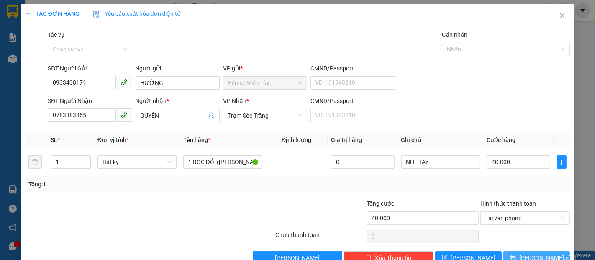
click at [534, 255] on span "Lưu và In" at bounding box center [549, 257] width 59 height 9
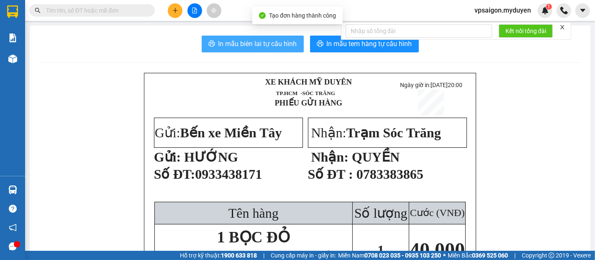
click at [265, 41] on span "In mẫu biên lai tự cấu hình" at bounding box center [258, 44] width 79 height 10
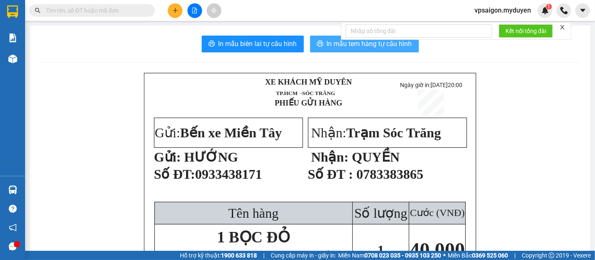
click at [340, 42] on span "In mẫu tem hàng tự cấu hình" at bounding box center [369, 44] width 85 height 10
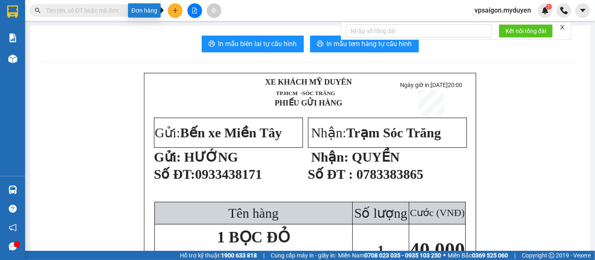
click at [179, 13] on button at bounding box center [175, 10] width 15 height 15
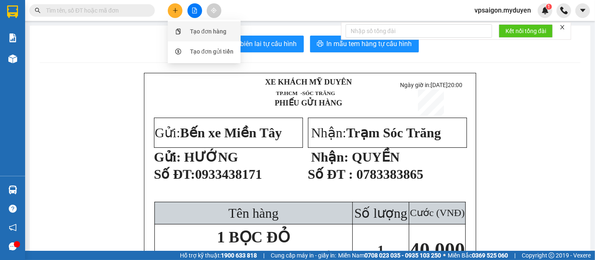
click at [201, 31] on div "Tạo đơn hàng" at bounding box center [208, 31] width 36 height 9
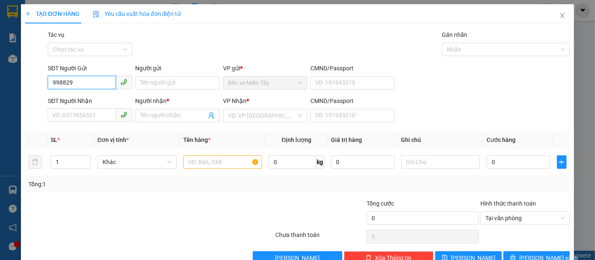
drag, startPoint x: 97, startPoint y: 83, endPoint x: 5, endPoint y: 80, distance: 92.2
click at [0, 75] on div "TẠO ĐƠN HÀNG Yêu cầu xuất hóa đơn điện tử Transit Pickup Surcharge Ids Transit …" at bounding box center [297, 130] width 595 height 260
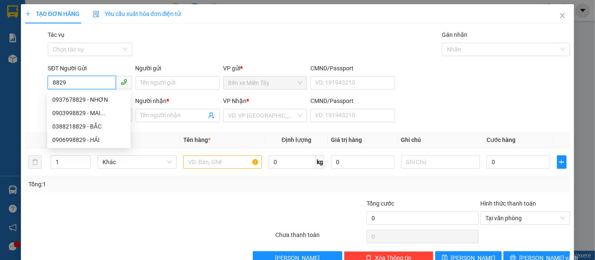
drag, startPoint x: 78, startPoint y: 83, endPoint x: 0, endPoint y: 66, distance: 80.1
click at [0, 66] on div "TẠO ĐƠN HÀNG Yêu cầu xuất hóa đơn điện tử Transit Pickup Surcharge Ids Transit …" at bounding box center [297, 130] width 595 height 260
click at [87, 113] on div "0903998829 - MAI..." at bounding box center [88, 112] width 73 height 9
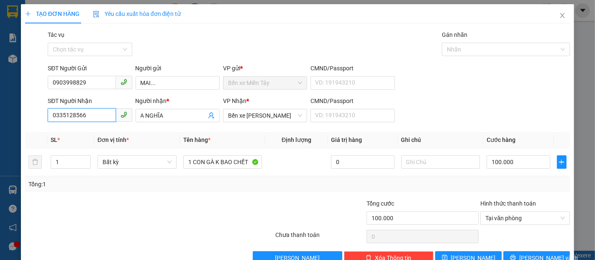
drag, startPoint x: 88, startPoint y: 113, endPoint x: 0, endPoint y: 98, distance: 89.8
click at [0, 98] on div "TẠO ĐƠN HÀNG Yêu cầu xuất hóa đơn điện tử Transit Pickup Surcharge Ids Transit …" at bounding box center [297, 130] width 595 height 260
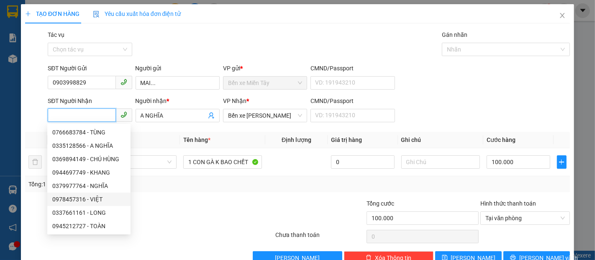
click at [93, 198] on div "0978457316 - VIỆT" at bounding box center [88, 199] width 73 height 9
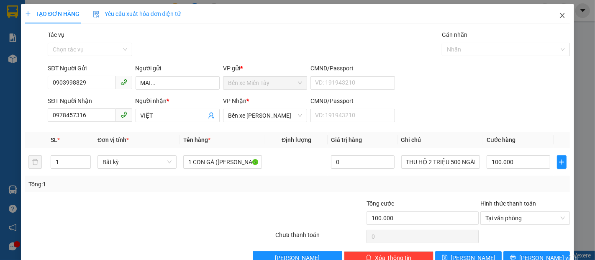
click at [559, 15] on icon "close" at bounding box center [562, 15] width 7 height 7
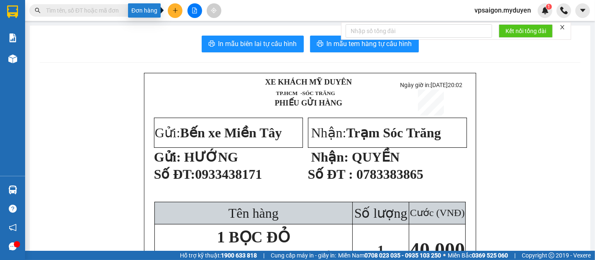
click at [178, 9] on button at bounding box center [175, 10] width 15 height 15
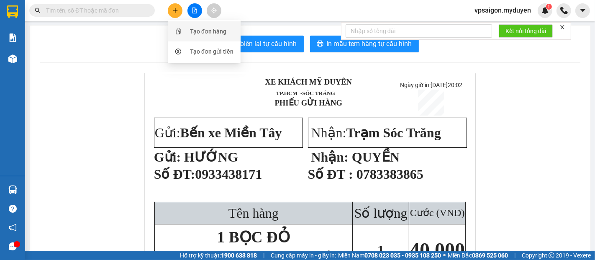
click at [193, 30] on div "Tạo đơn hàng" at bounding box center [208, 31] width 36 height 9
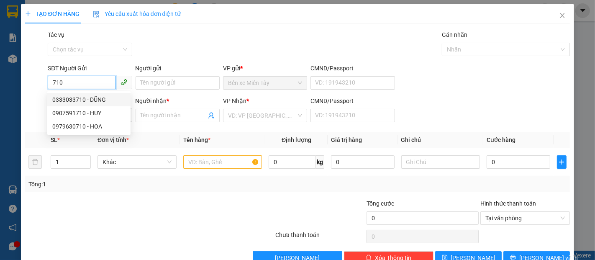
click at [96, 99] on div "0333033710 - DŨNG" at bounding box center [88, 99] width 73 height 9
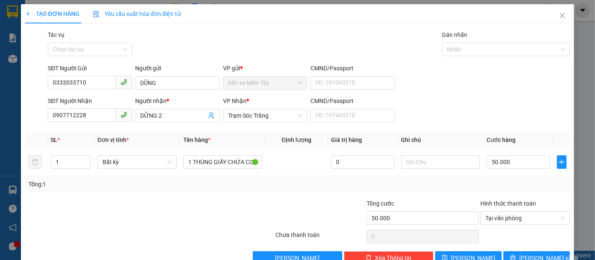
drag, startPoint x: 165, startPoint y: 118, endPoint x: 20, endPoint y: 114, distance: 144.5
click at [30, 114] on div "SĐT Người Nhận 0907712228 Người nhận * DỮNG 2 VP Nhận * Trạm Sóc Trăng CMND/Pas…" at bounding box center [297, 110] width 547 height 29
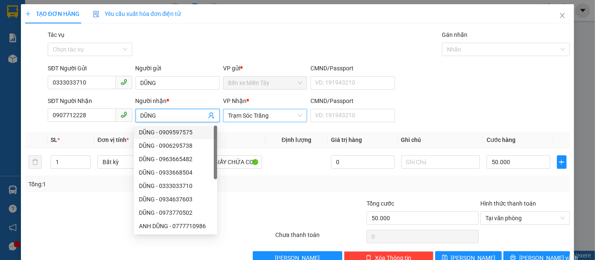
click at [262, 113] on span "Trạm Sóc Trăng" at bounding box center [265, 115] width 74 height 13
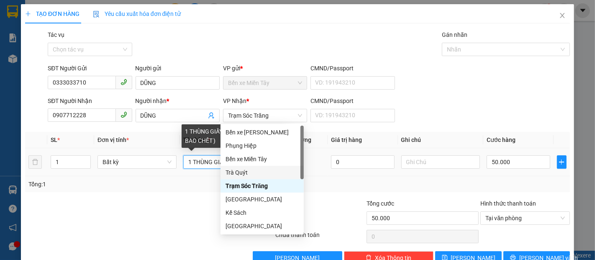
click at [211, 167] on input "1 THÙNG GIẤY CHỨA CON ỐC ( K BAO CHẾT )" at bounding box center [222, 161] width 79 height 13
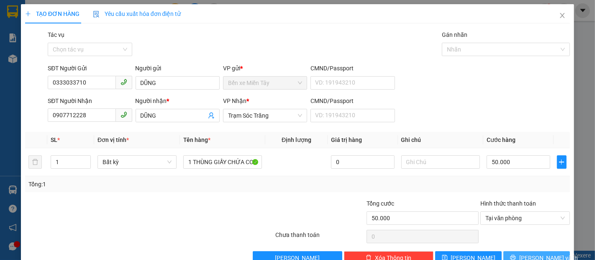
click at [522, 253] on button "Lưu và In" at bounding box center [537, 257] width 67 height 13
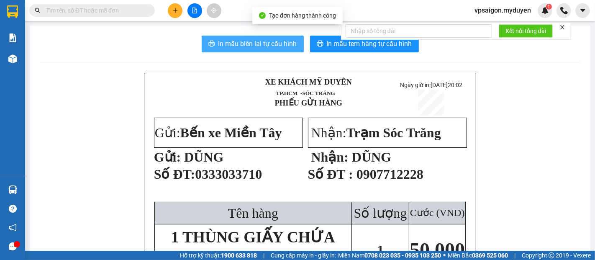
click at [244, 39] on span "In mẫu biên lai tự cấu hình" at bounding box center [258, 44] width 79 height 10
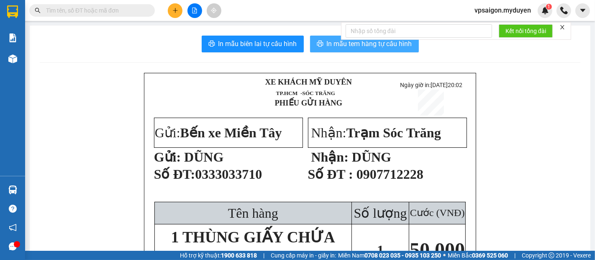
click at [327, 45] on span "In mẫu tem hàng tự cấu hình" at bounding box center [369, 44] width 85 height 10
click at [177, 9] on icon "plus" at bounding box center [176, 11] width 6 height 6
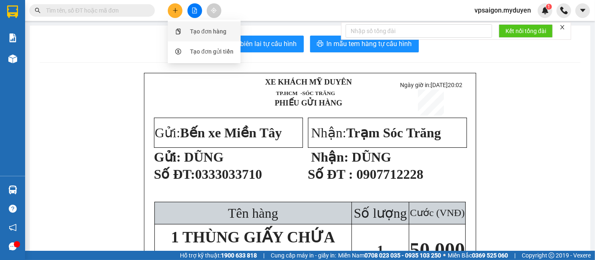
click at [200, 33] on div "Tạo đơn hàng" at bounding box center [208, 31] width 36 height 9
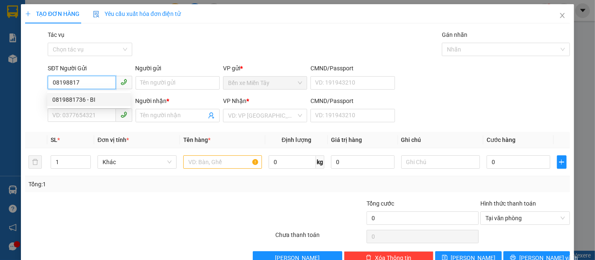
click at [78, 95] on div "0819881736 - BI" at bounding box center [88, 99] width 73 height 9
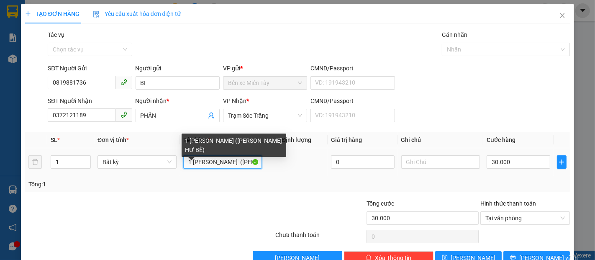
drag, startPoint x: 225, startPoint y: 163, endPoint x: 219, endPoint y: 163, distance: 5.4
click at [219, 163] on input "1 THÙNG GIAY (KO BAO HƯ BỂ)" at bounding box center [222, 161] width 79 height 13
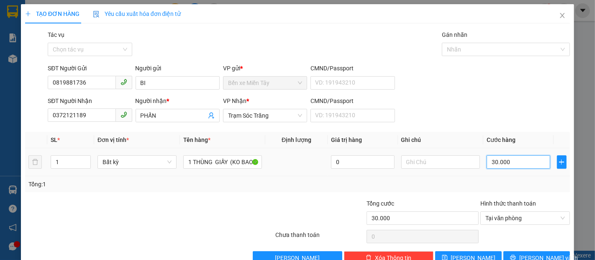
click at [494, 162] on input "30.000" at bounding box center [518, 161] width 63 height 13
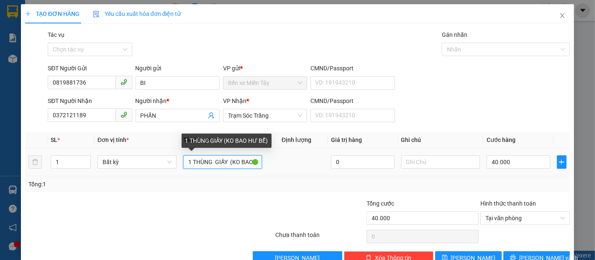
click at [213, 160] on input "1 THÙNG GIẤY (KO BAO HƯ BỂ)" at bounding box center [222, 161] width 79 height 13
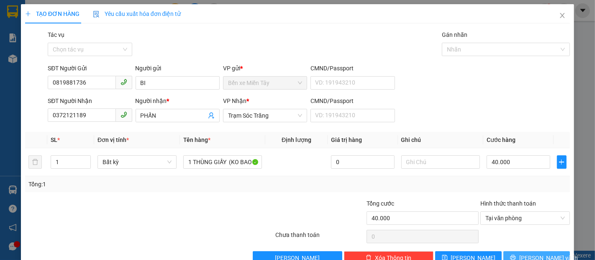
click at [548, 251] on button "Lưu và In" at bounding box center [537, 257] width 67 height 13
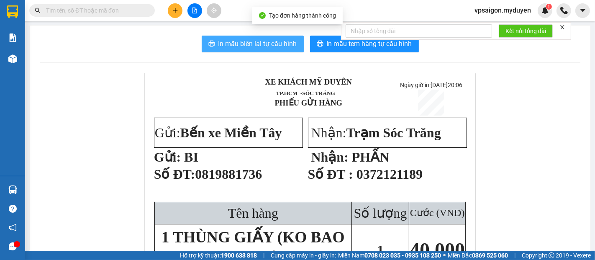
click at [251, 46] on span "In mẫu biên lai tự cấu hình" at bounding box center [258, 44] width 79 height 10
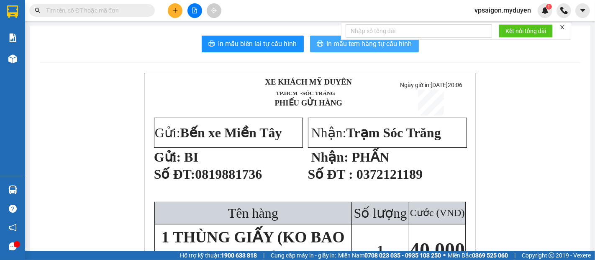
click at [317, 44] on icon "printer" at bounding box center [320, 43] width 7 height 7
drag, startPoint x: 170, startPoint y: 13, endPoint x: 193, endPoint y: 26, distance: 26.3
click at [171, 13] on button at bounding box center [175, 10] width 15 height 15
click at [201, 33] on div "Tạo đơn hàng" at bounding box center [208, 31] width 36 height 9
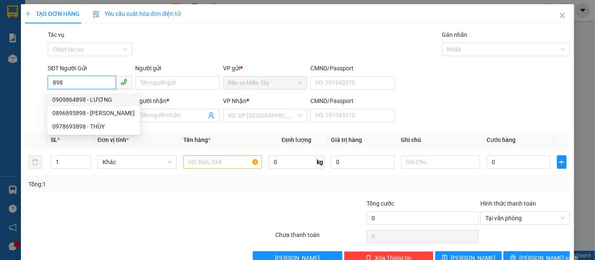
drag, startPoint x: 80, startPoint y: 85, endPoint x: 0, endPoint y: 77, distance: 80.8
click at [0, 77] on div "TẠO ĐƠN HÀNG Yêu cầu xuất hóa đơn điện tử Transit Pickup Surcharge Ids Transit …" at bounding box center [297, 130] width 595 height 260
click at [91, 100] on div "0917106869 - ANH SÁNG" at bounding box center [88, 99] width 73 height 9
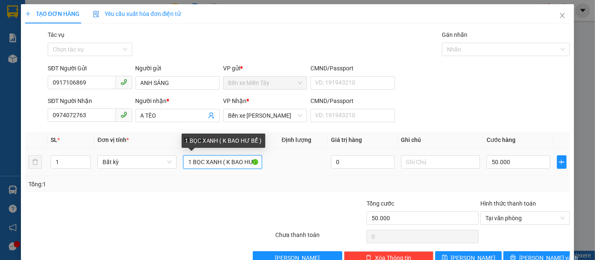
drag, startPoint x: 219, startPoint y: 163, endPoint x: 191, endPoint y: 163, distance: 28.1
click at [191, 163] on input "1 BỌC XANH ( K BAO HƯ BỂ )" at bounding box center [222, 161] width 79 height 13
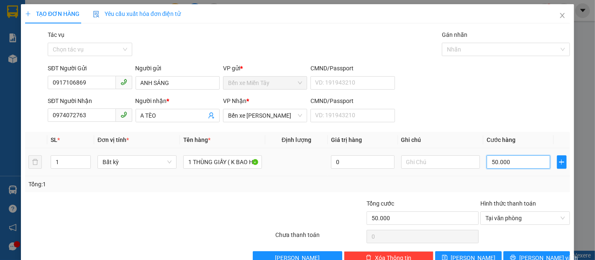
click at [496, 163] on input "50.000" at bounding box center [518, 161] width 63 height 13
click at [521, 256] on button "Lưu và In" at bounding box center [537, 257] width 67 height 13
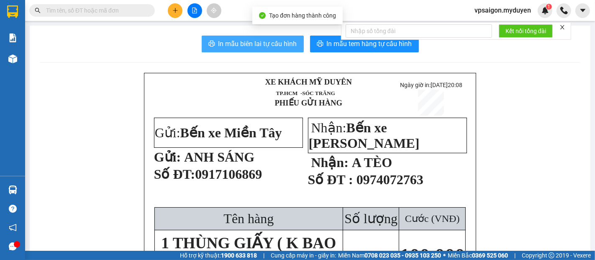
click at [278, 48] on span "In mẫu biên lai tự cấu hình" at bounding box center [258, 44] width 79 height 10
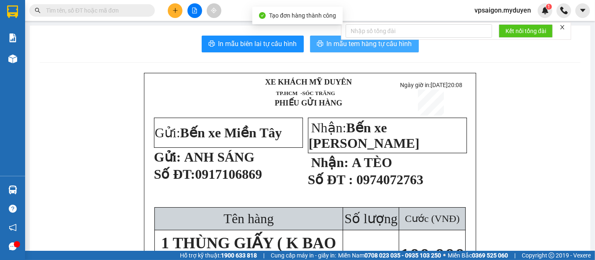
click at [327, 45] on span "In mẫu tem hàng tự cấu hình" at bounding box center [369, 44] width 85 height 10
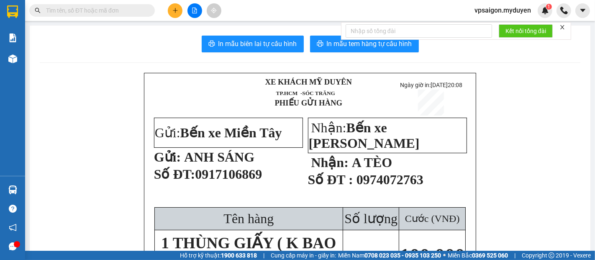
click at [175, 9] on icon "plus" at bounding box center [176, 11] width 6 height 6
click at [185, 28] on div "Tạo đơn hàng" at bounding box center [204, 31] width 63 height 16
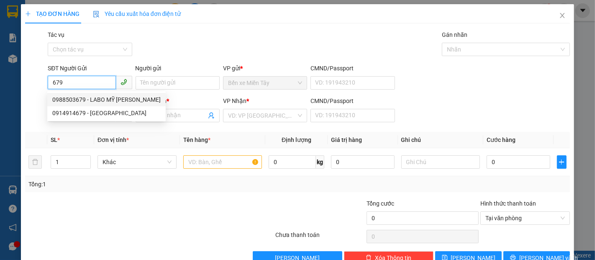
click at [75, 94] on div "0988503679 - LABO MỸ Á" at bounding box center [106, 99] width 119 height 13
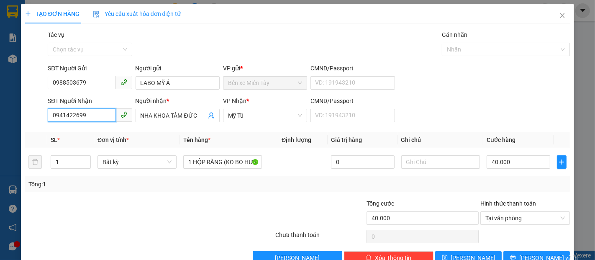
drag, startPoint x: 96, startPoint y: 119, endPoint x: 0, endPoint y: 90, distance: 100.3
click at [0, 90] on div "TẠO ĐƠN HÀNG Yêu cầu xuất hóa đơn điện tử Transit Pickup Surcharge Ids Transit …" at bounding box center [297, 130] width 595 height 260
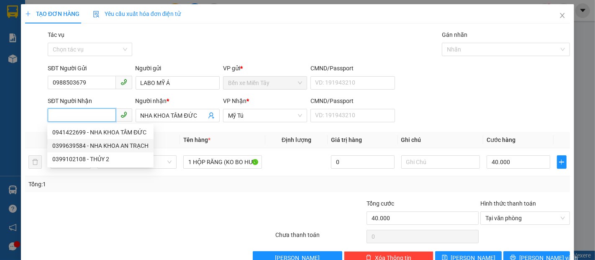
click at [134, 144] on div "0399639584 - NHA KHOA AN TRẠCH" at bounding box center [100, 145] width 96 height 9
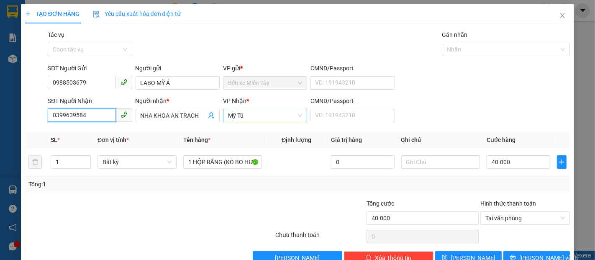
click at [263, 117] on span "Mỹ Tú" at bounding box center [265, 115] width 74 height 13
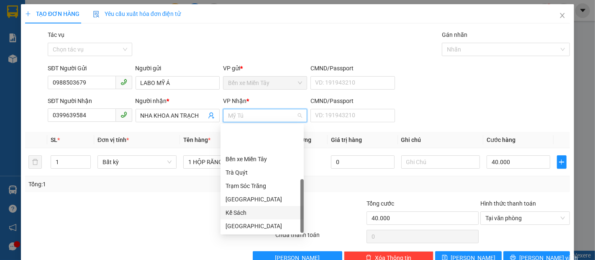
click at [245, 208] on div "Kế Sách" at bounding box center [262, 212] width 73 height 9
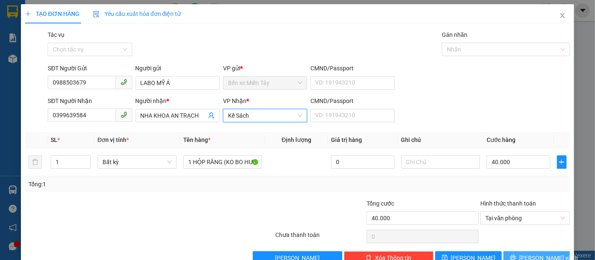
click at [516, 251] on button "Lưu và In" at bounding box center [537, 257] width 67 height 13
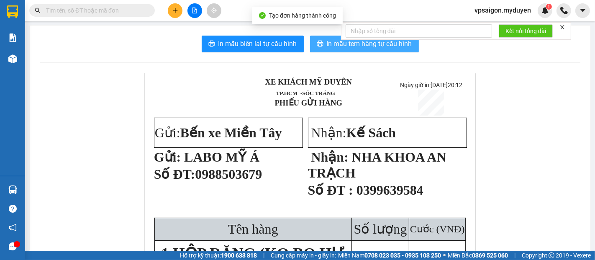
click at [333, 46] on span "In mẫu tem hàng tự cấu hình" at bounding box center [369, 44] width 85 height 10
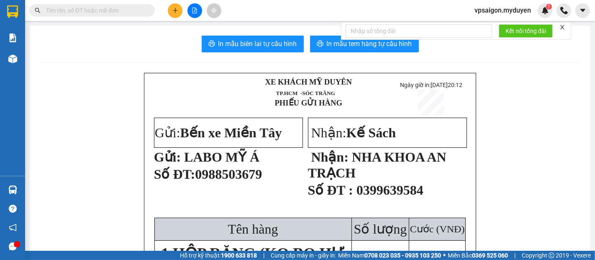
click at [178, 15] on button at bounding box center [175, 10] width 15 height 15
click at [182, 35] on div at bounding box center [178, 31] width 10 height 9
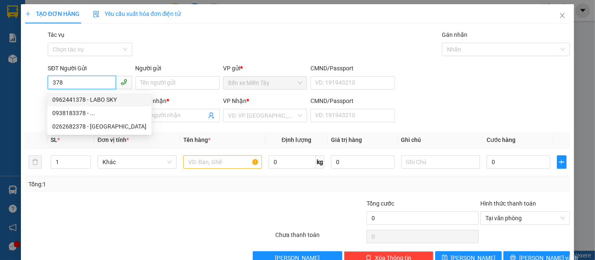
click at [90, 100] on div "0962441378 - LABO SKY" at bounding box center [99, 99] width 94 height 9
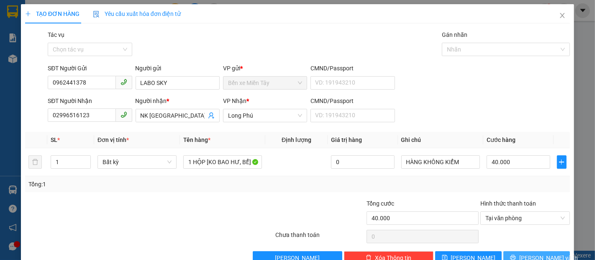
click at [521, 254] on button "Lưu và In" at bounding box center [537, 257] width 67 height 13
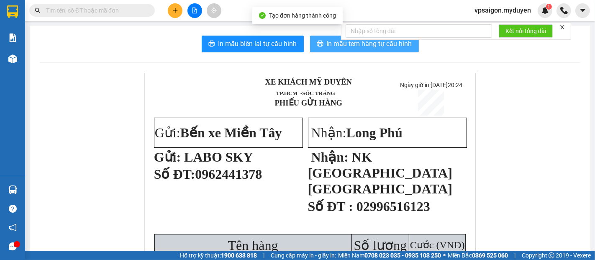
click at [321, 43] on button "In mẫu tem hàng tự cấu hình" at bounding box center [364, 44] width 109 height 17
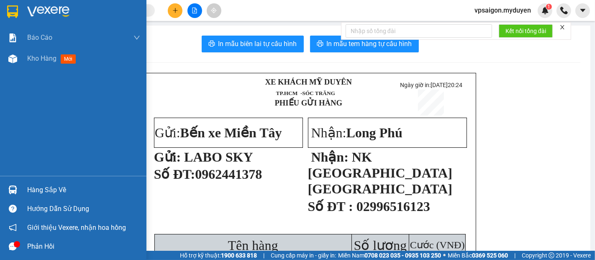
click at [60, 190] on div "Hàng sắp về" at bounding box center [83, 190] width 113 height 13
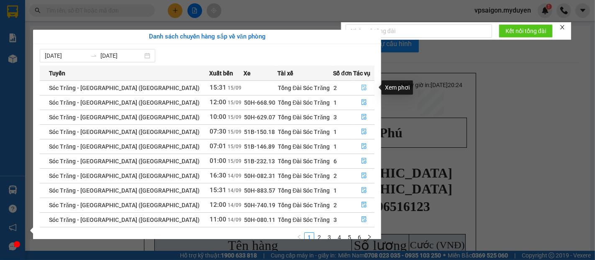
click at [356, 89] on button "button" at bounding box center [364, 87] width 21 height 13
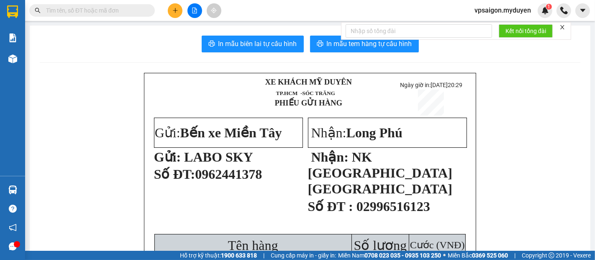
click at [181, 11] on button at bounding box center [175, 10] width 15 height 15
click at [196, 32] on div "Tạo đơn hàng" at bounding box center [208, 31] width 36 height 9
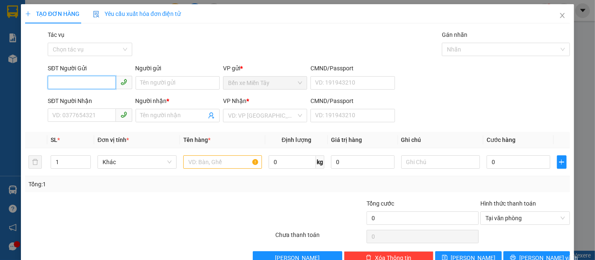
click at [67, 82] on input "SĐT Người Gửi" at bounding box center [82, 82] width 68 height 13
click at [143, 80] on input "Người gửi" at bounding box center [178, 82] width 84 height 13
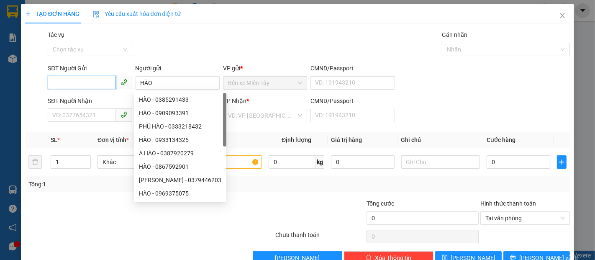
click at [107, 81] on input "SĐT Người Gửi" at bounding box center [82, 82] width 68 height 13
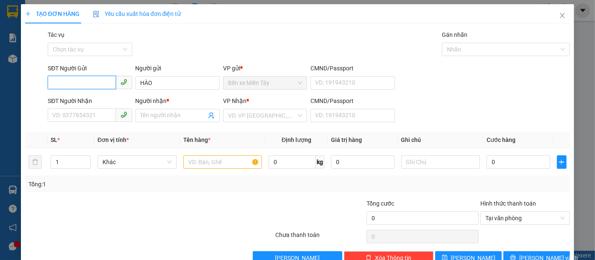
click at [63, 83] on input "SĐT Người Gửi" at bounding box center [82, 82] width 68 height 13
click at [160, 88] on input "HÀO" at bounding box center [178, 82] width 84 height 13
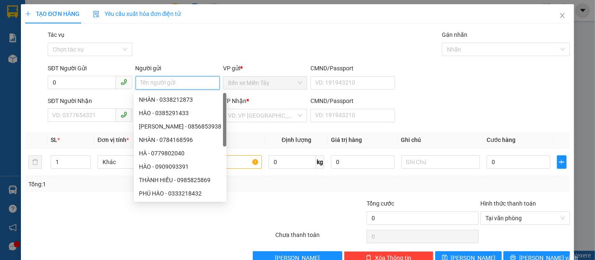
click at [160, 88] on input "Người gửi" at bounding box center [178, 82] width 84 height 13
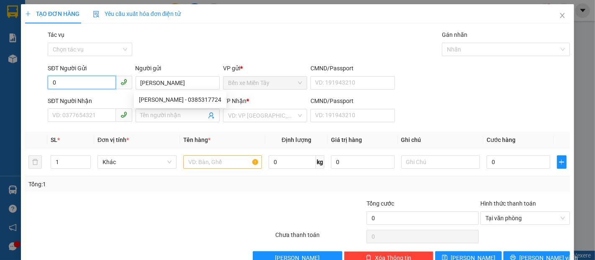
click at [111, 83] on input "0" at bounding box center [82, 82] width 68 height 13
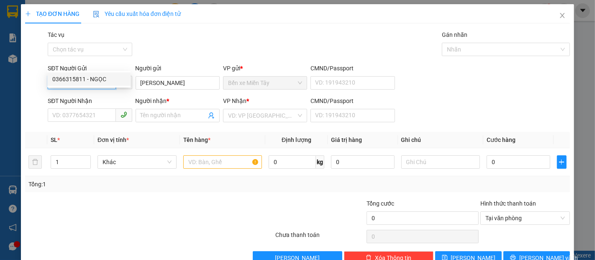
click at [111, 83] on div "0366315811 - NGỌC" at bounding box center [88, 79] width 73 height 9
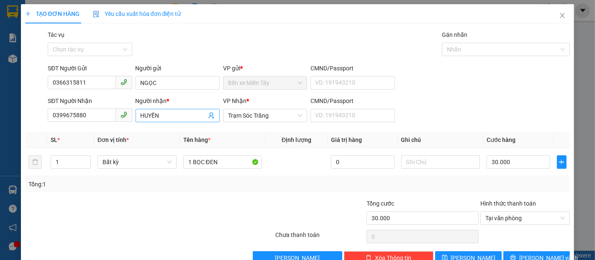
click at [168, 111] on input "HUYỀN" at bounding box center [174, 115] width 66 height 9
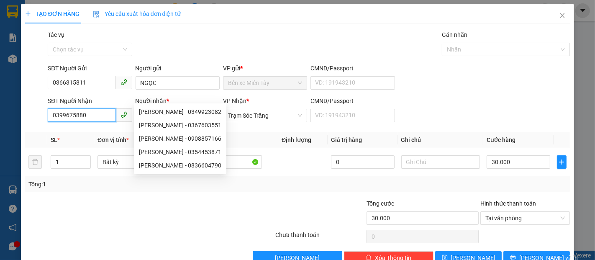
click at [86, 108] on input "0399675880" at bounding box center [82, 114] width 68 height 13
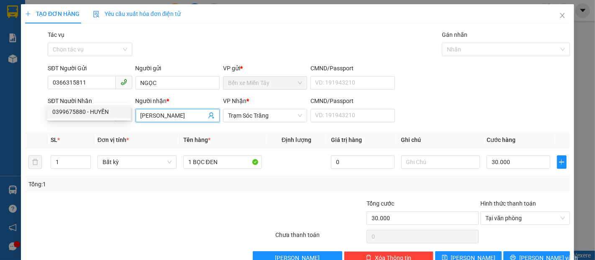
click at [149, 111] on input "LÝ THANH" at bounding box center [174, 115] width 66 height 9
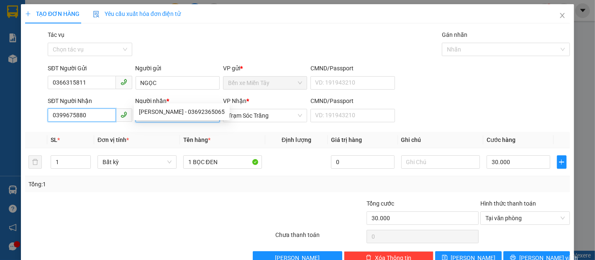
click at [103, 108] on input "0399675880" at bounding box center [82, 114] width 68 height 13
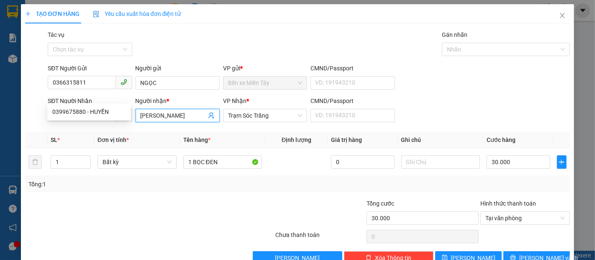
click at [147, 111] on input "LÝ HANH" at bounding box center [174, 115] width 66 height 9
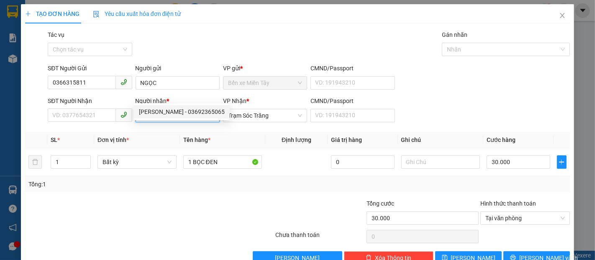
click at [168, 113] on div "LÝ HANH - 03692365065" at bounding box center [182, 111] width 86 height 9
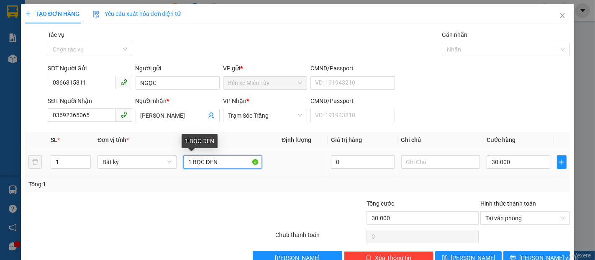
click at [219, 155] on input "1 BỌC ĐEN" at bounding box center [222, 161] width 79 height 13
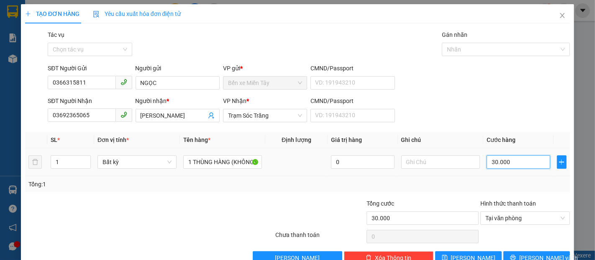
click at [503, 155] on input "30.000" at bounding box center [518, 161] width 63 height 13
click at [488, 155] on input "0" at bounding box center [518, 161] width 63 height 13
click at [487, 155] on input "0" at bounding box center [518, 161] width 63 height 13
click at [553, 251] on button "Lưu và In" at bounding box center [537, 257] width 67 height 13
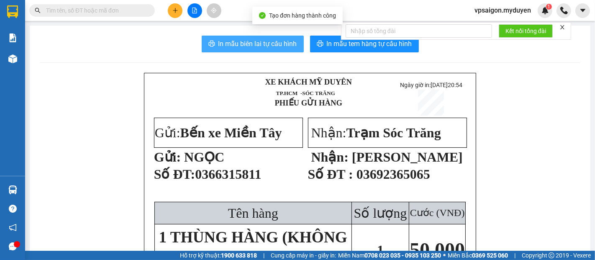
click at [273, 49] on span "In mẫu biên lai tự cấu hình" at bounding box center [258, 44] width 79 height 10
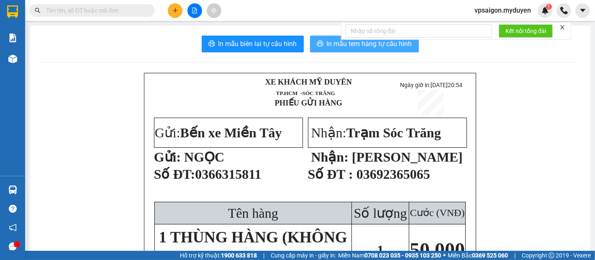
click at [339, 46] on span "In mẫu tem hàng tự cấu hình" at bounding box center [369, 44] width 85 height 10
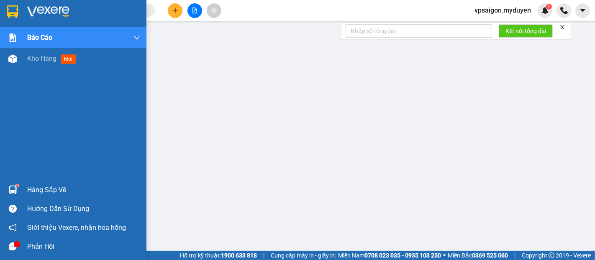
click at [36, 191] on div "Hàng sắp về" at bounding box center [83, 190] width 113 height 13
